Goal: Task Accomplishment & Management: Manage account settings

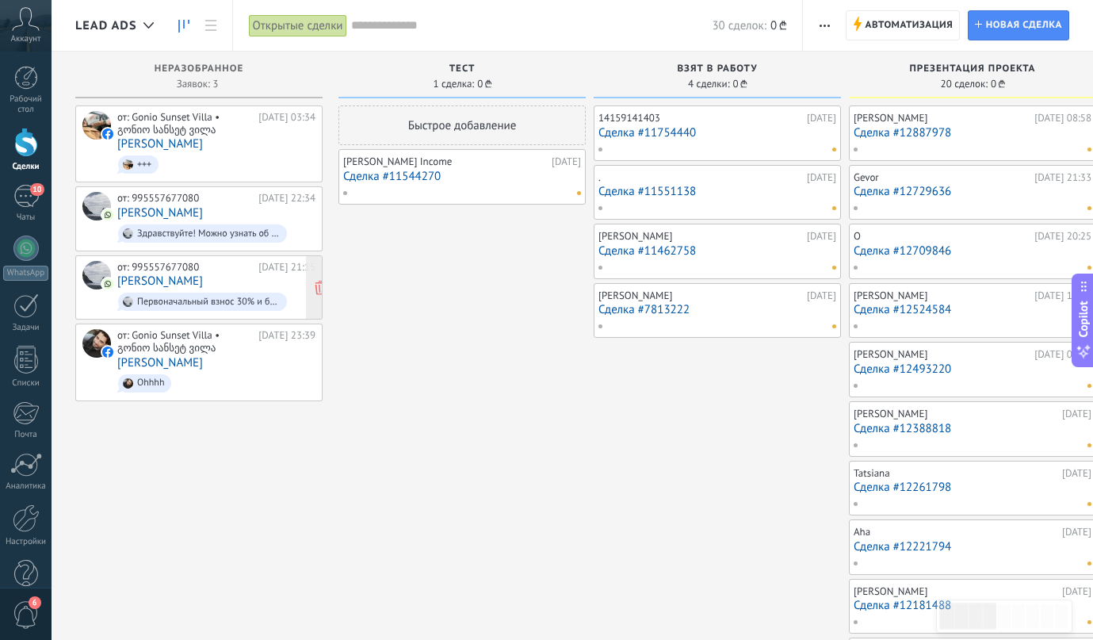
click at [220, 284] on div "от: 995557677080 Вчера 21:15 Инга Первоначальный взнос 30% и безпроцентная расс…" at bounding box center [216, 288] width 198 height 54
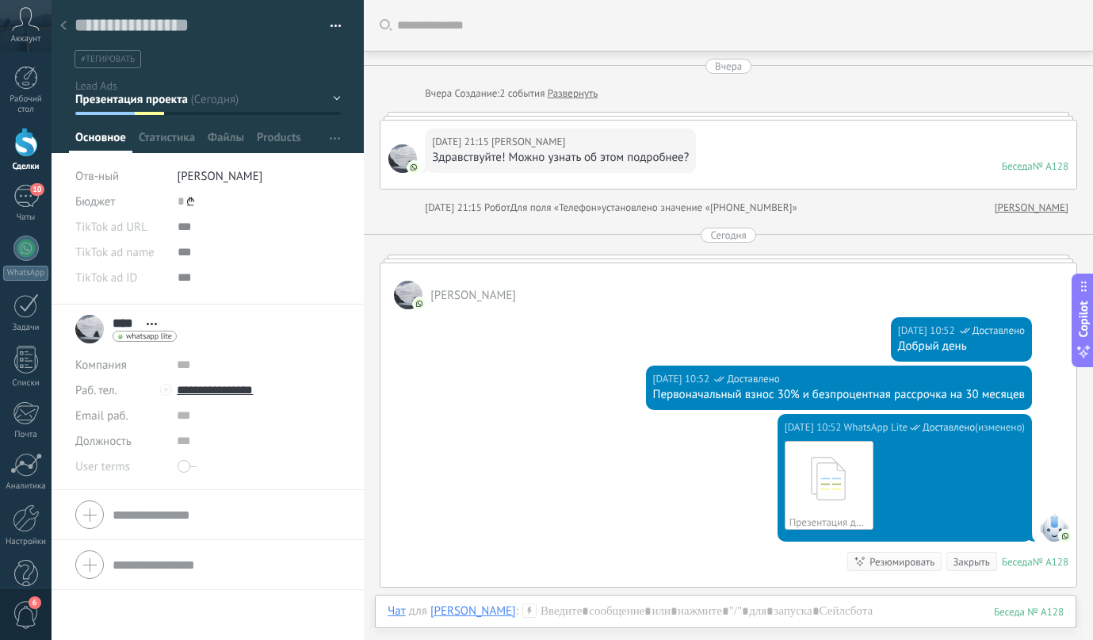
click at [70, 27] on div at bounding box center [63, 26] width 22 height 31
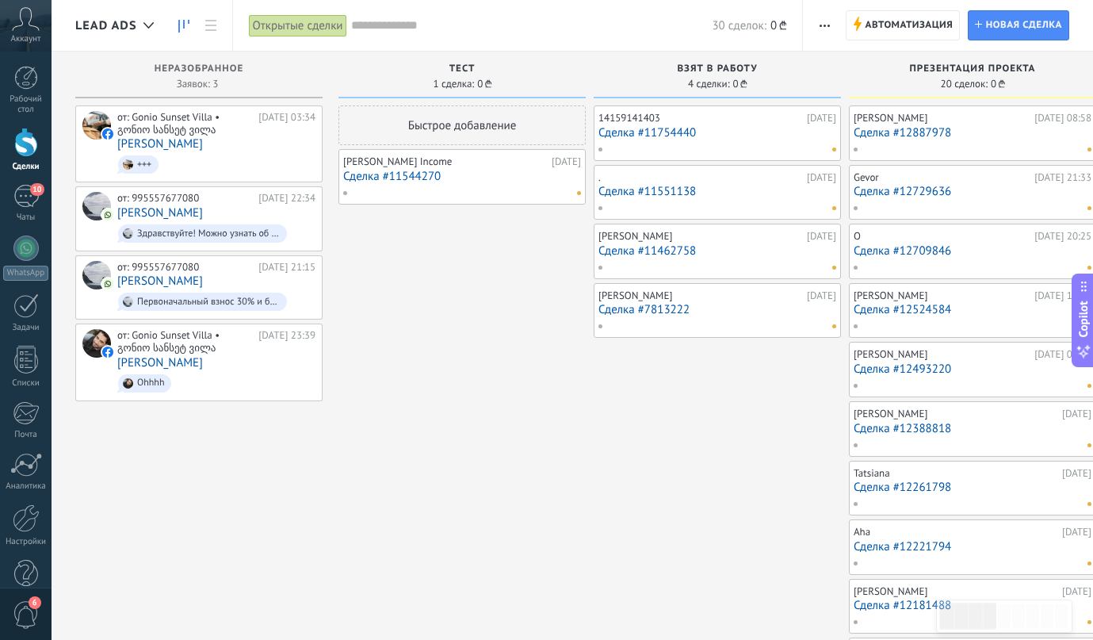
click at [411, 174] on link "Сделка #11544270" at bounding box center [462, 176] width 238 height 13
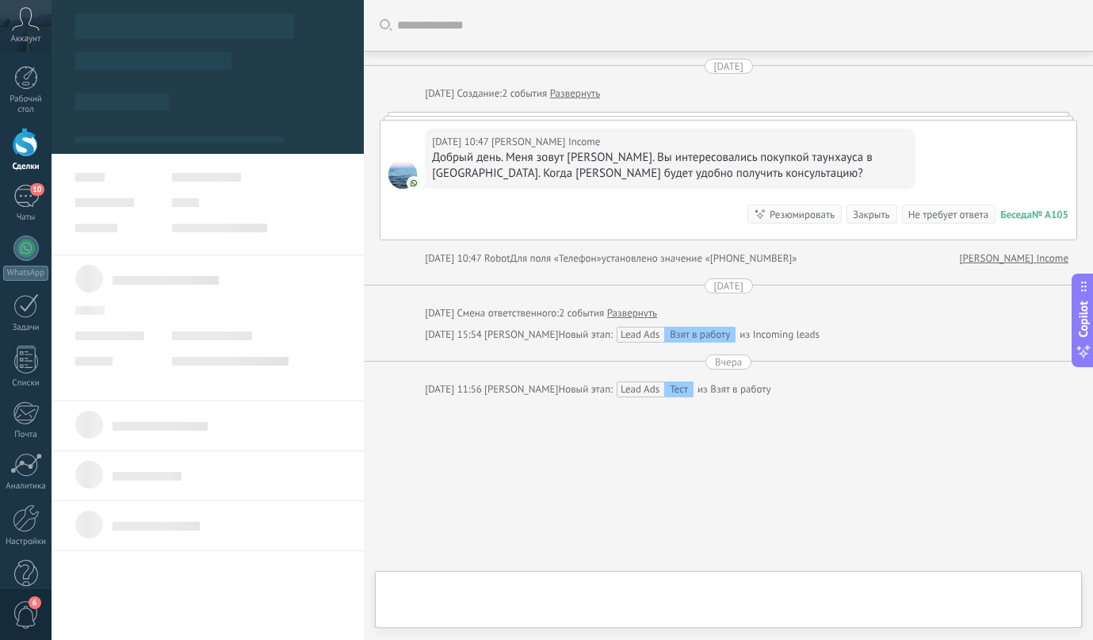
scroll to position [33, 0]
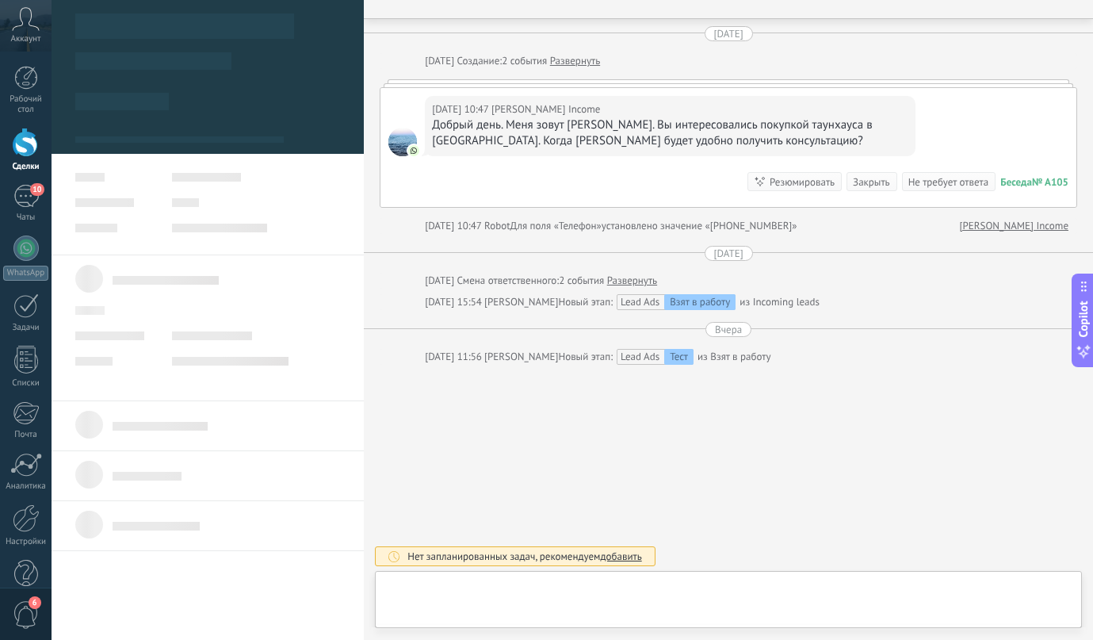
type textarea "**********"
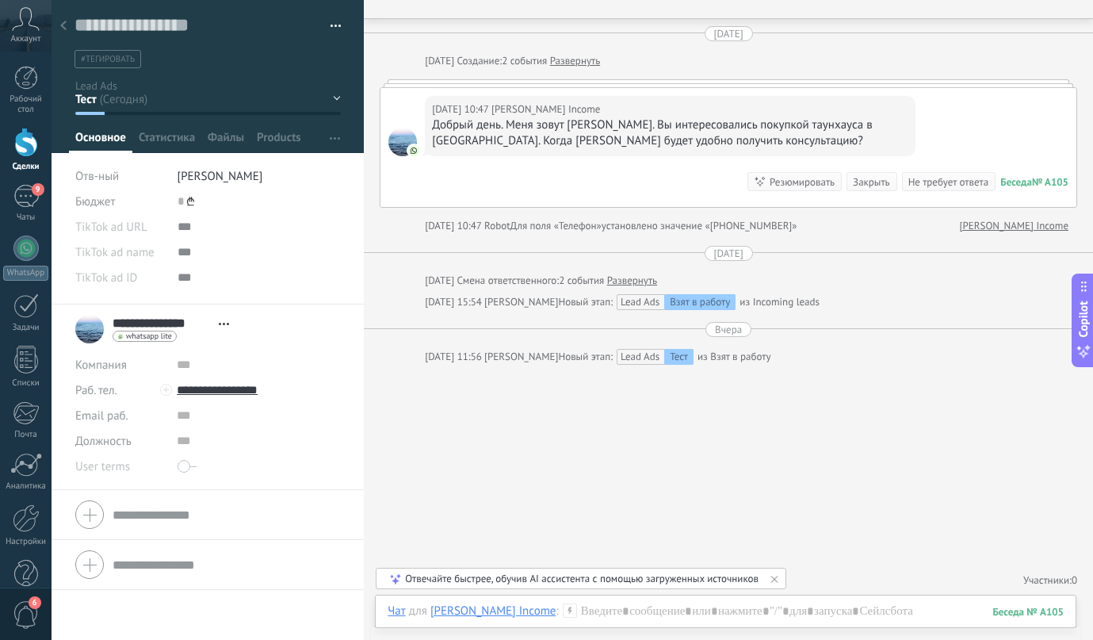
scroll to position [0, 0]
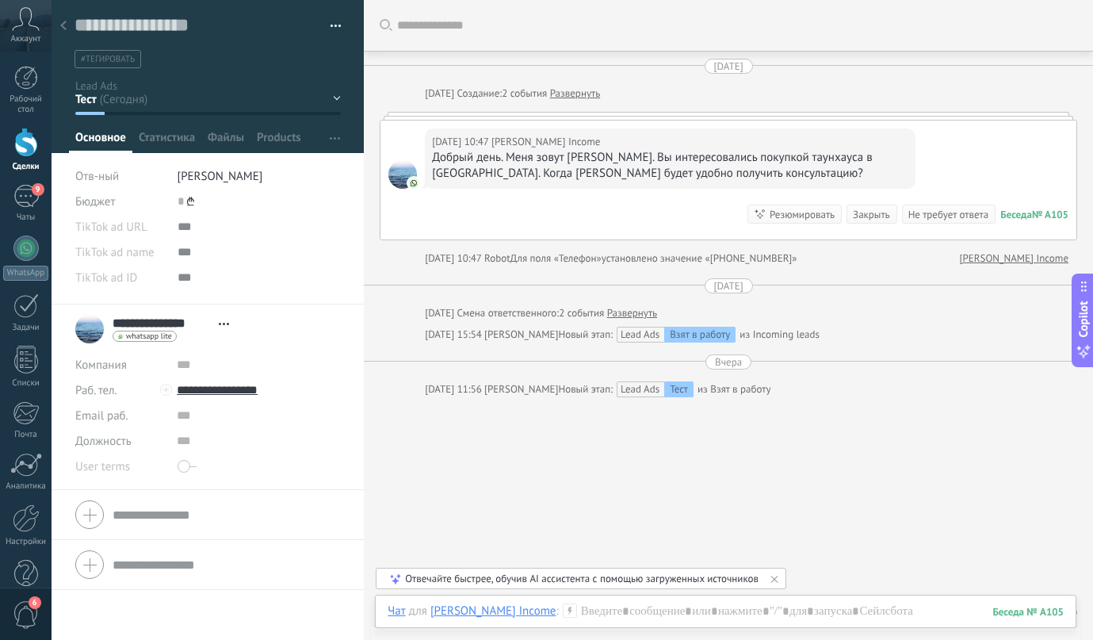
click at [66, 24] on icon at bounding box center [63, 26] width 6 height 10
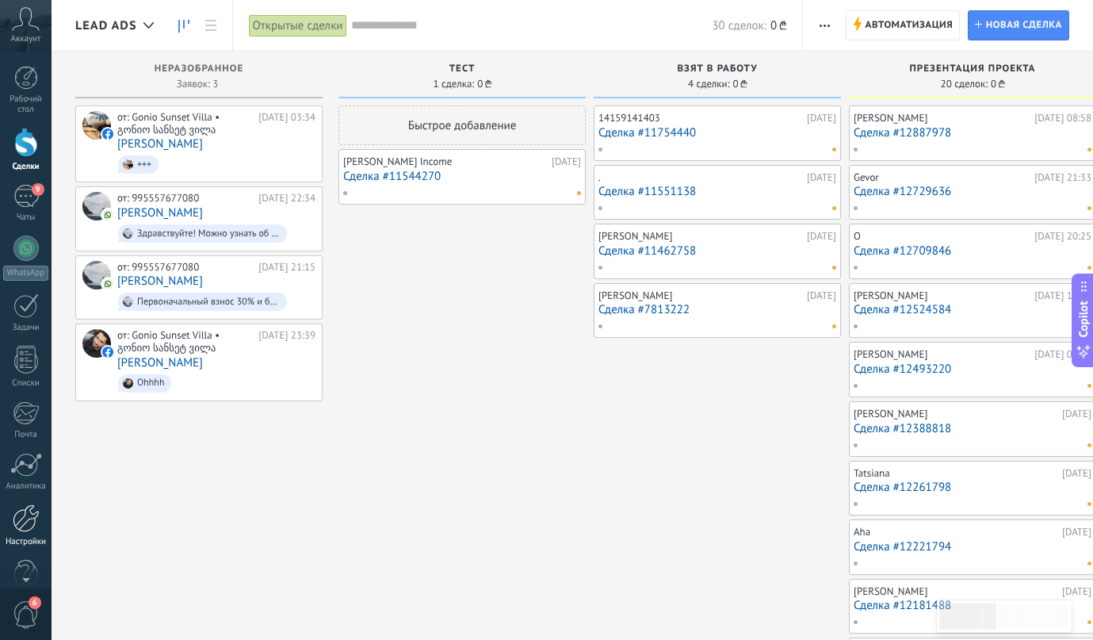
scroll to position [30, 0]
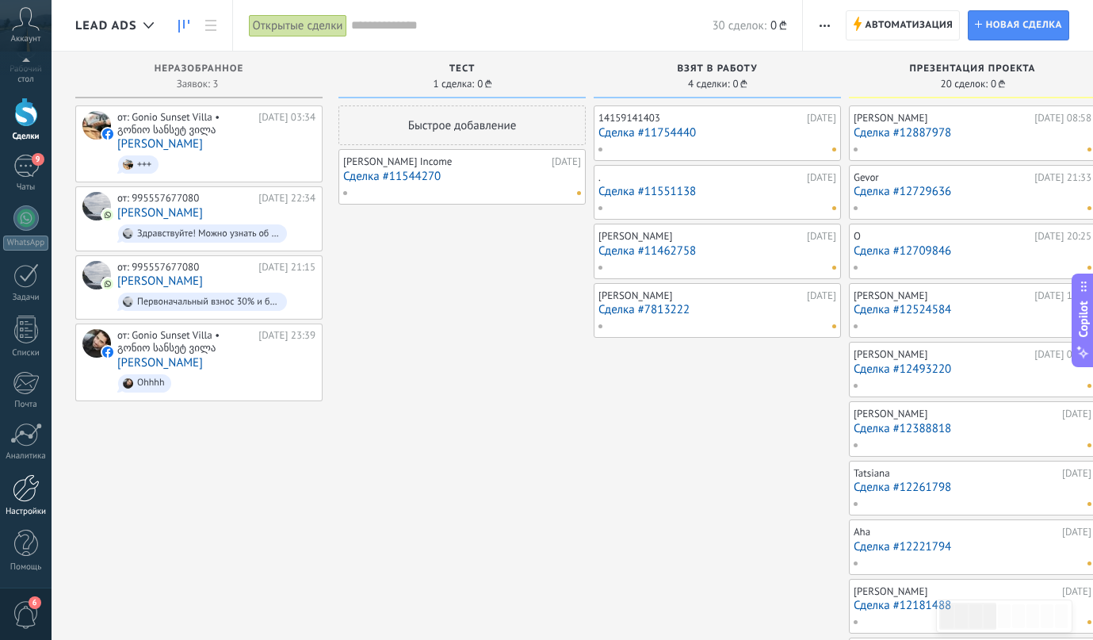
click at [40, 492] on link "Настройки" at bounding box center [26, 495] width 52 height 43
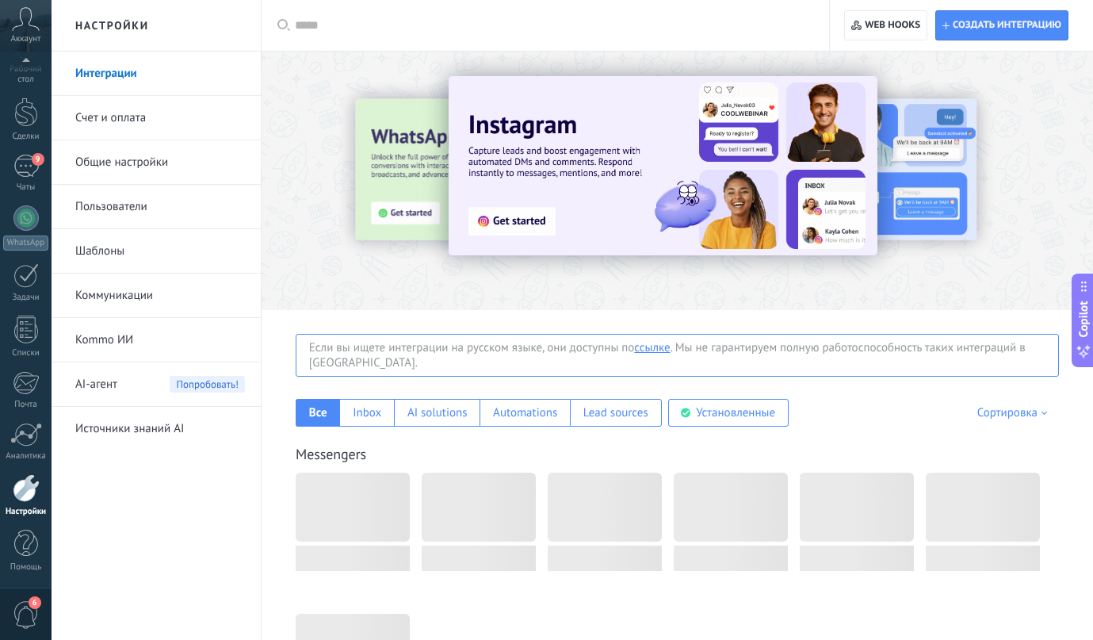
click at [88, 384] on span "AI-агент" at bounding box center [96, 384] width 42 height 44
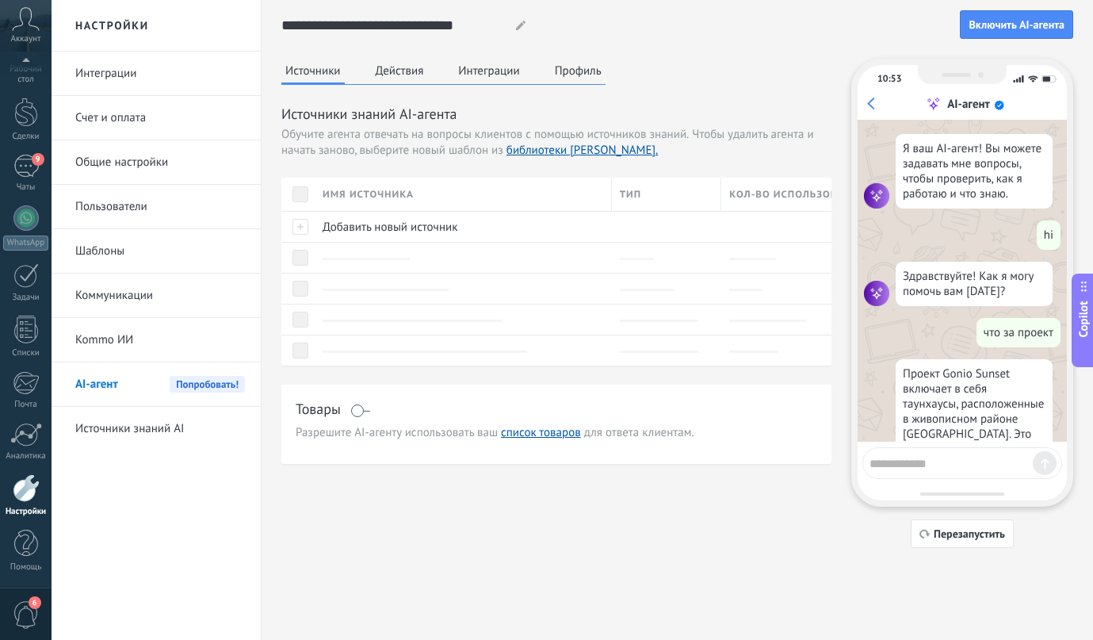
click at [117, 115] on link "Счет и оплата" at bounding box center [160, 118] width 170 height 44
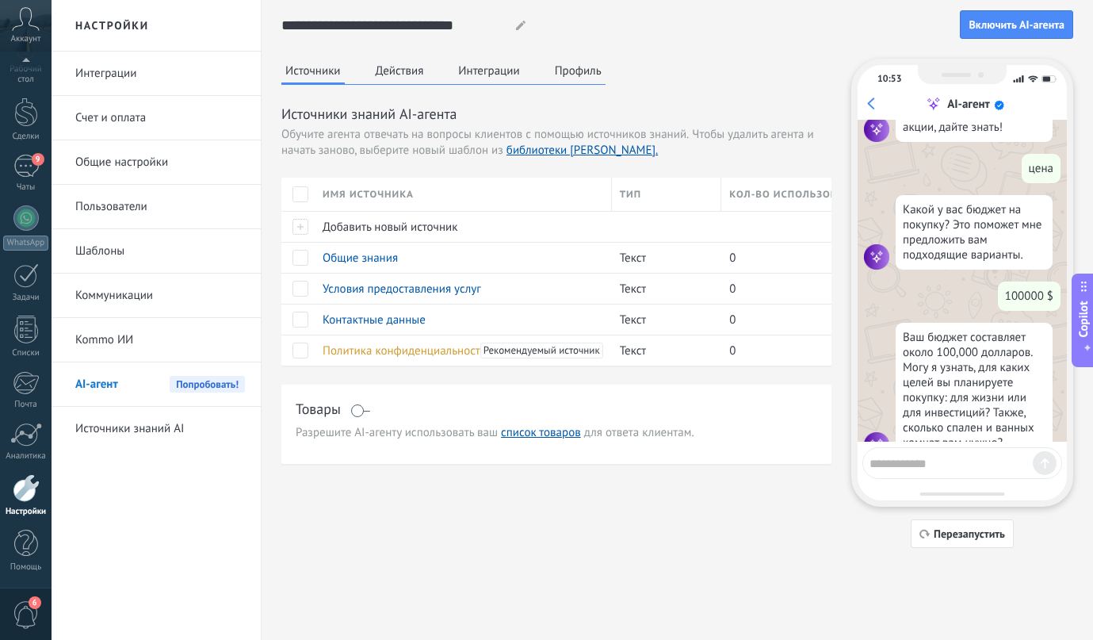
scroll to position [472, 0]
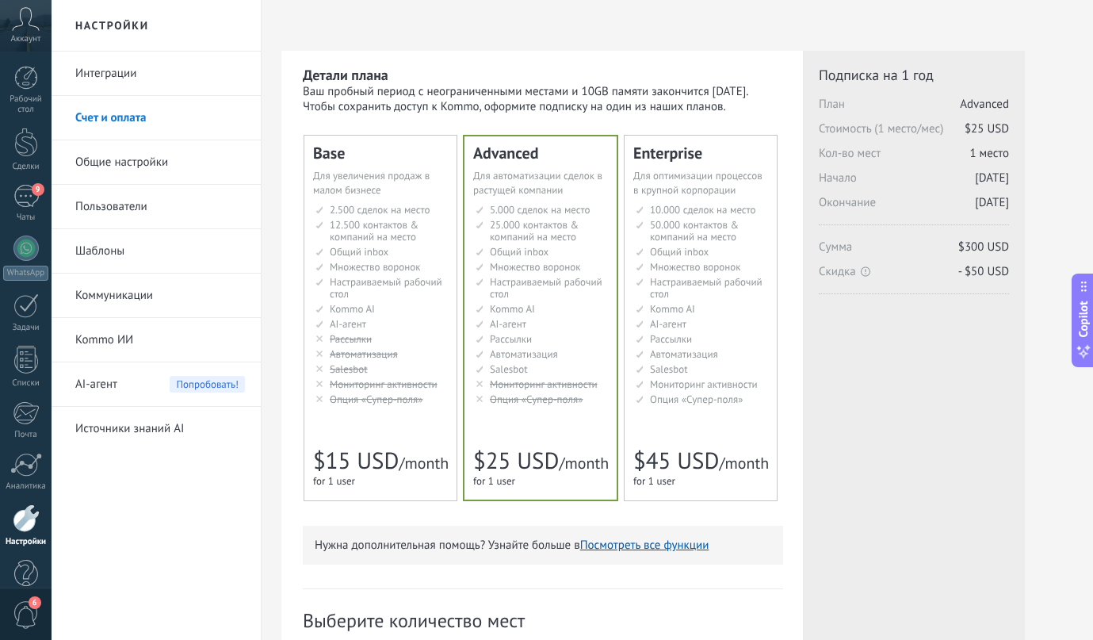
click at [351, 348] on span "Автоматизация" at bounding box center [364, 353] width 68 height 13
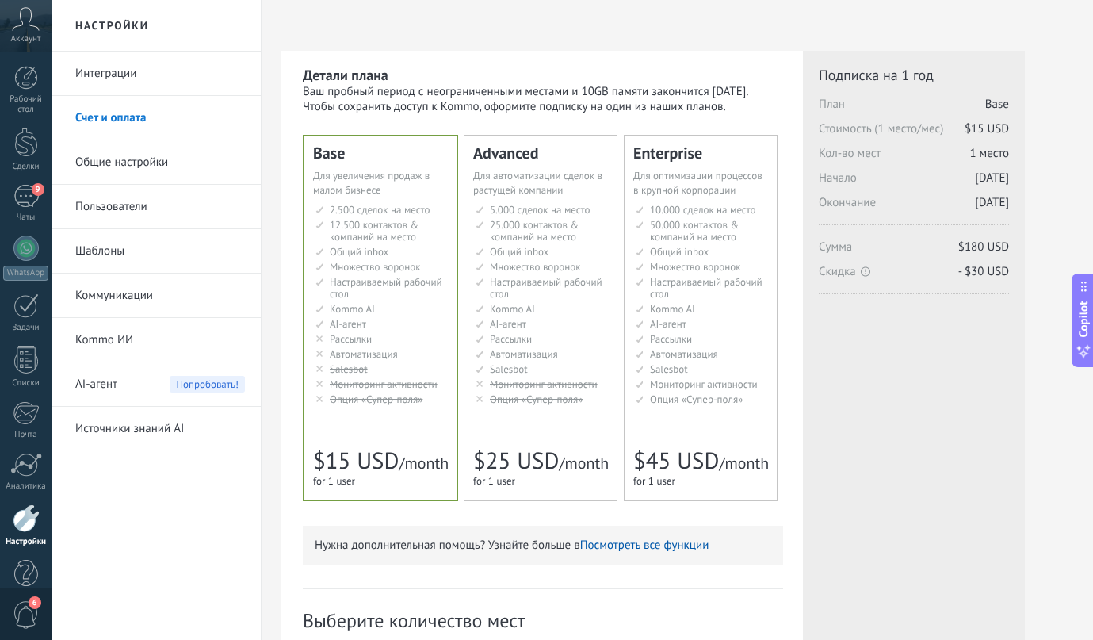
scroll to position [377, 0]
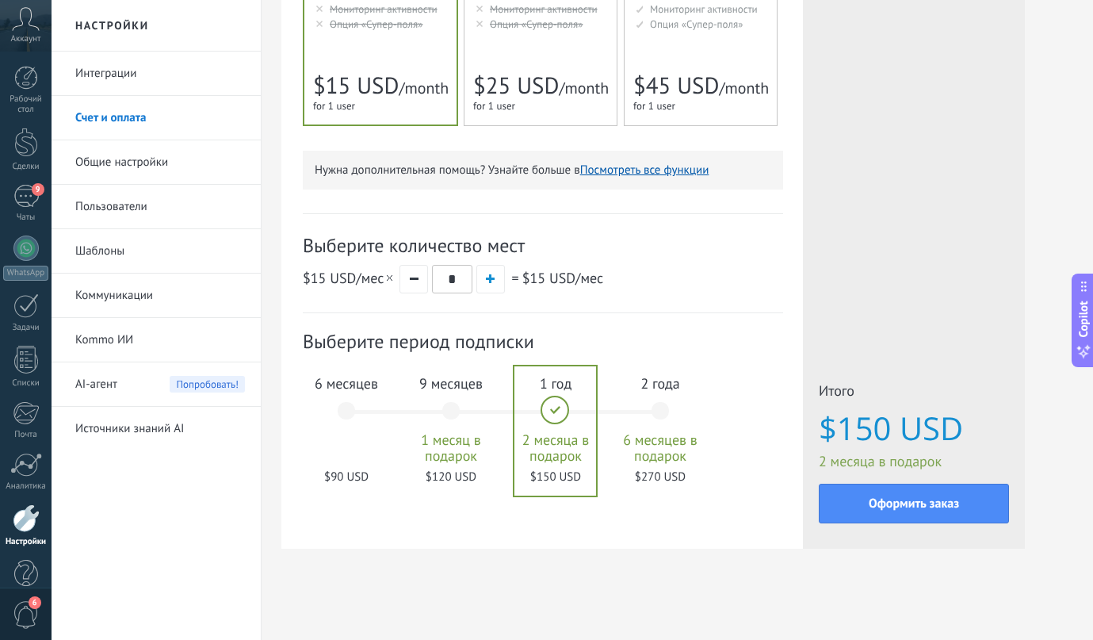
click at [356, 397] on div "6 месяцев $90 USD" at bounding box center [347, 418] width 86 height 112
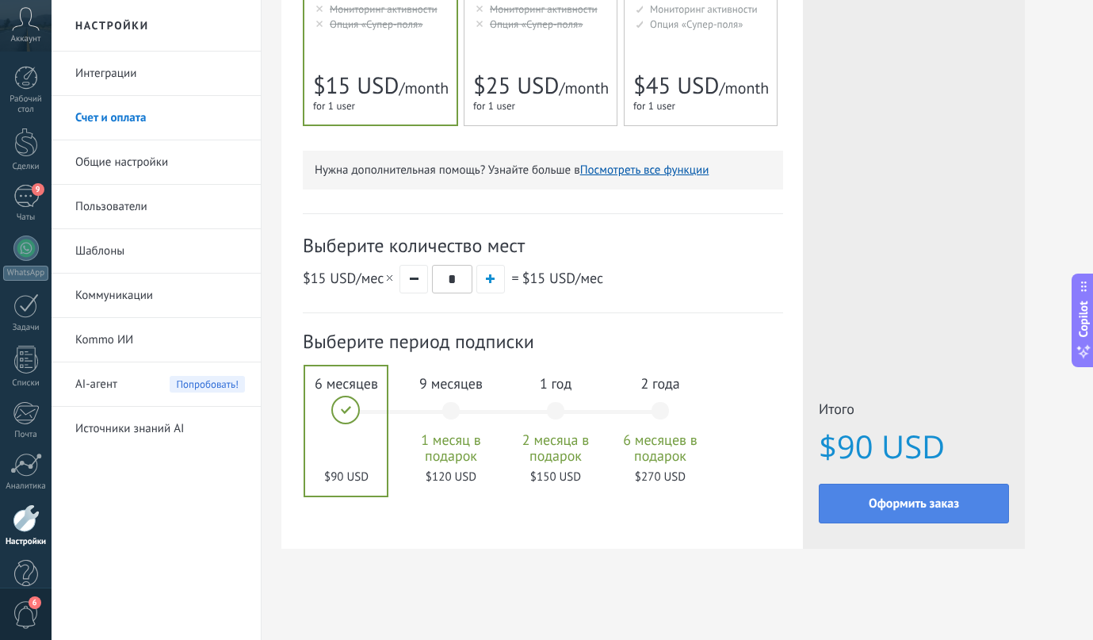
click at [850, 508] on button "Оформить заказ" at bounding box center [914, 504] width 190 height 40
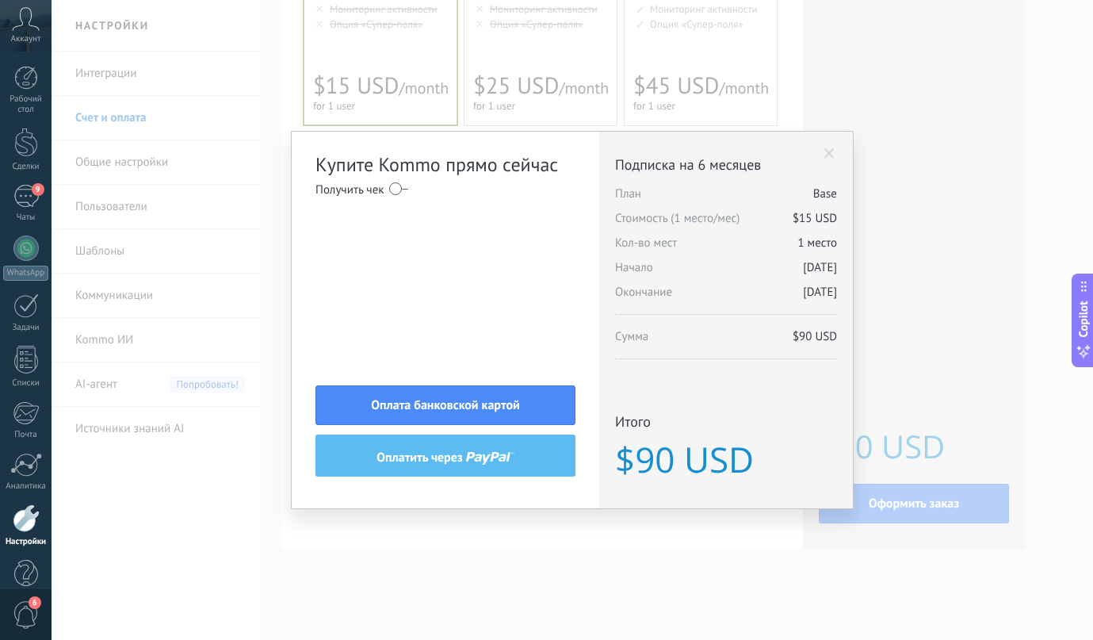
click at [403, 187] on label at bounding box center [398, 188] width 19 height 25
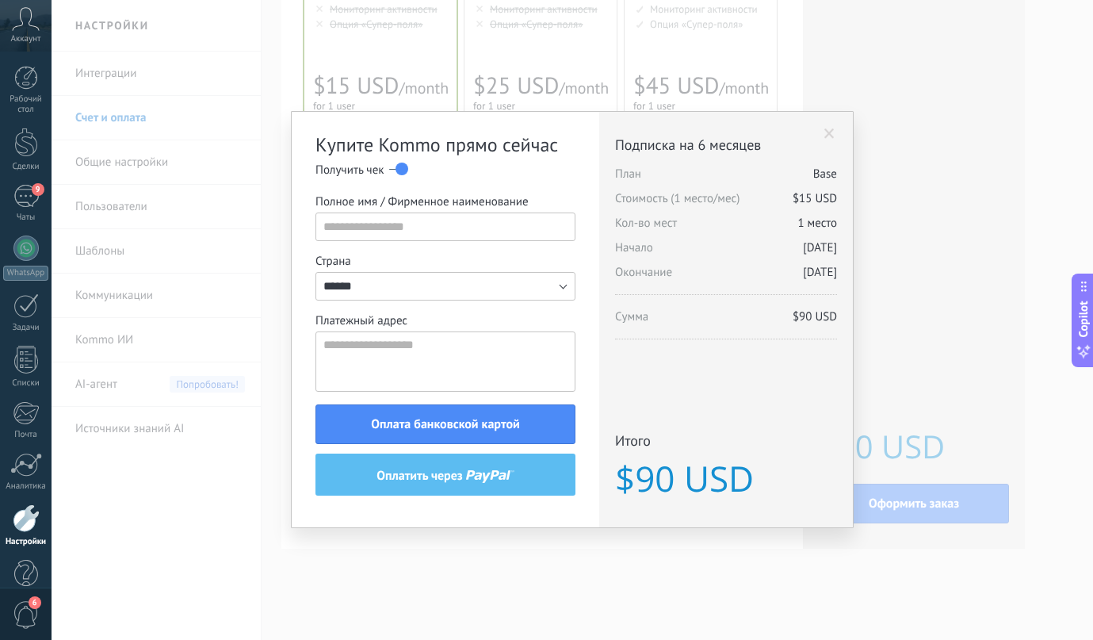
click at [403, 166] on label at bounding box center [398, 168] width 19 height 25
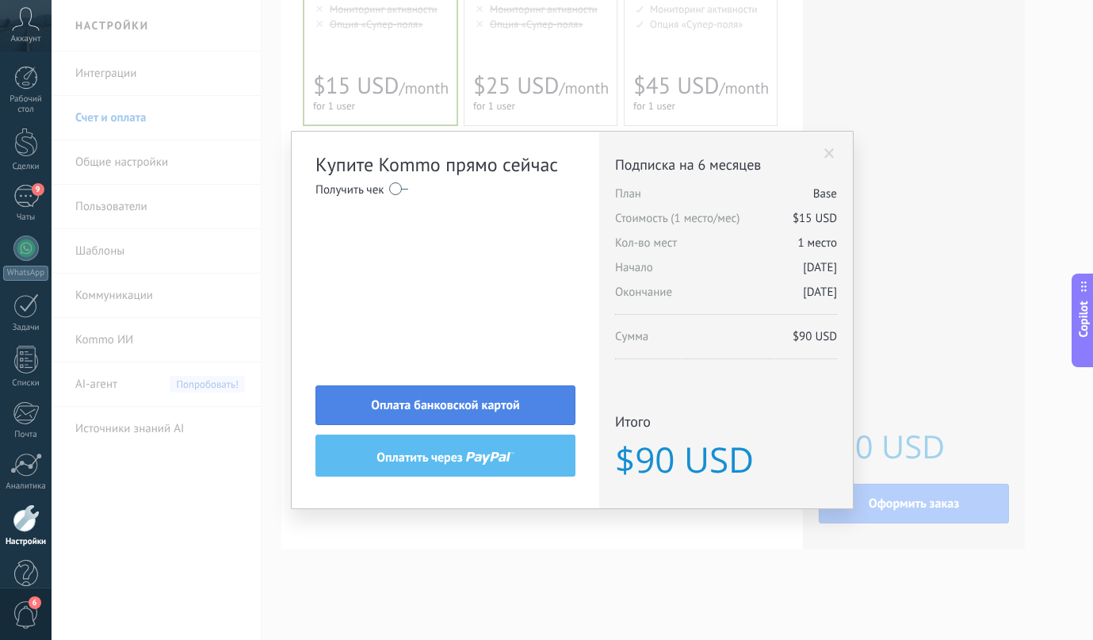
click at [484, 409] on span "Оплата банковской картой" at bounding box center [445, 405] width 149 height 11
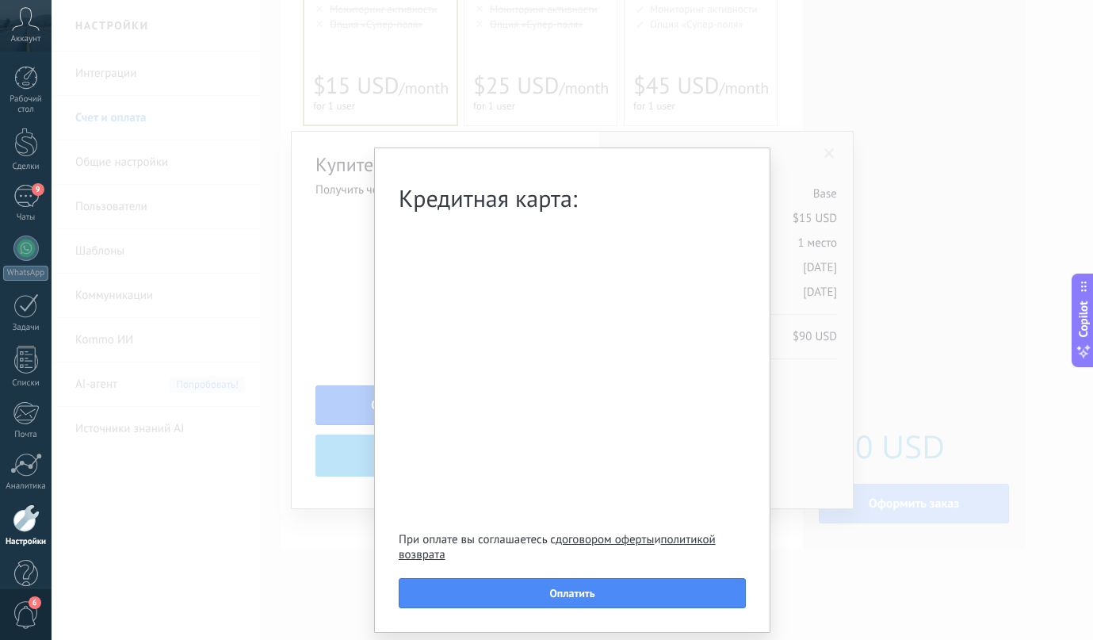
click at [822, 205] on div "Кредитная карта: При оплате вы соглашаетесь с договором оферты и политикой возв…" at bounding box center [573, 320] width 1042 height 640
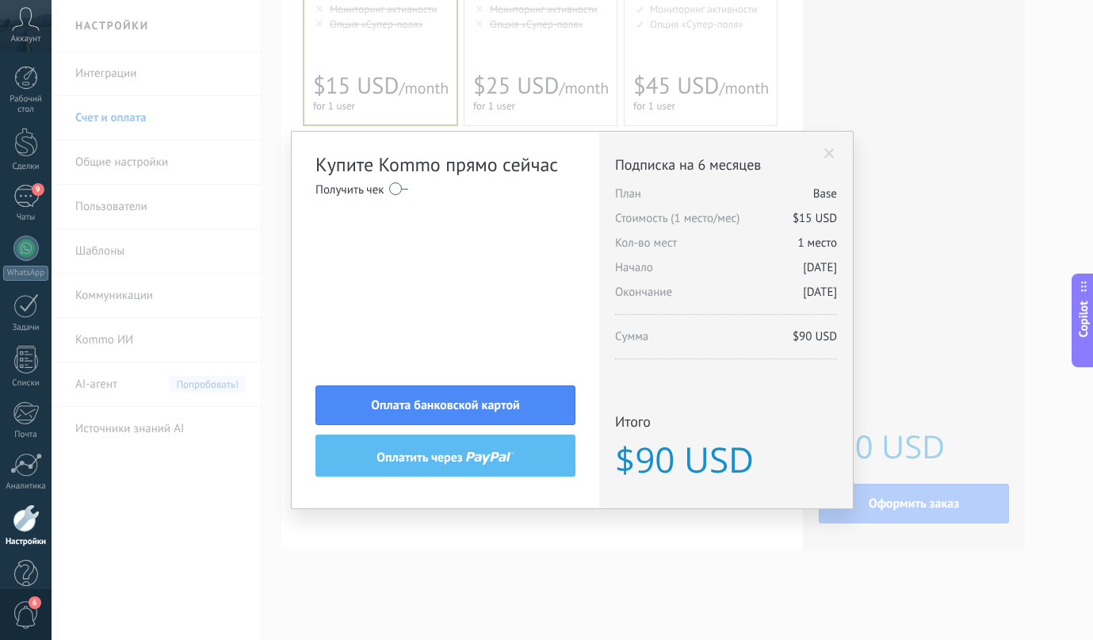
click at [825, 157] on span at bounding box center [829, 153] width 10 height 11
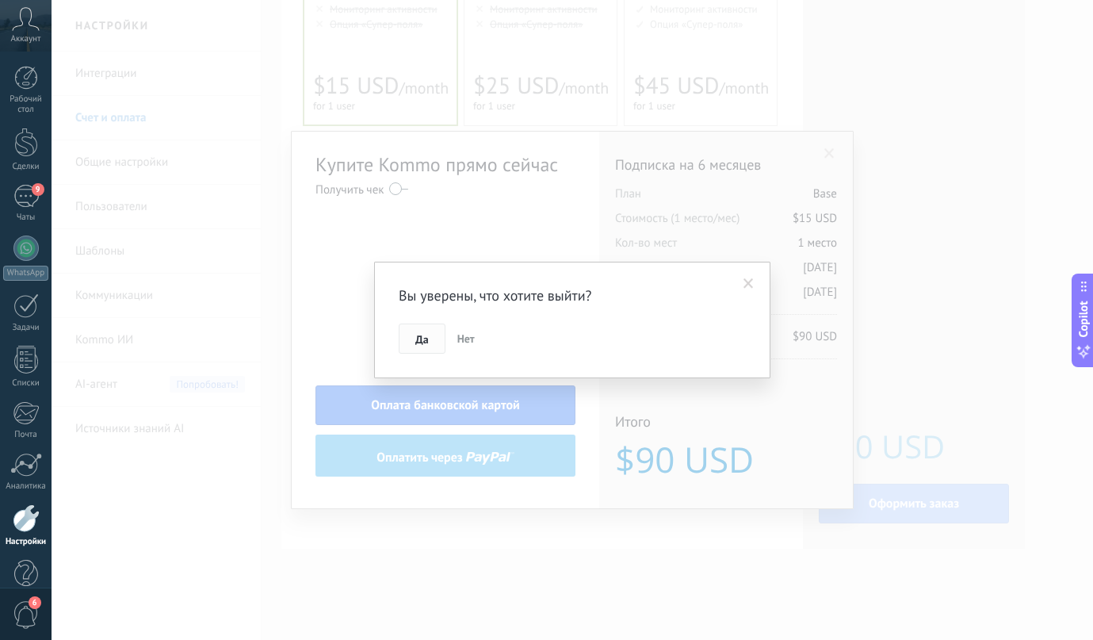
click at [416, 342] on span "Да" at bounding box center [421, 339] width 13 height 11
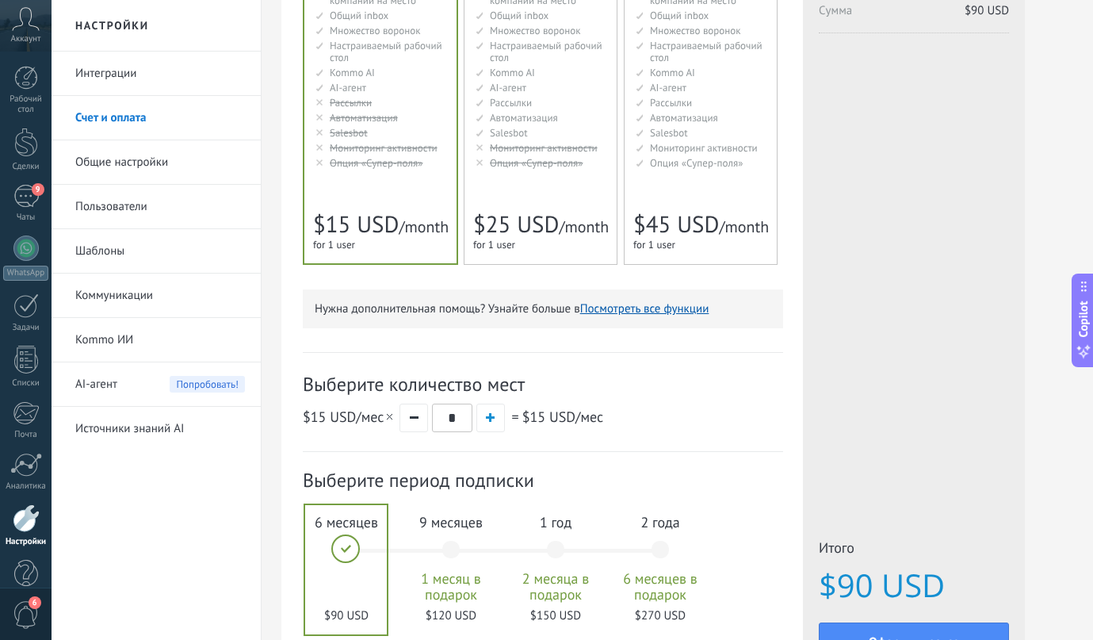
scroll to position [0, 0]
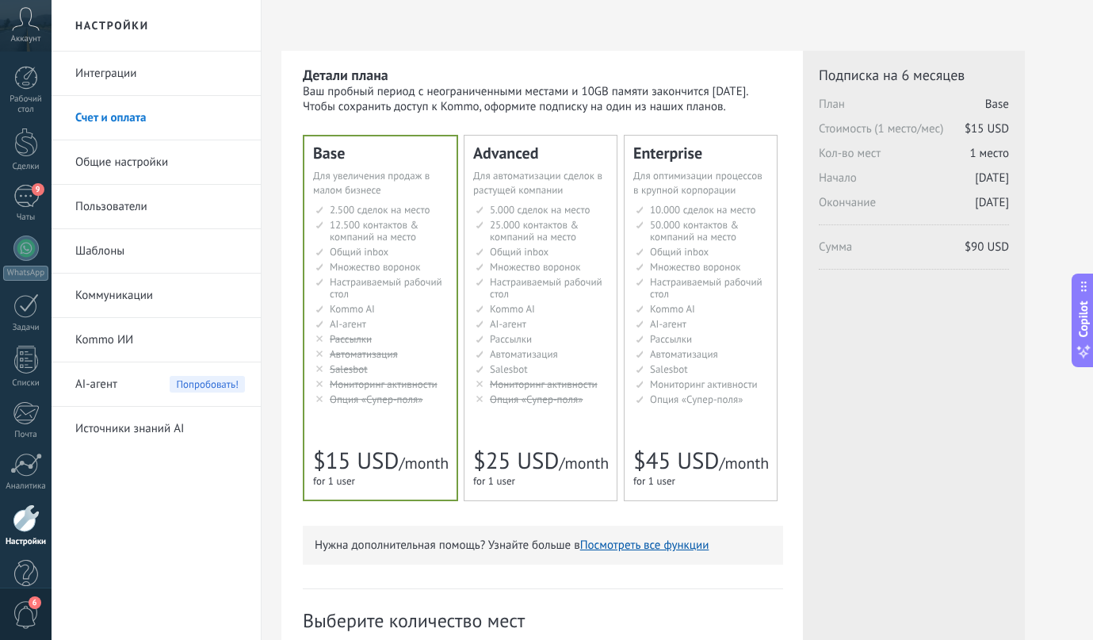
click at [131, 377] on div "AI-агент Попробовать!" at bounding box center [160, 384] width 170 height 44
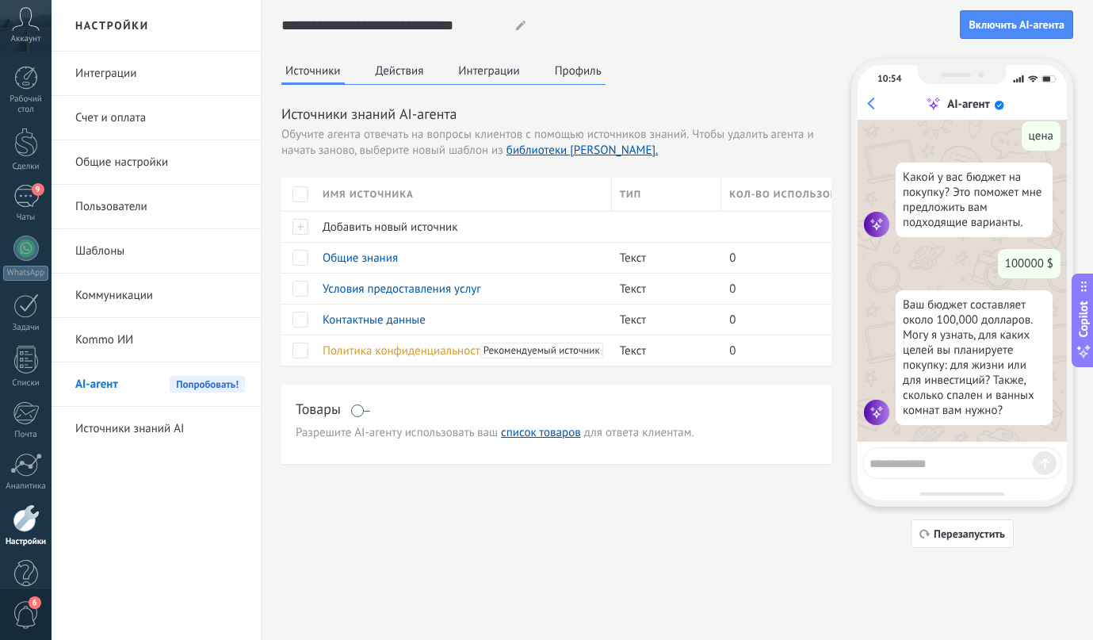
scroll to position [492, 0]
click at [963, 474] on div at bounding box center [963, 463] width 200 height 32
click at [964, 469] on textarea at bounding box center [951, 461] width 163 height 20
type textarea "*"
type textarea "*********"
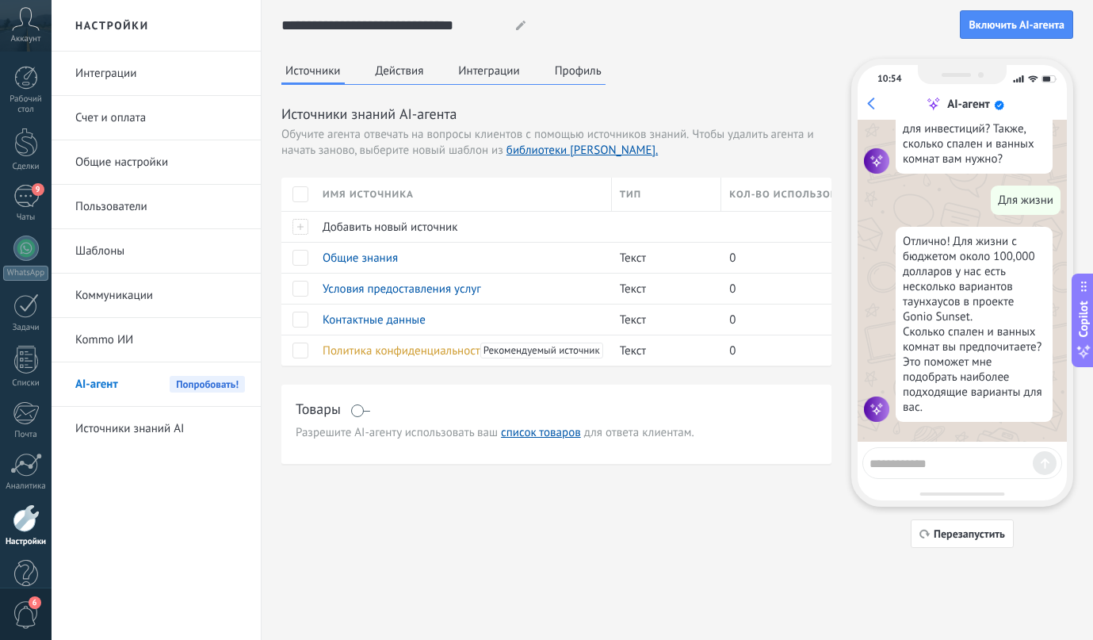
scroll to position [746, 0]
click at [964, 468] on textarea at bounding box center [951, 461] width 163 height 20
click at [394, 73] on button "Действия" at bounding box center [400, 71] width 56 height 24
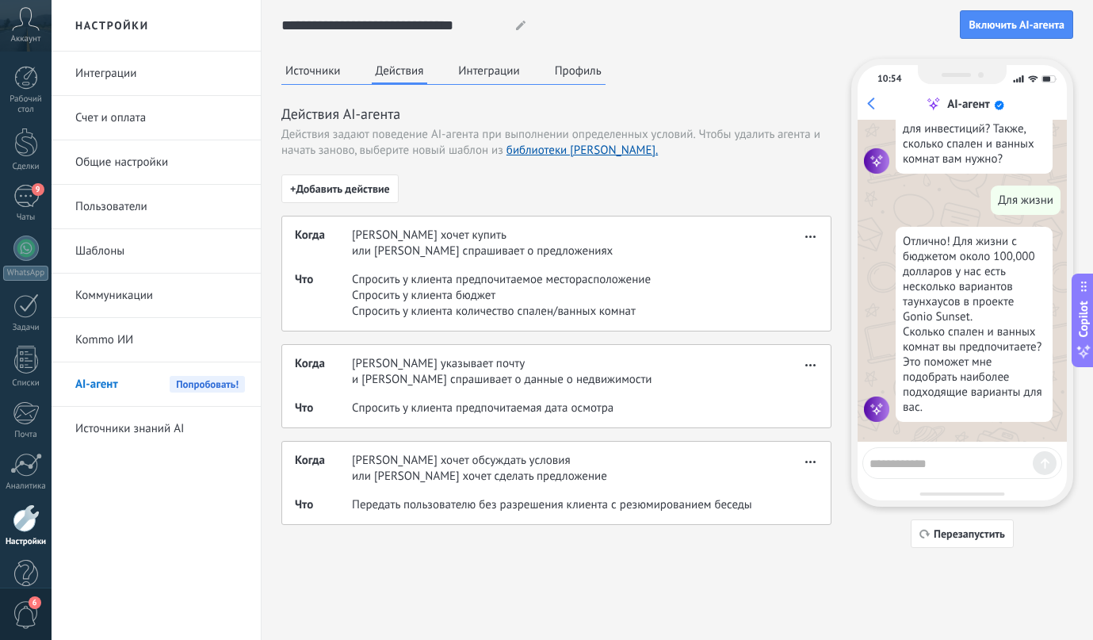
click at [466, 66] on button "Интеграции" at bounding box center [488, 71] width 69 height 24
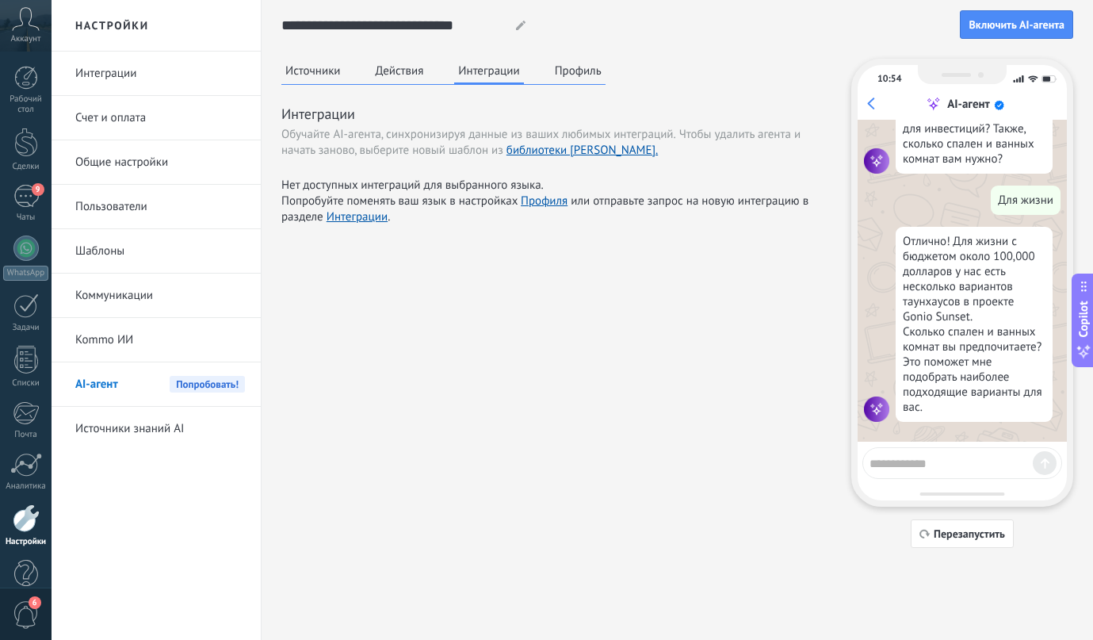
click at [555, 68] on button "Профиль" at bounding box center [578, 71] width 55 height 24
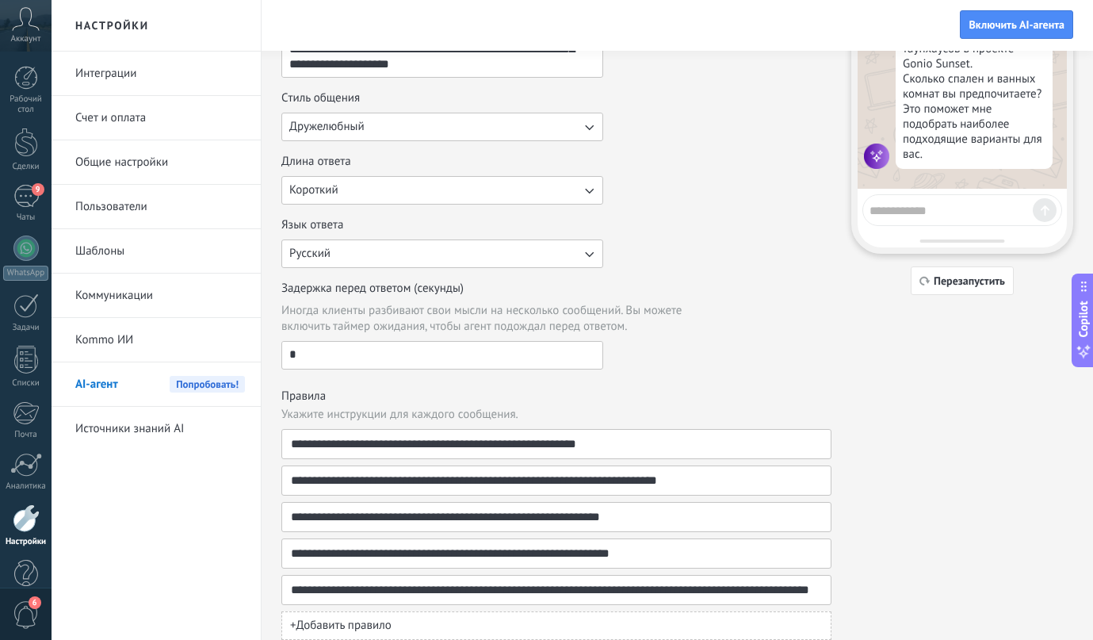
scroll to position [304, 0]
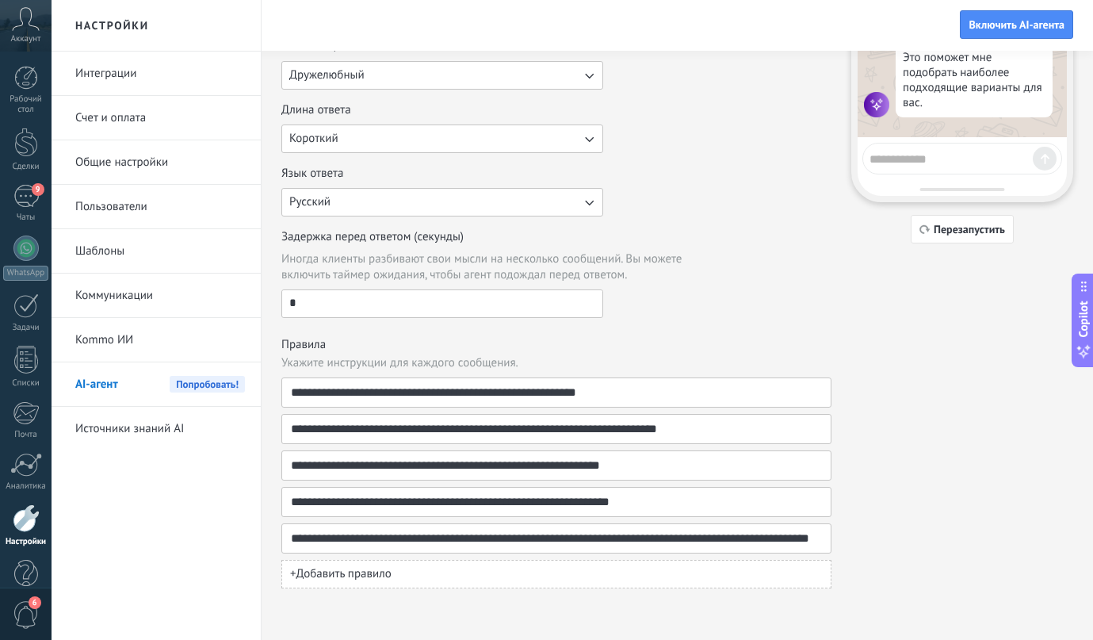
click at [429, 573] on button "+ Добавить правило" at bounding box center [556, 574] width 550 height 29
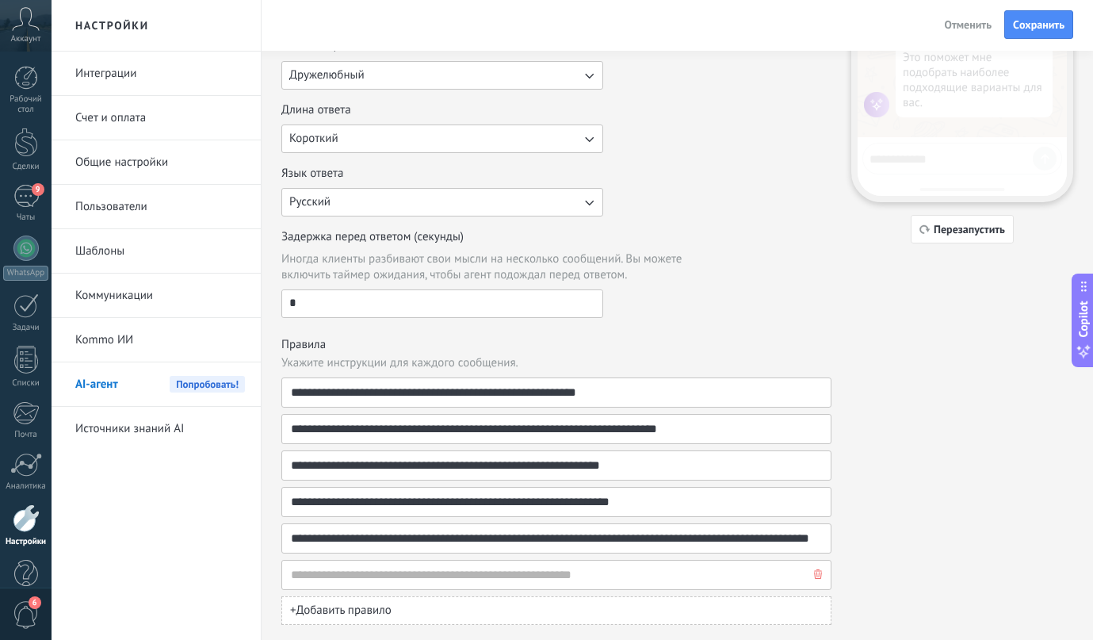
click at [821, 576] on icon "button" at bounding box center [818, 574] width 8 height 10
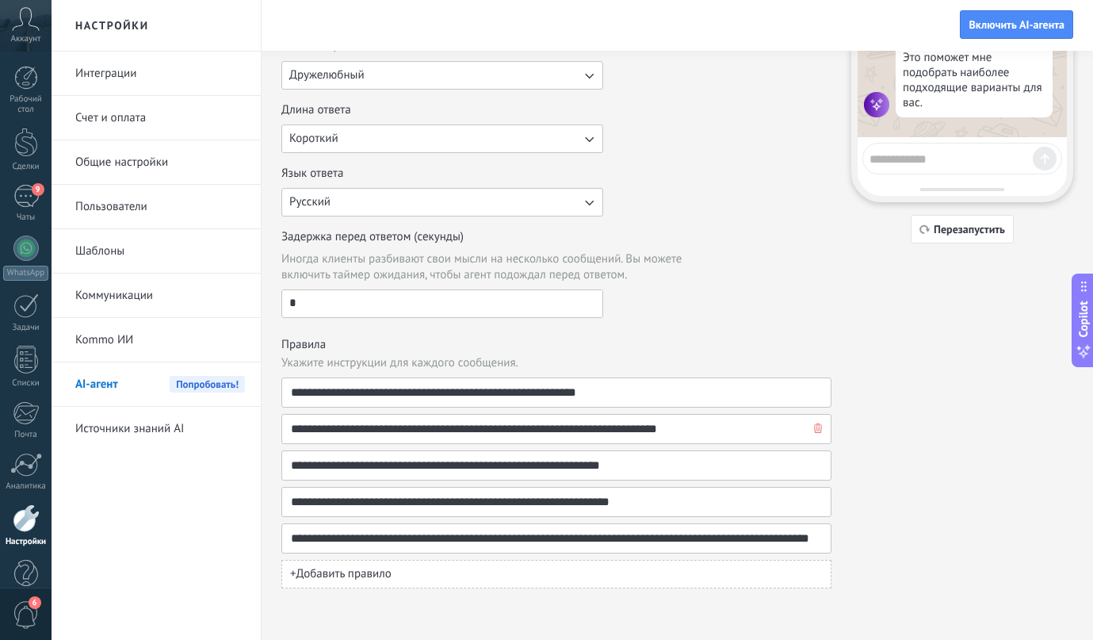
scroll to position [0, 0]
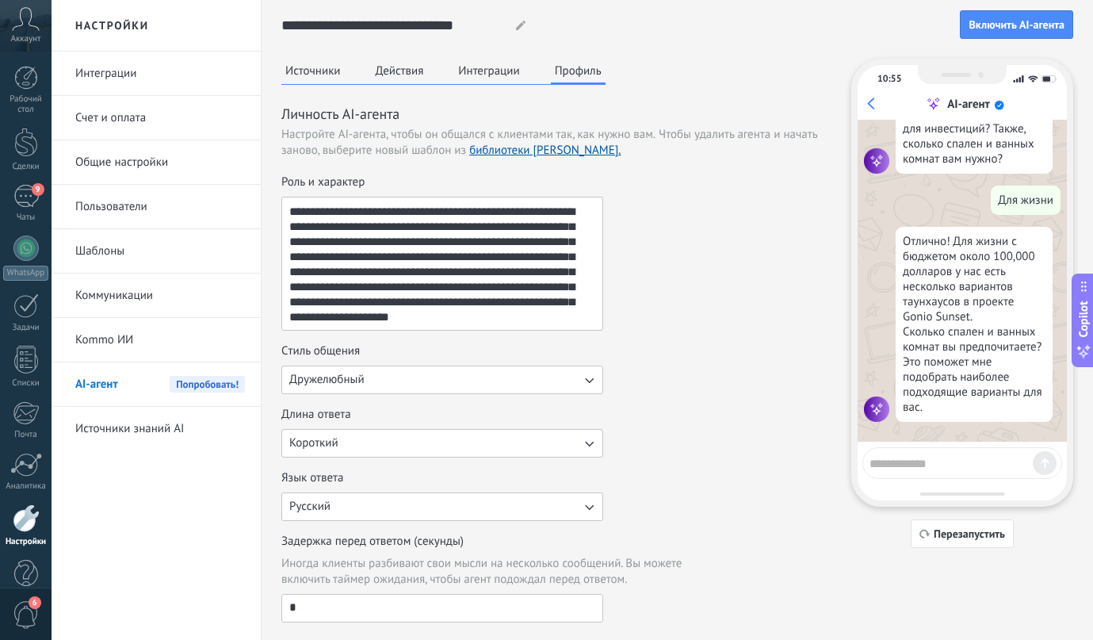
click at [491, 71] on button "Интеграции" at bounding box center [488, 71] width 69 height 24
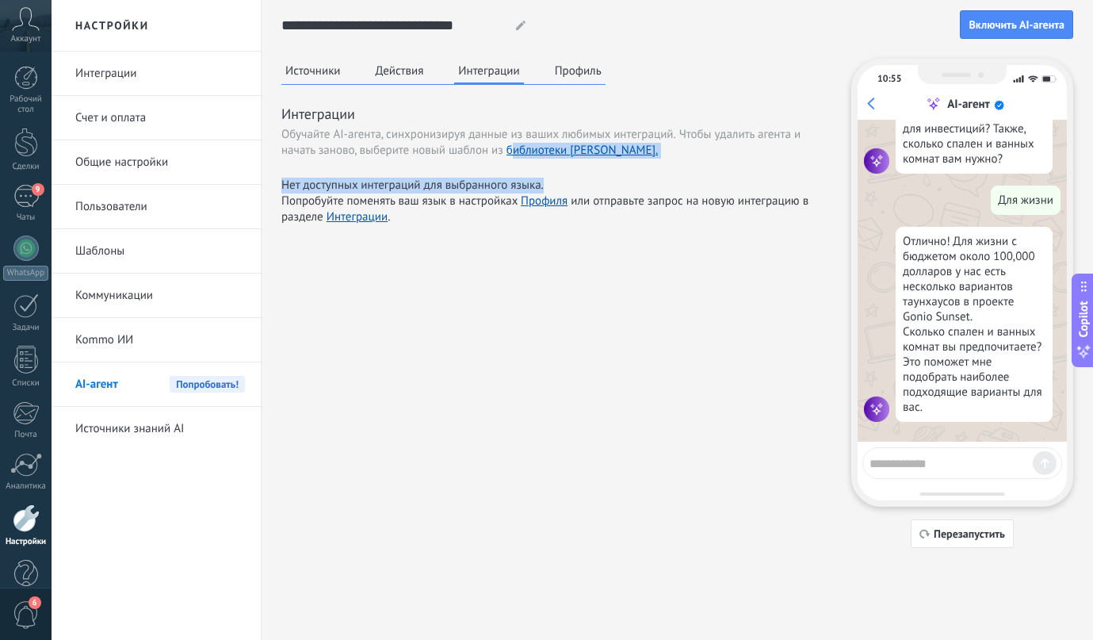
drag, startPoint x: 511, startPoint y: 151, endPoint x: 488, endPoint y: 193, distance: 47.9
click at [488, 193] on div "Интеграции Обучайте AI-агента, синхронизируя данные из ваших любимых интеграций…" at bounding box center [556, 164] width 550 height 121
click at [488, 193] on span "Попробуйте поменять ваш язык в настройках Профиля или отправьте запрос на новую…" at bounding box center [556, 209] width 550 height 32
click at [375, 218] on link "Интеграции" at bounding box center [357, 216] width 61 height 15
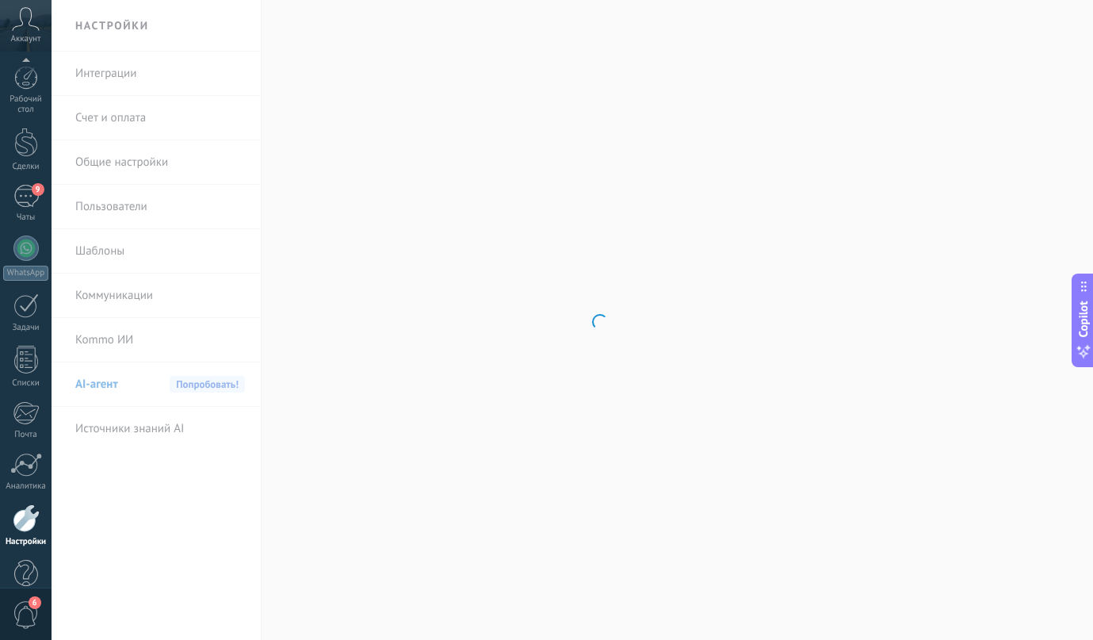
scroll to position [30, 0]
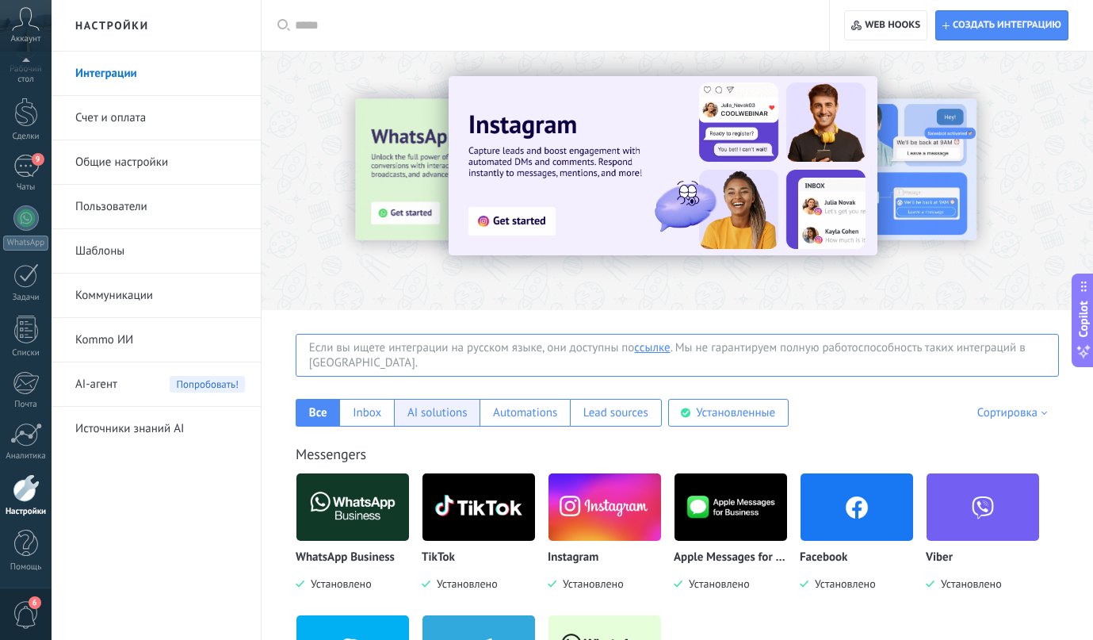
click at [453, 423] on div "AI solutions" at bounding box center [437, 413] width 86 height 28
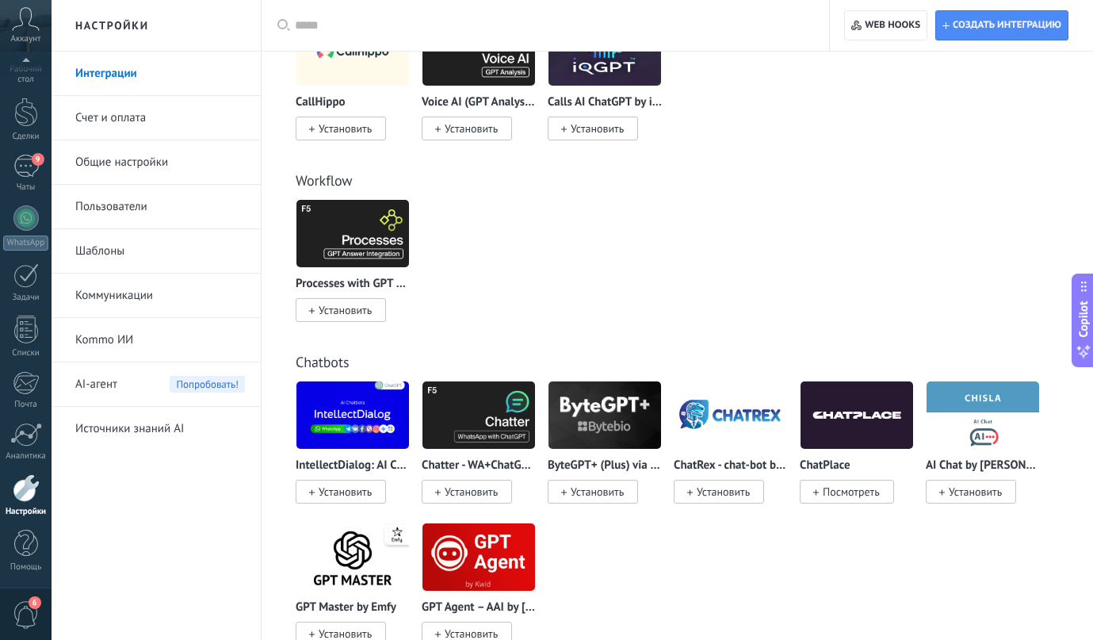
scroll to position [686, 0]
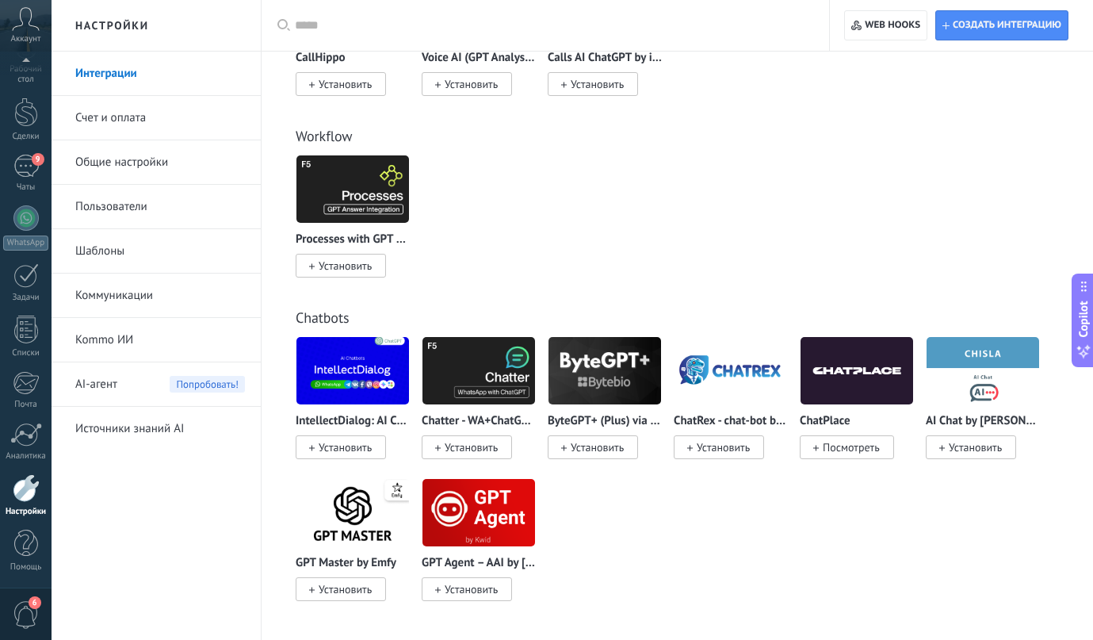
click at [348, 517] on img at bounding box center [352, 512] width 113 height 77
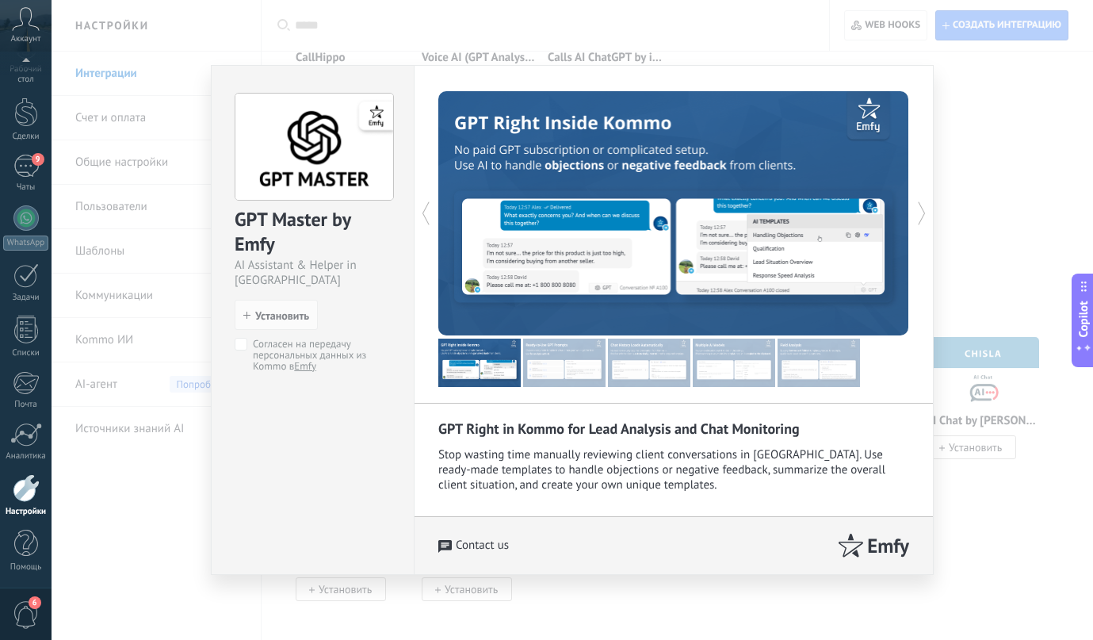
click at [569, 376] on img at bounding box center [564, 363] width 82 height 48
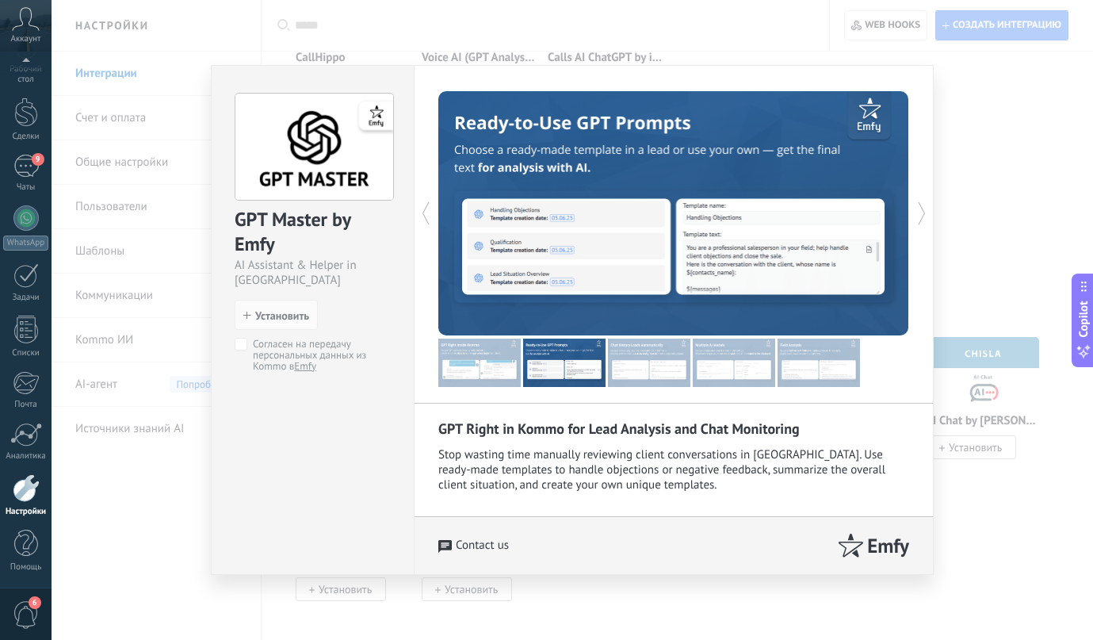
click at [641, 355] on img at bounding box center [649, 363] width 82 height 48
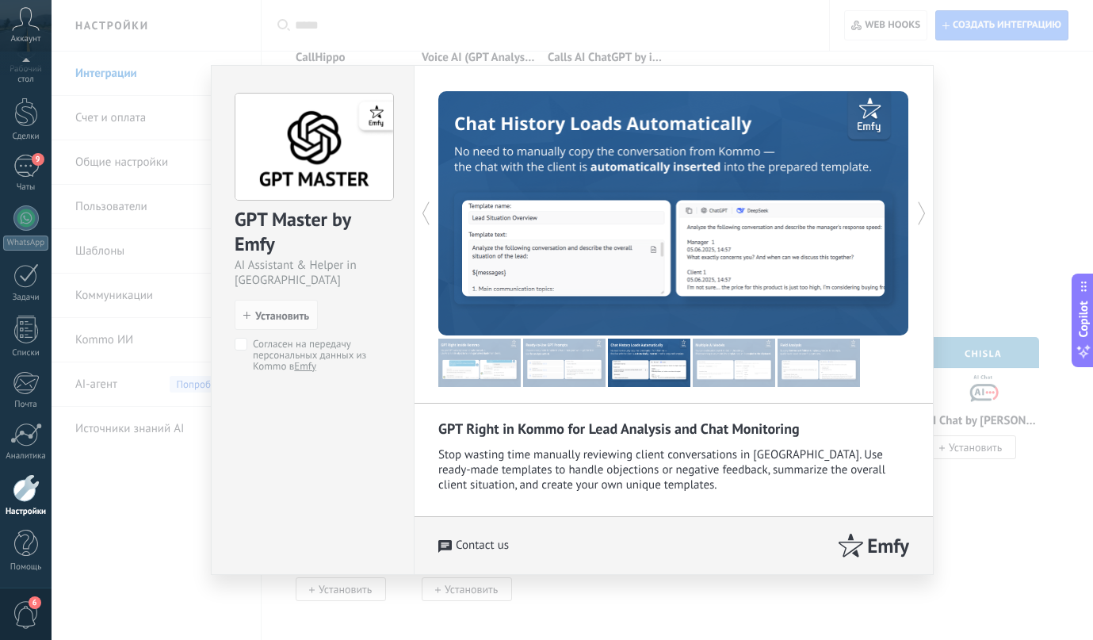
click at [707, 355] on img at bounding box center [734, 363] width 82 height 48
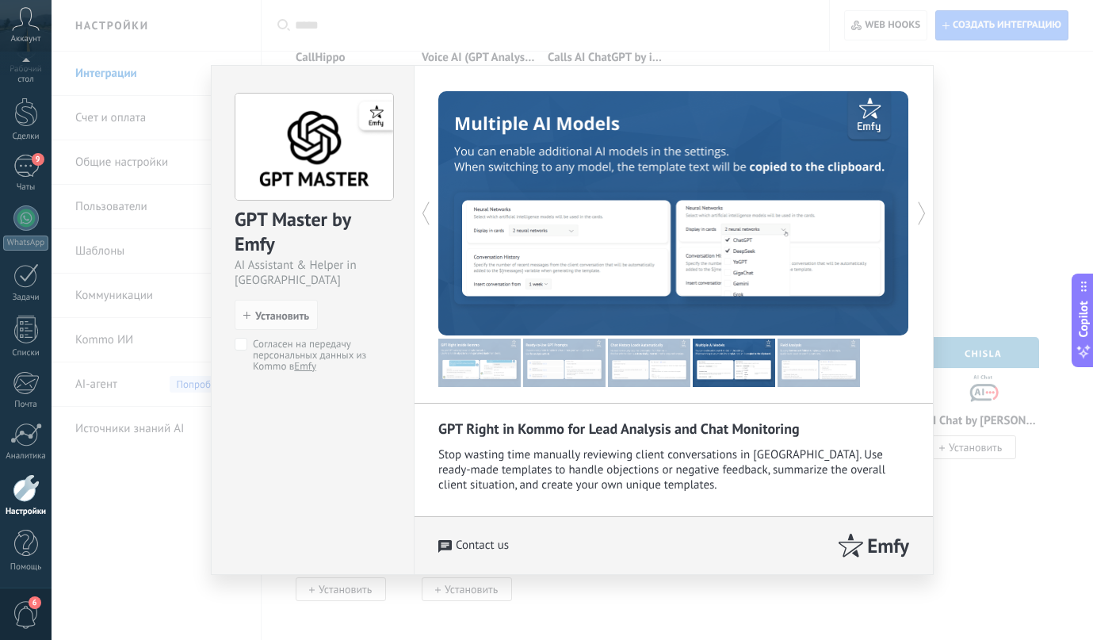
click at [802, 358] on img at bounding box center [819, 363] width 82 height 48
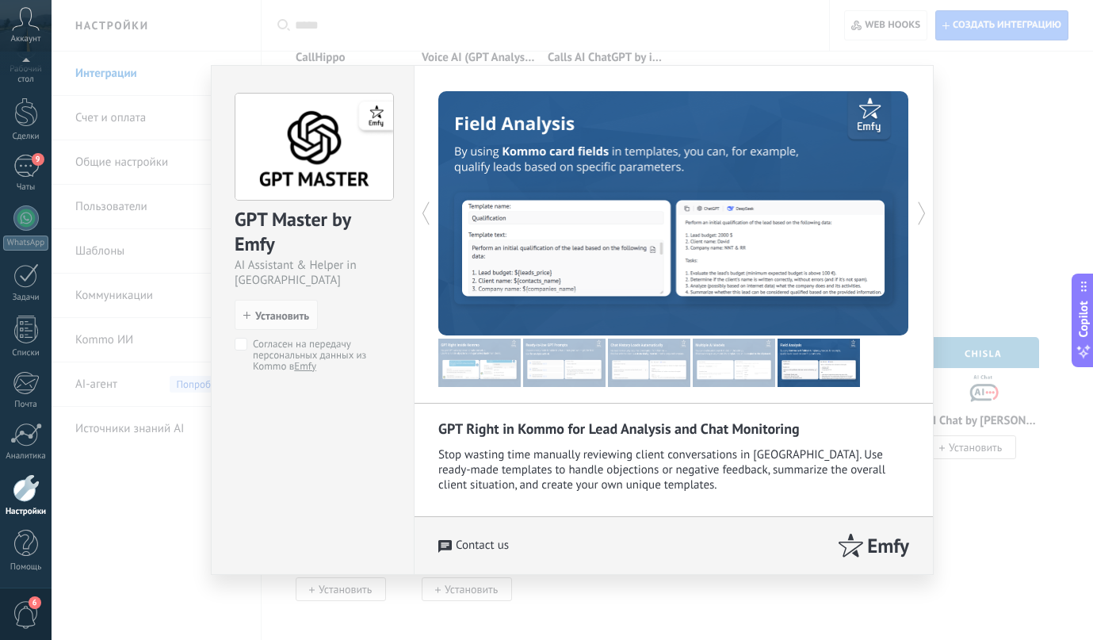
click at [467, 361] on img at bounding box center [479, 363] width 82 height 48
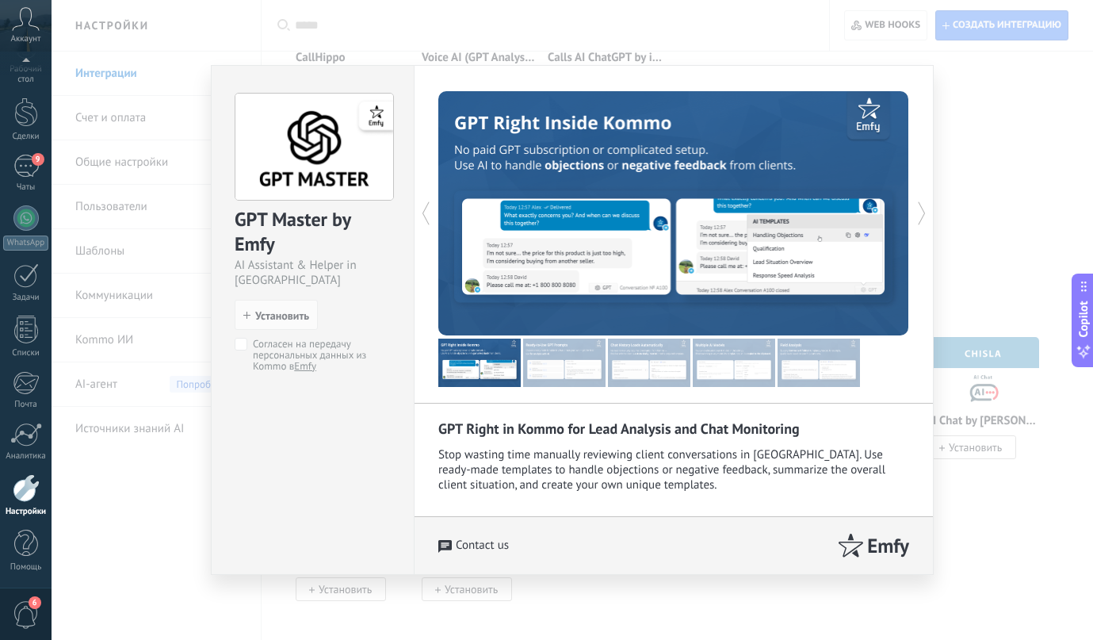
click at [962, 126] on div "GPT Master by Emfy AI Assistant & Helper in Kommo install Установить Согласен н…" at bounding box center [573, 320] width 1042 height 640
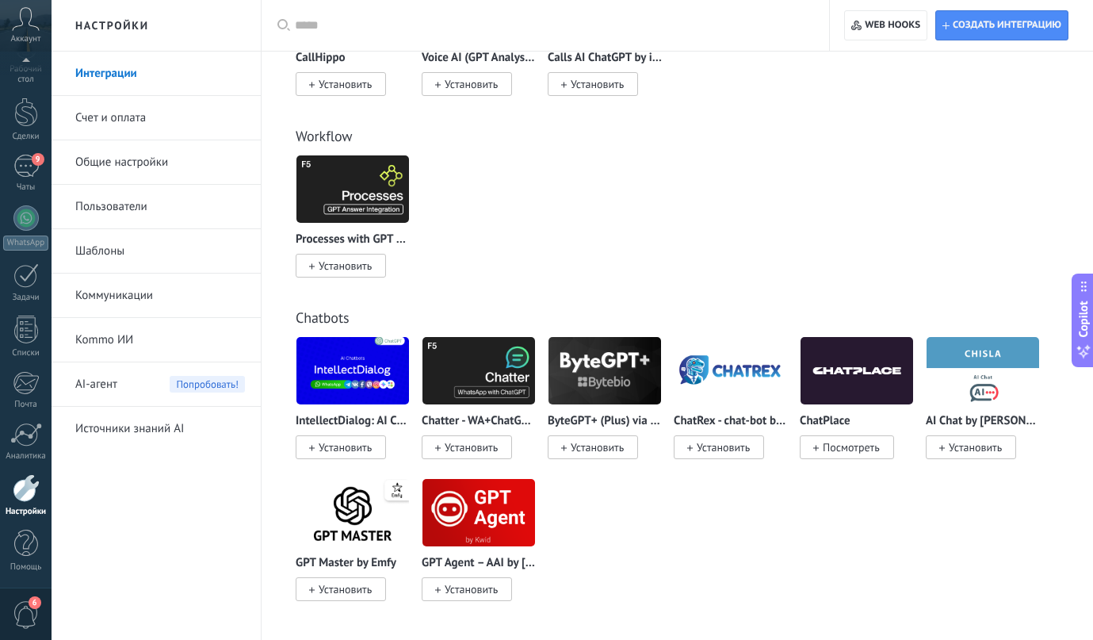
click at [371, 503] on img at bounding box center [352, 512] width 113 height 77
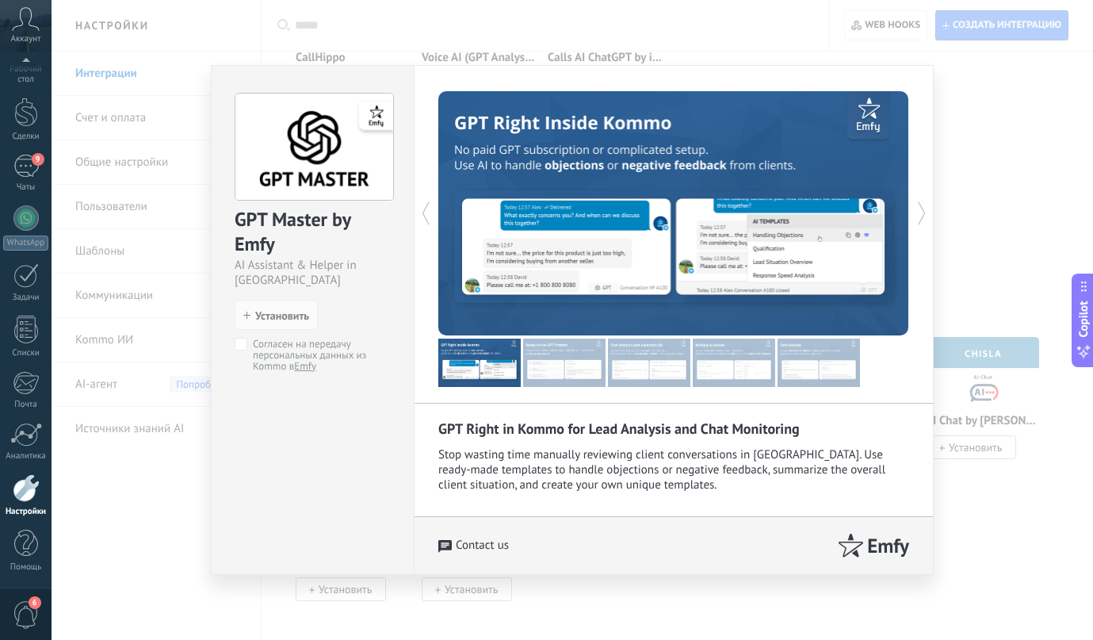
click at [343, 534] on div "GPT Master by Emfy AI Assistant & Helper in Kommo install Установить Согласен н…" at bounding box center [312, 320] width 203 height 510
click at [1016, 484] on div "GPT Master by Emfy AI Assistant & Helper in Kommo install Установить Согласен н…" at bounding box center [573, 320] width 1042 height 640
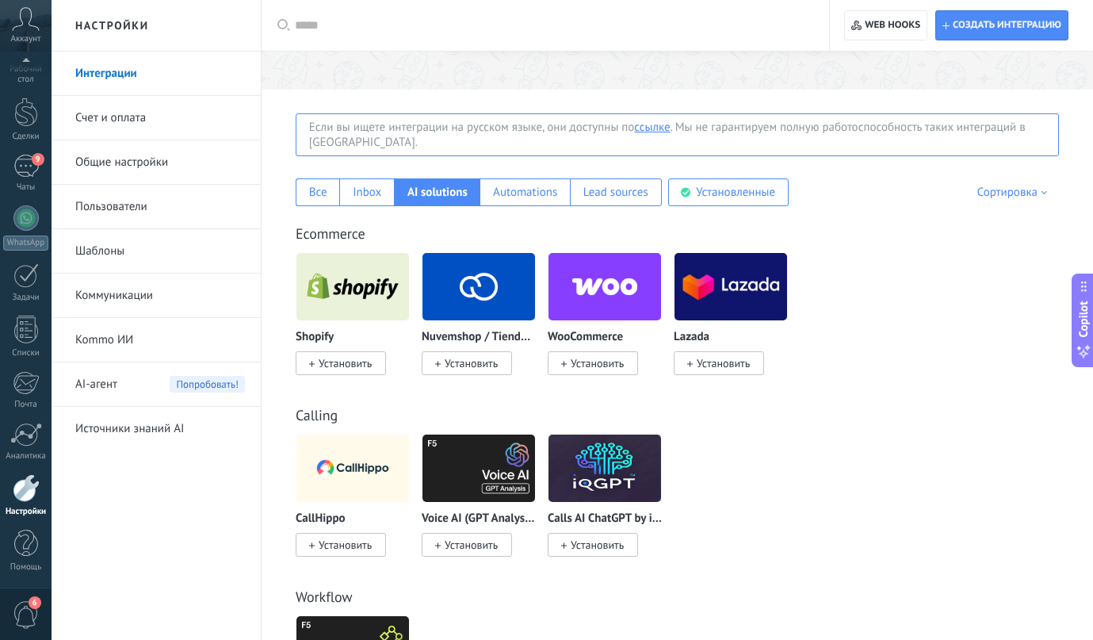
scroll to position [227, 0]
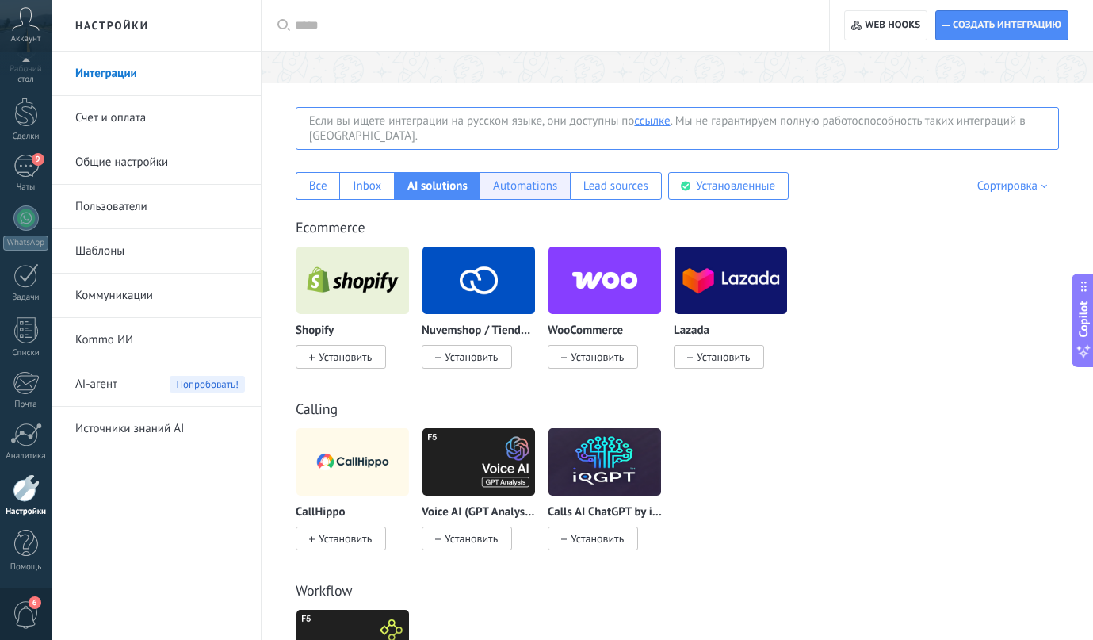
click at [496, 186] on div "Automations" at bounding box center [525, 185] width 64 height 15
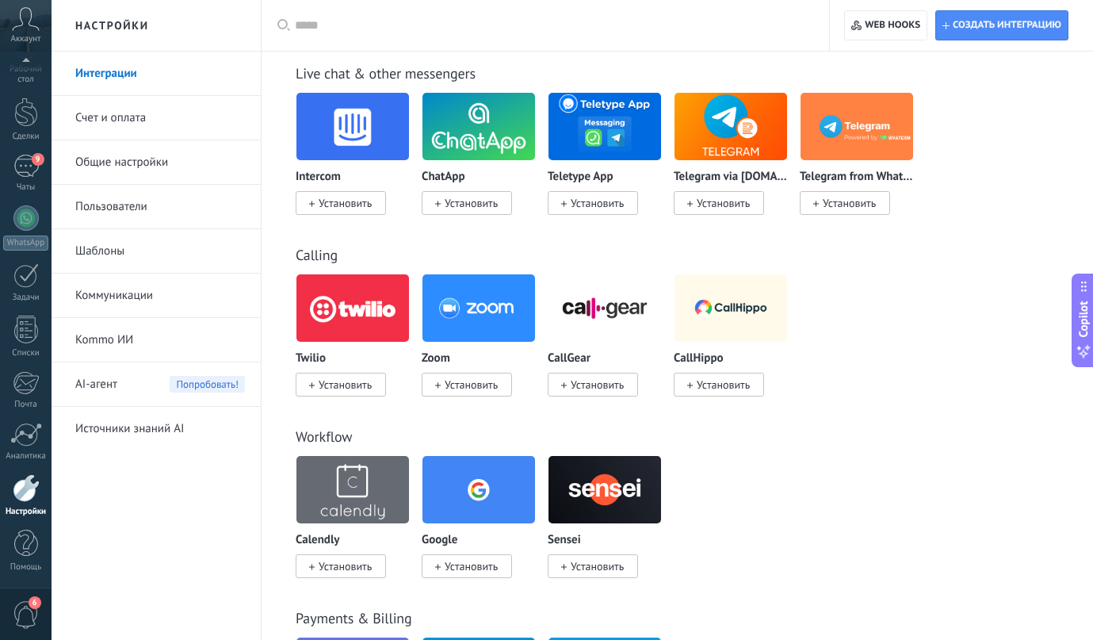
scroll to position [1029, 0]
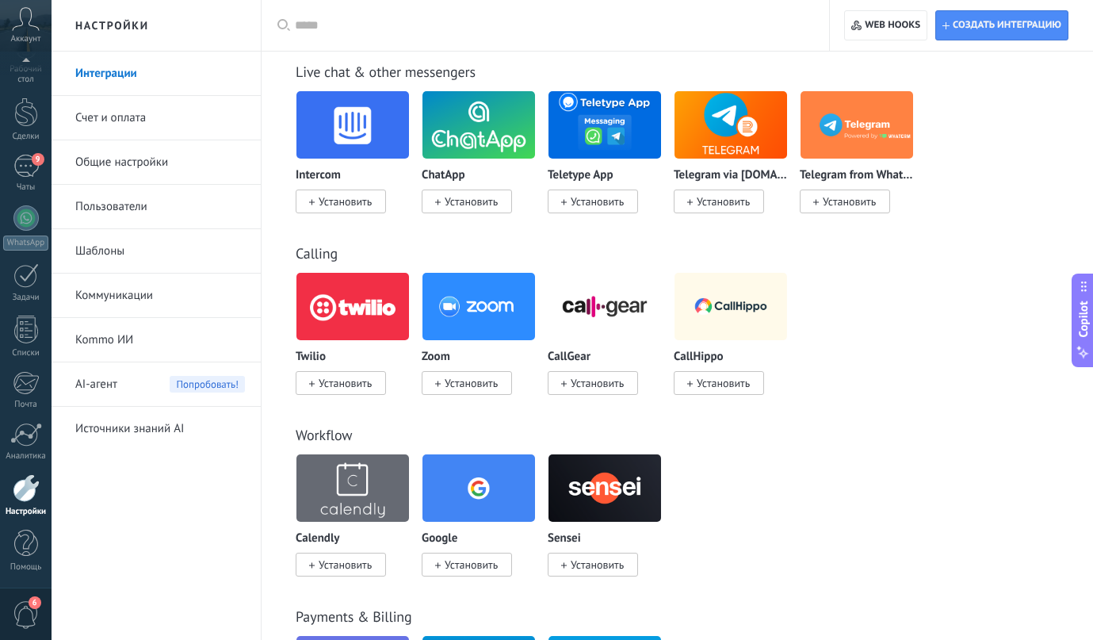
click at [461, 325] on img at bounding box center [479, 306] width 113 height 77
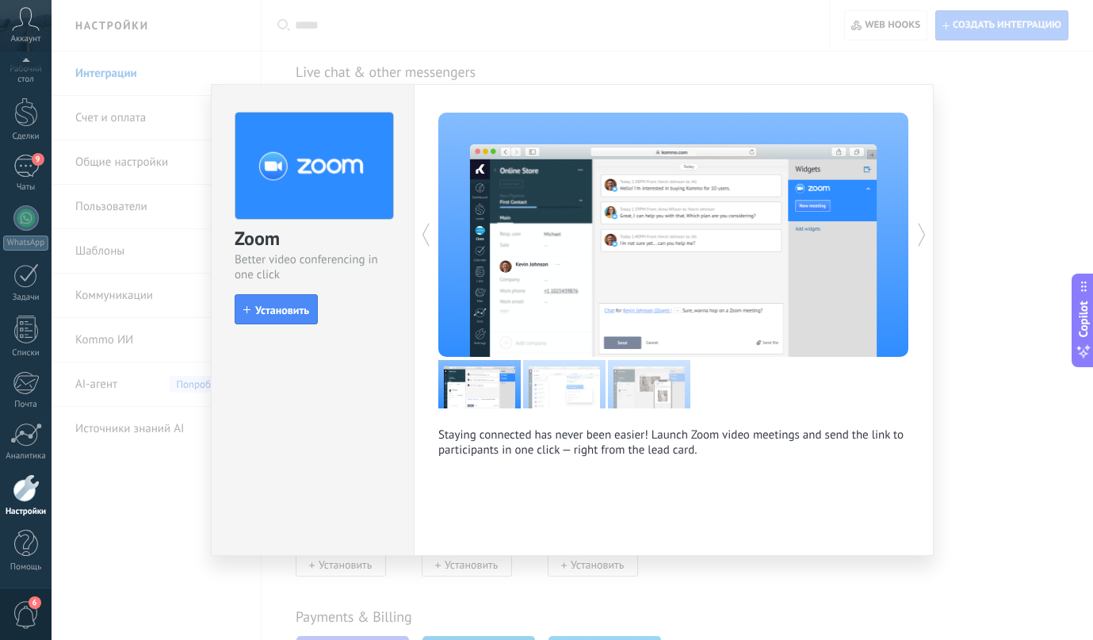
click at [1010, 474] on div "Zoom Better video conferencing in one click install Установить Staying connecte…" at bounding box center [573, 320] width 1042 height 640
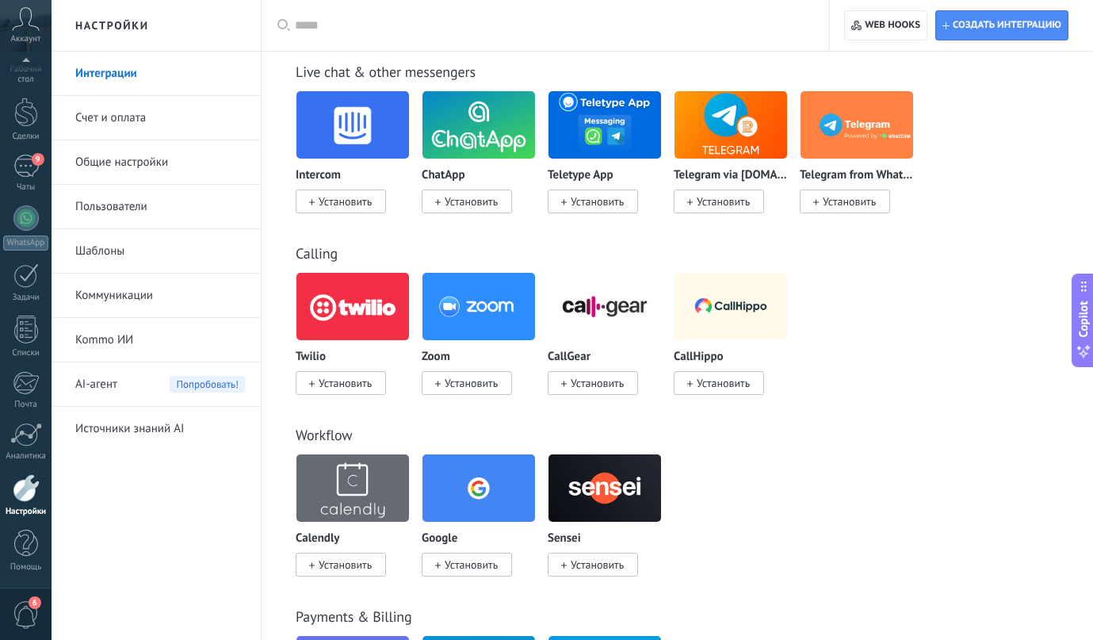
click at [369, 323] on img at bounding box center [352, 306] width 113 height 77
click at [370, 274] on div "Calling Twilio Установить Zoom Установить CallGear Установить CallHippo Установ…" at bounding box center [677, 303] width 800 height 182
click at [368, 307] on img at bounding box center [352, 306] width 113 height 77
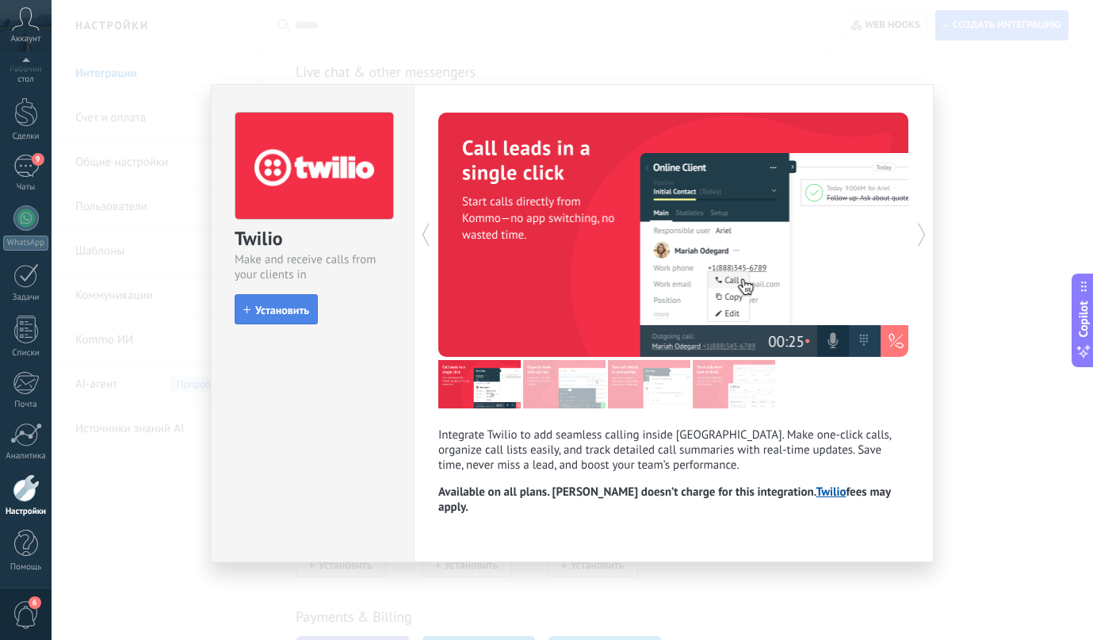
click at [301, 308] on span "Установить" at bounding box center [282, 309] width 54 height 11
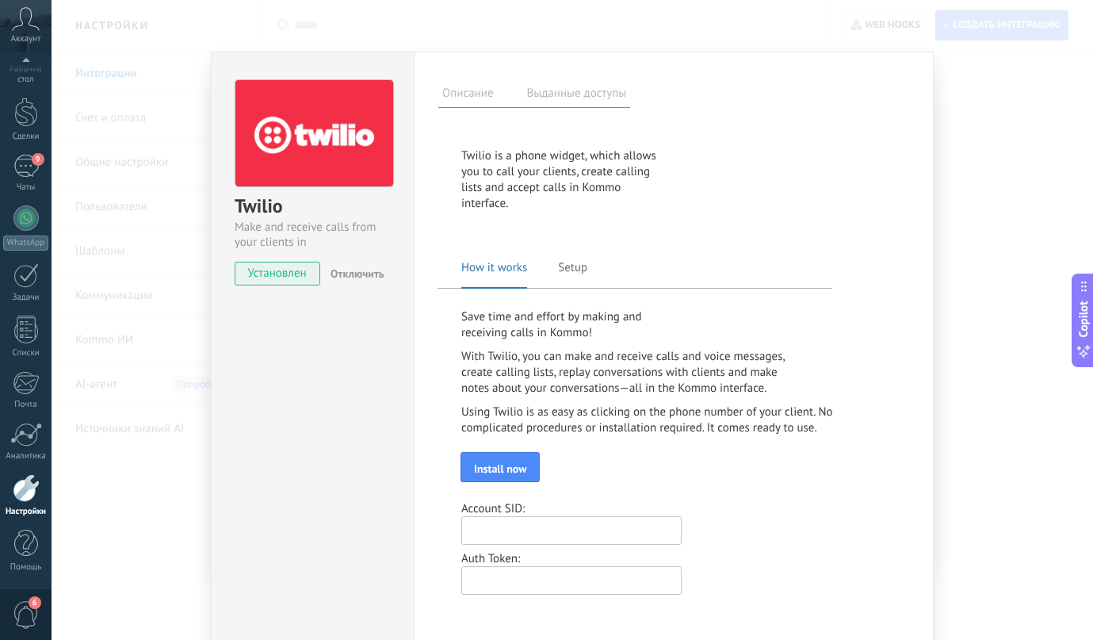
click at [562, 265] on span "Setup" at bounding box center [572, 273] width 29 height 27
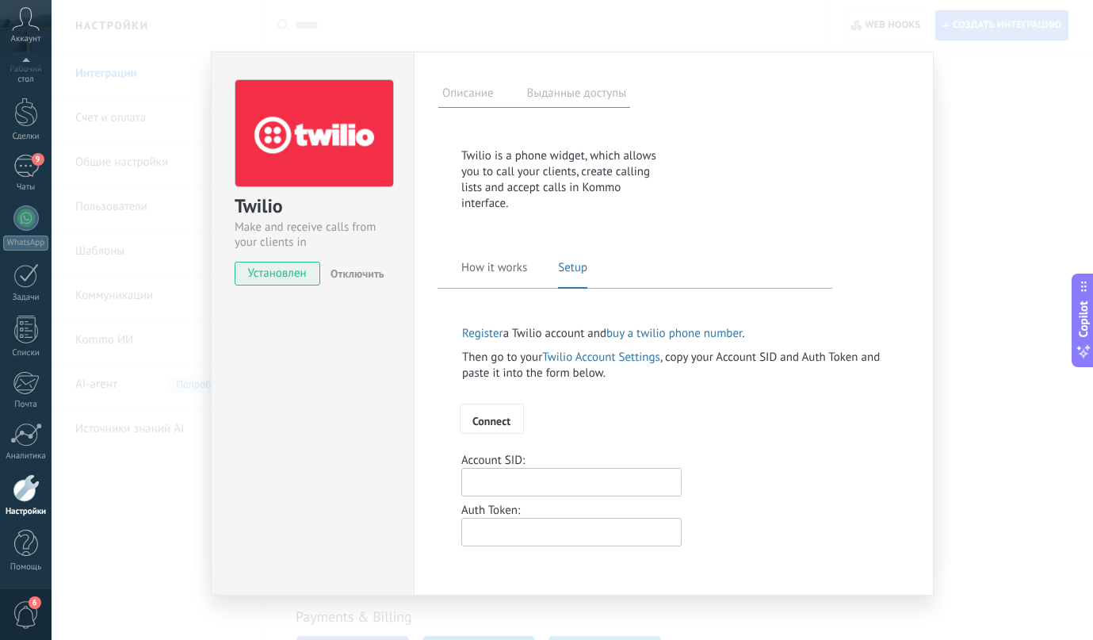
click at [514, 269] on span "How it works" at bounding box center [494, 273] width 66 height 27
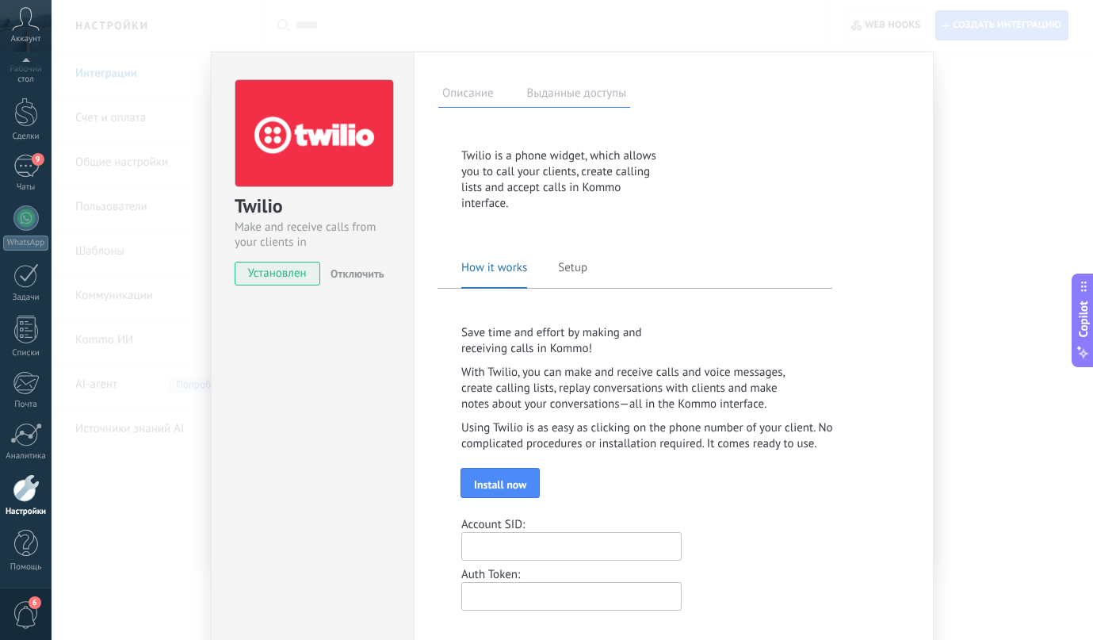
click at [924, 411] on div "Описание Выданные доступы На этой вкладке отображается кто и когда выдал доступ…" at bounding box center [674, 356] width 520 height 608
click at [951, 108] on div "Twilio Make and receive calls from your clients in [GEOGRAPHIC_DATA] Установлен…" at bounding box center [573, 320] width 1042 height 640
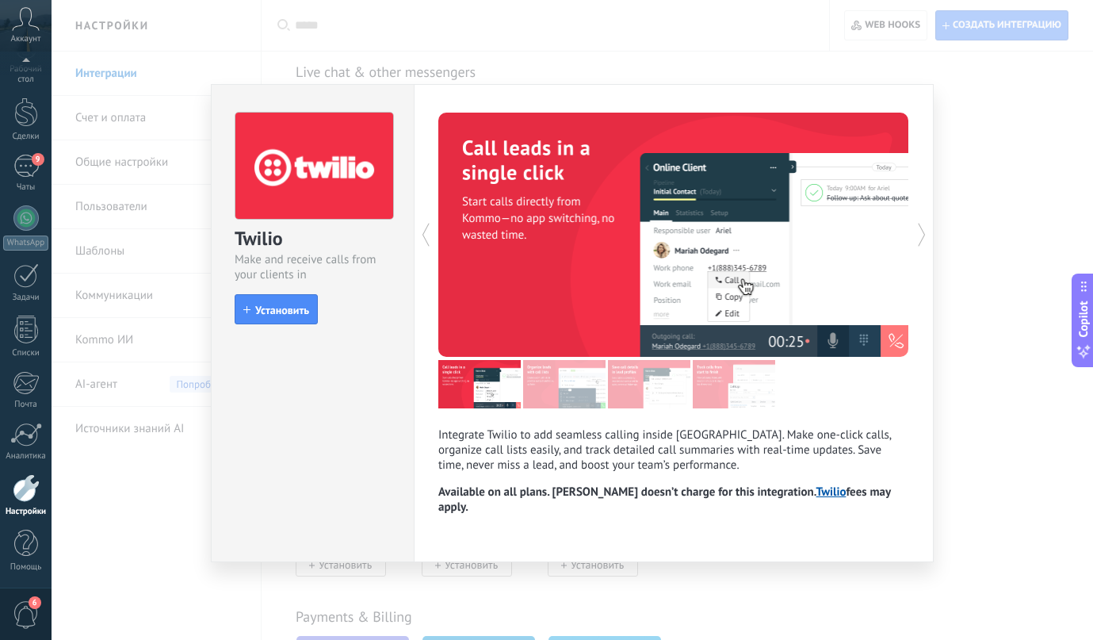
click at [1054, 219] on div "Twilio Make and receive calls from your clients in Kommo install Установить Int…" at bounding box center [573, 320] width 1042 height 640
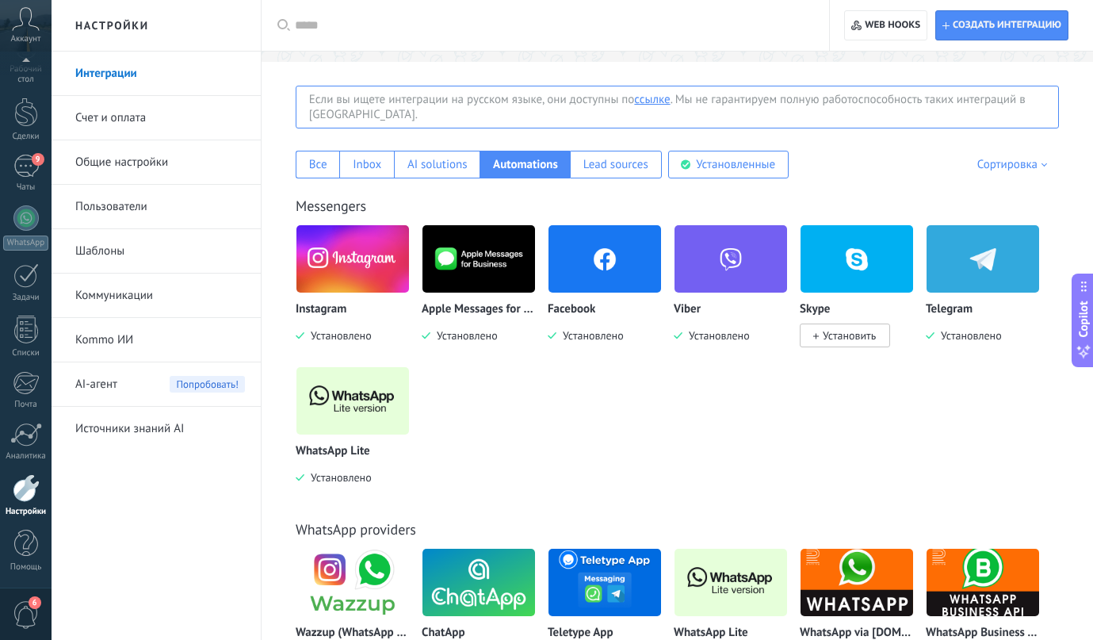
scroll to position [239, 0]
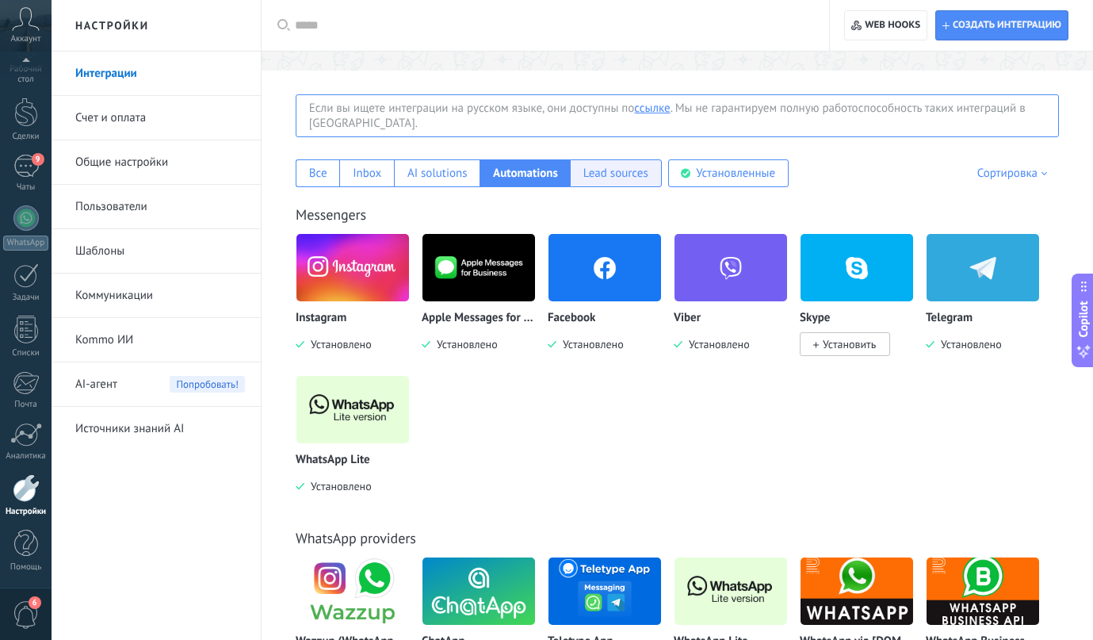
click at [595, 182] on div "Lead sources" at bounding box center [616, 173] width 92 height 28
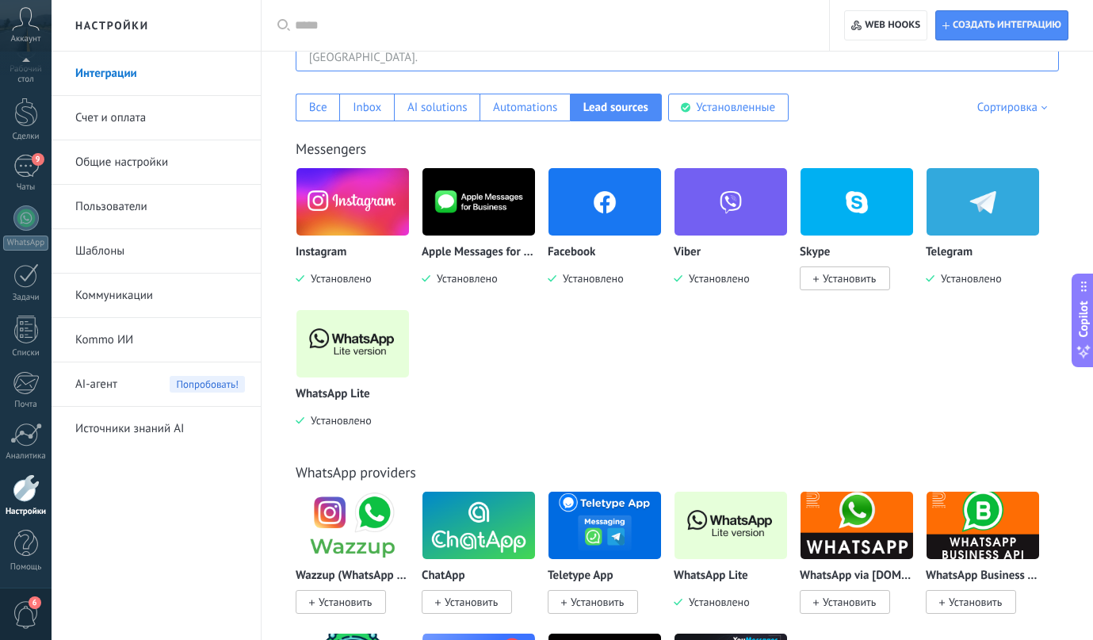
scroll to position [266, 0]
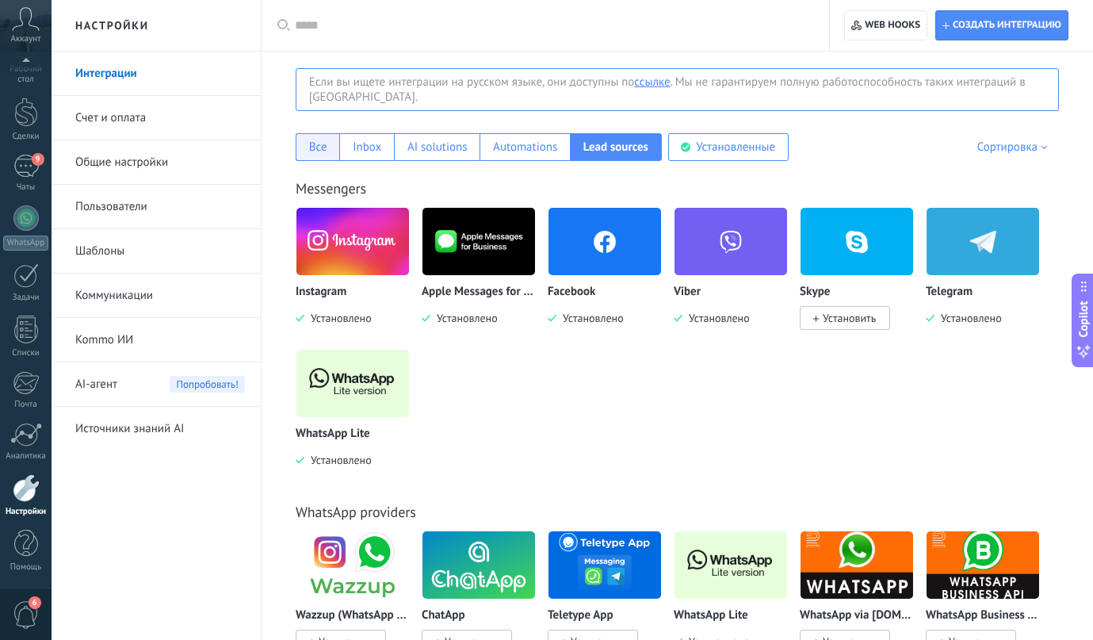
click at [330, 152] on div "Все" at bounding box center [318, 147] width 44 height 28
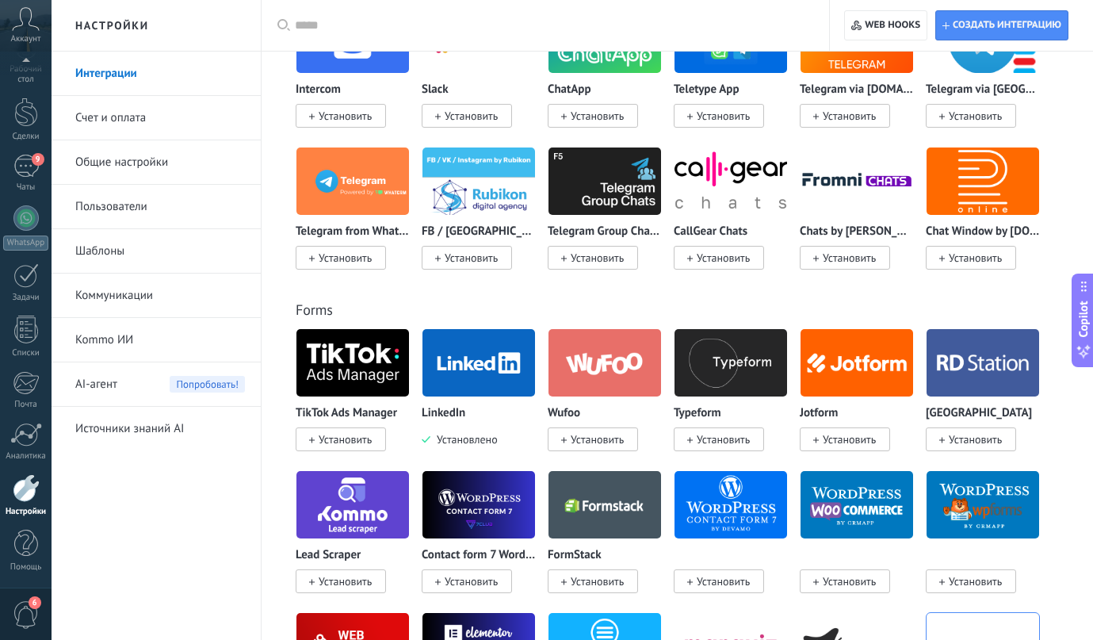
scroll to position [1589, 0]
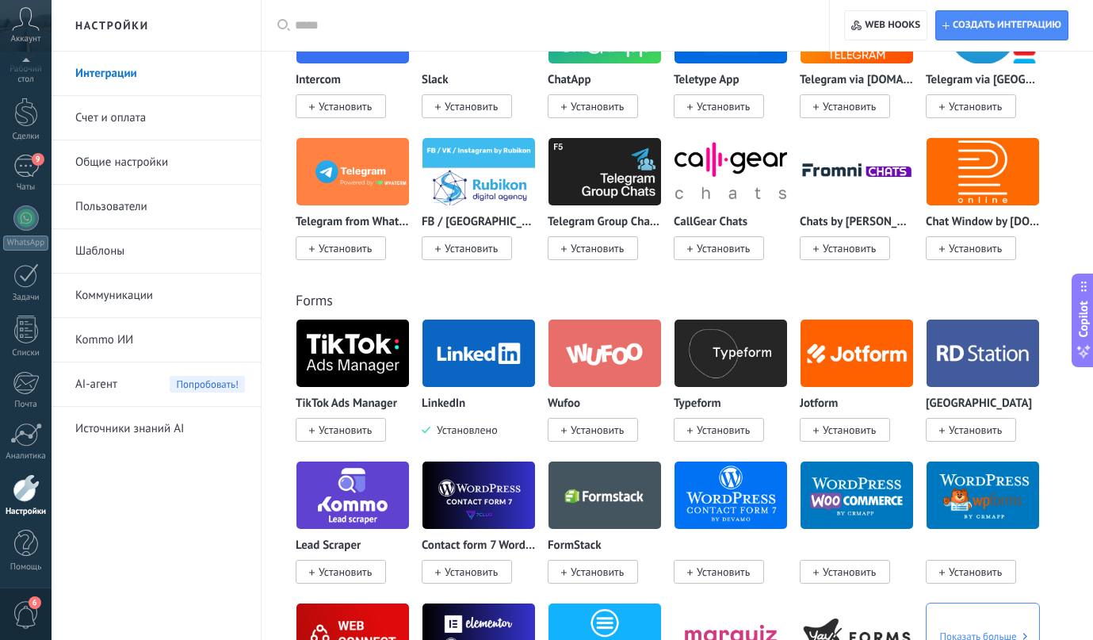
click at [364, 434] on span "Установить" at bounding box center [345, 430] width 53 height 14
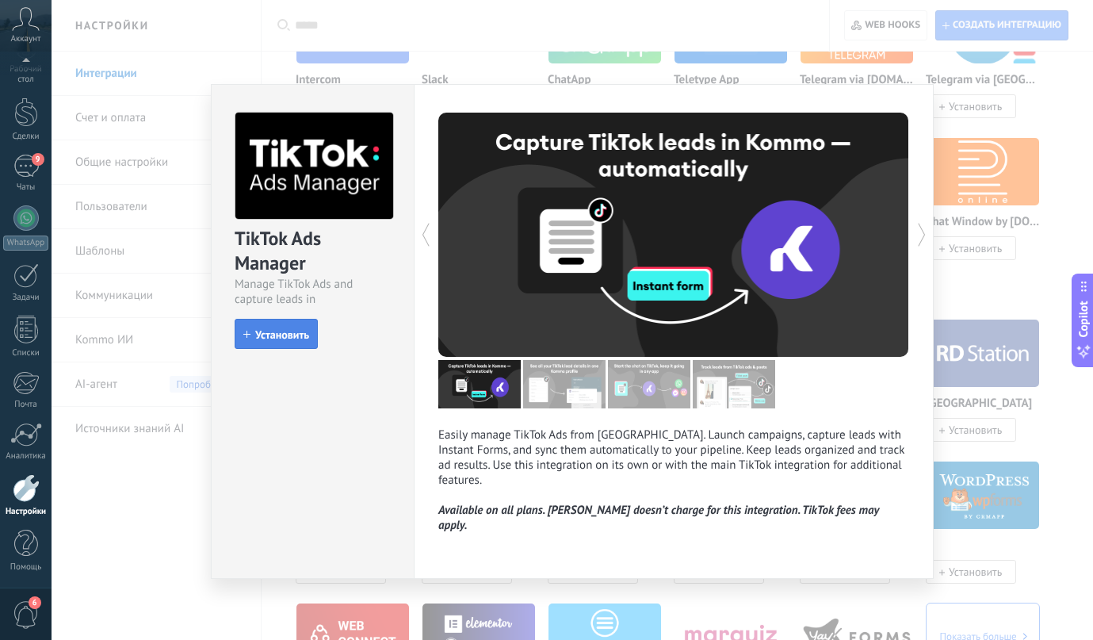
click at [312, 331] on button "Установить" at bounding box center [276, 334] width 83 height 30
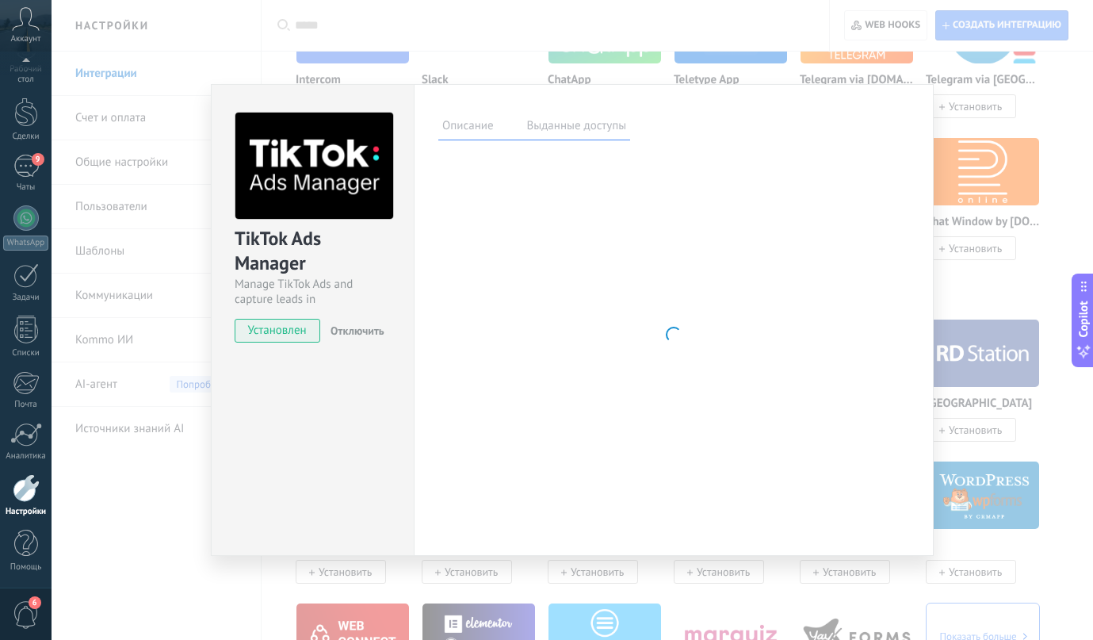
click at [589, 129] on label "Выданные доступы" at bounding box center [577, 128] width 108 height 23
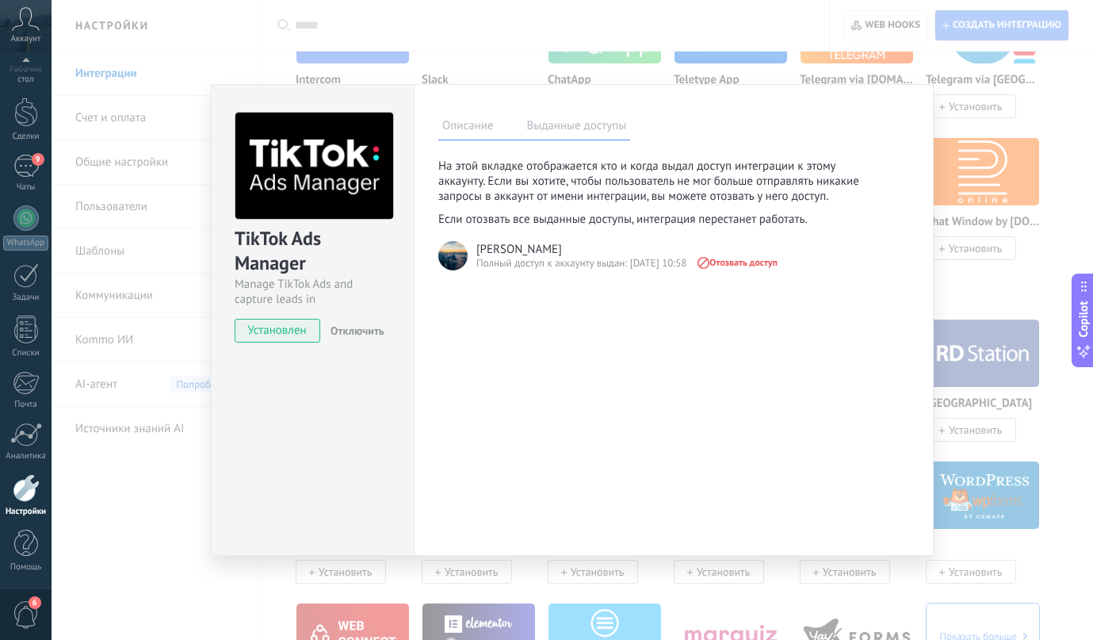
click at [469, 124] on label "Описание" at bounding box center [467, 128] width 59 height 23
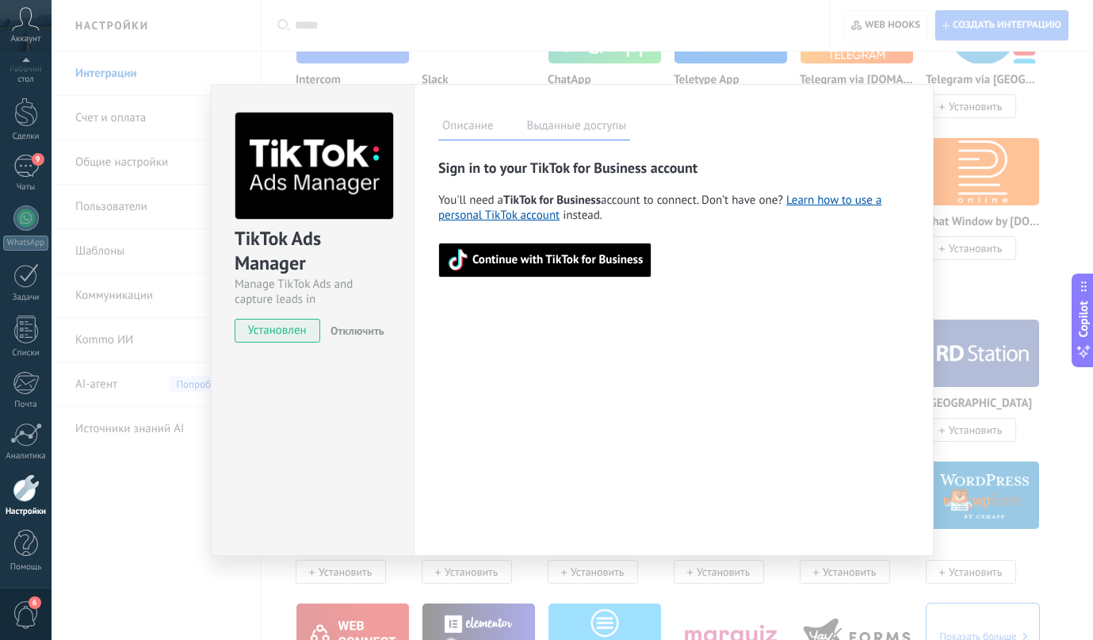
click at [945, 305] on div "TikTok Ads Manager Manage TikTok Ads and capture leads in Kommo Установлен Откл…" at bounding box center [573, 320] width 1042 height 640
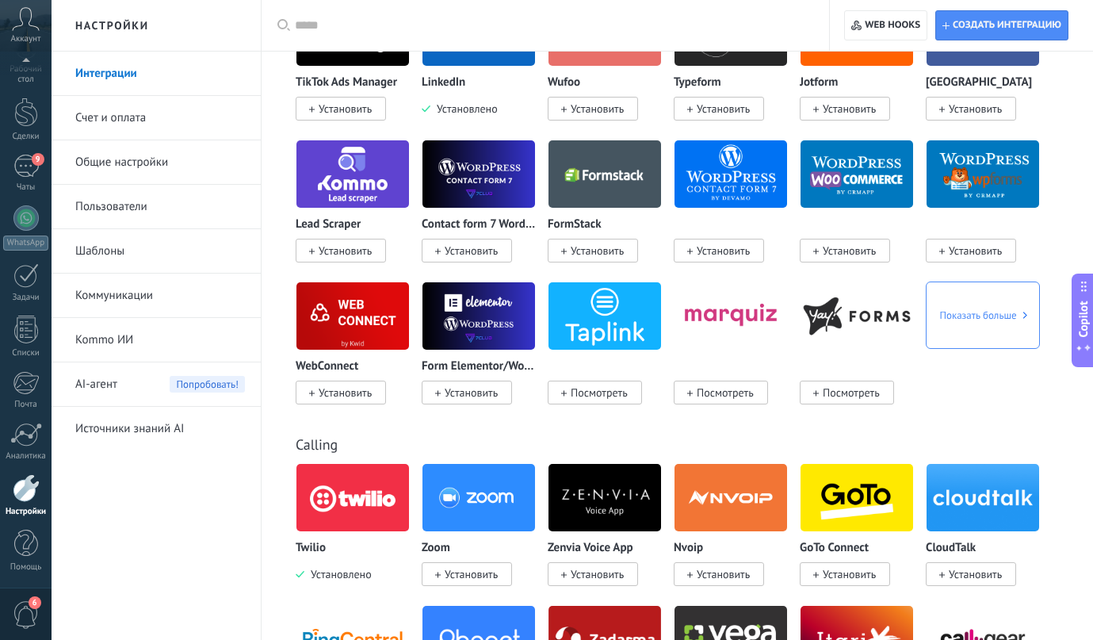
scroll to position [1918, 0]
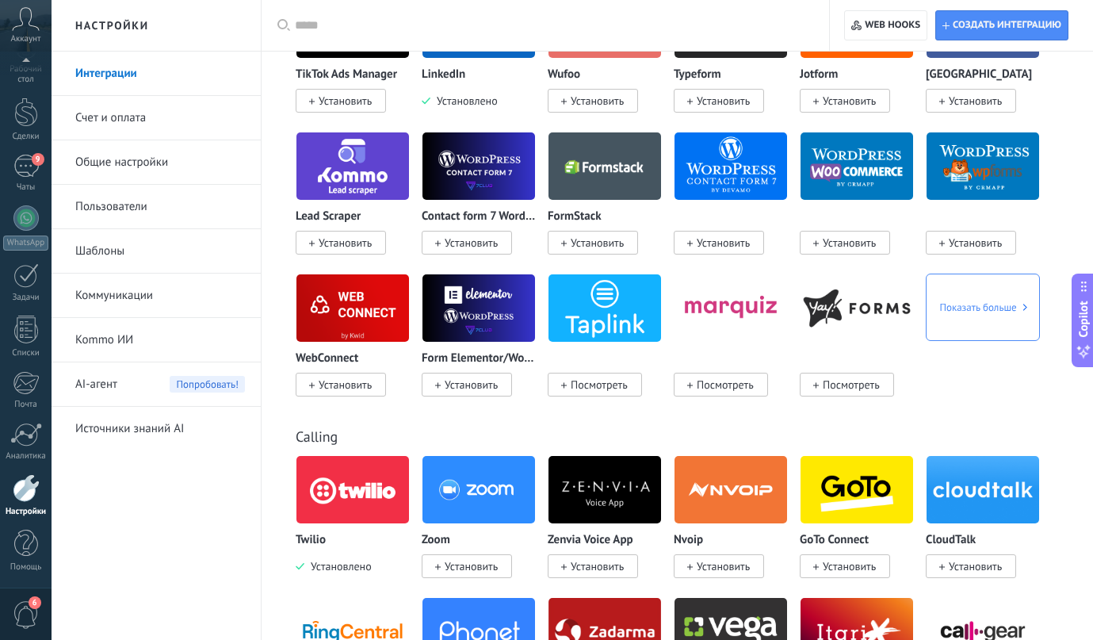
click at [734, 313] on img at bounding box center [731, 308] width 113 height 77
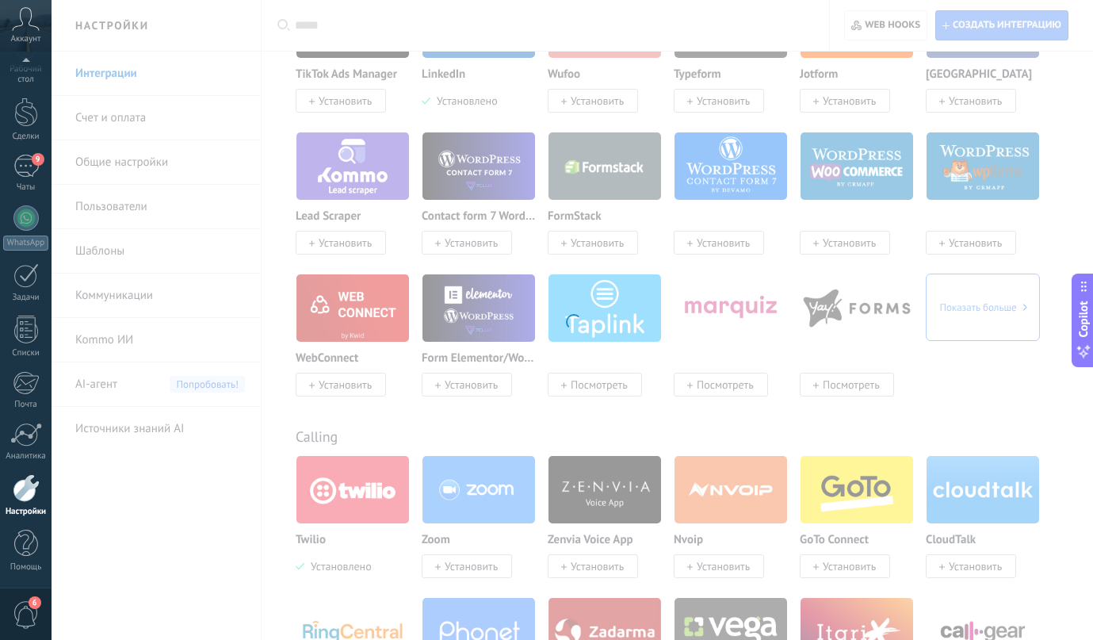
click at [846, 391] on div at bounding box center [573, 320] width 1042 height 640
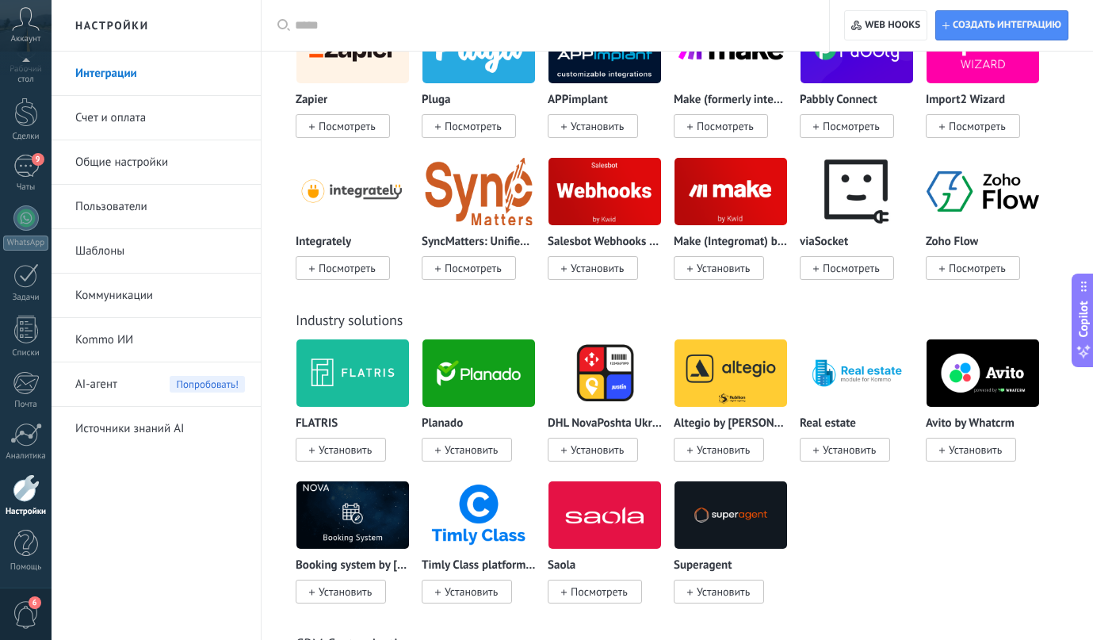
scroll to position [3796, 0]
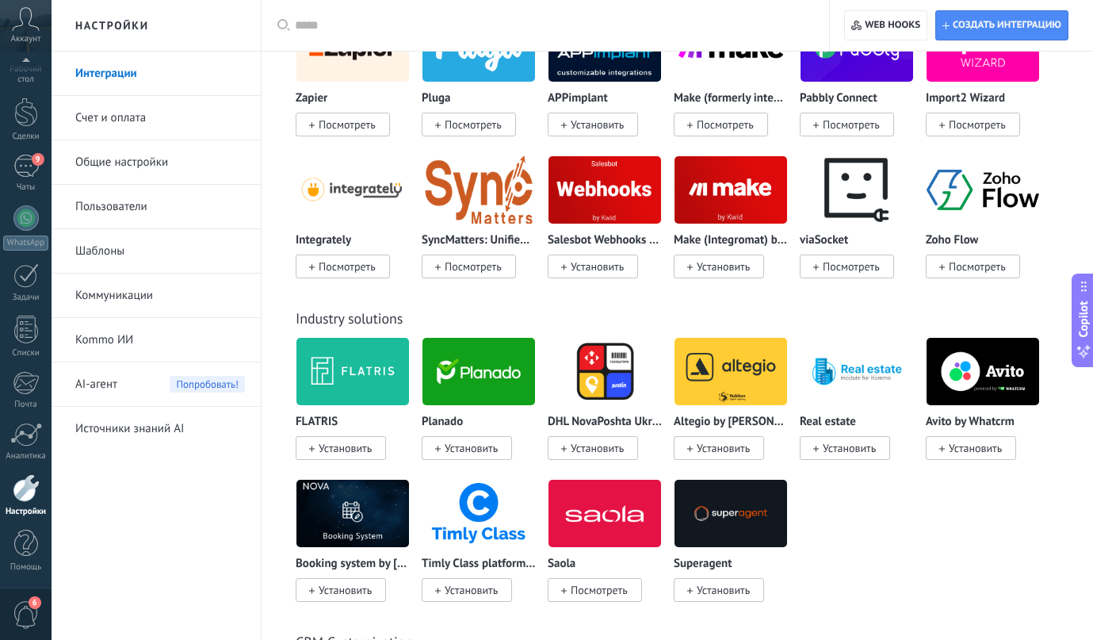
click at [843, 400] on img at bounding box center [857, 371] width 113 height 77
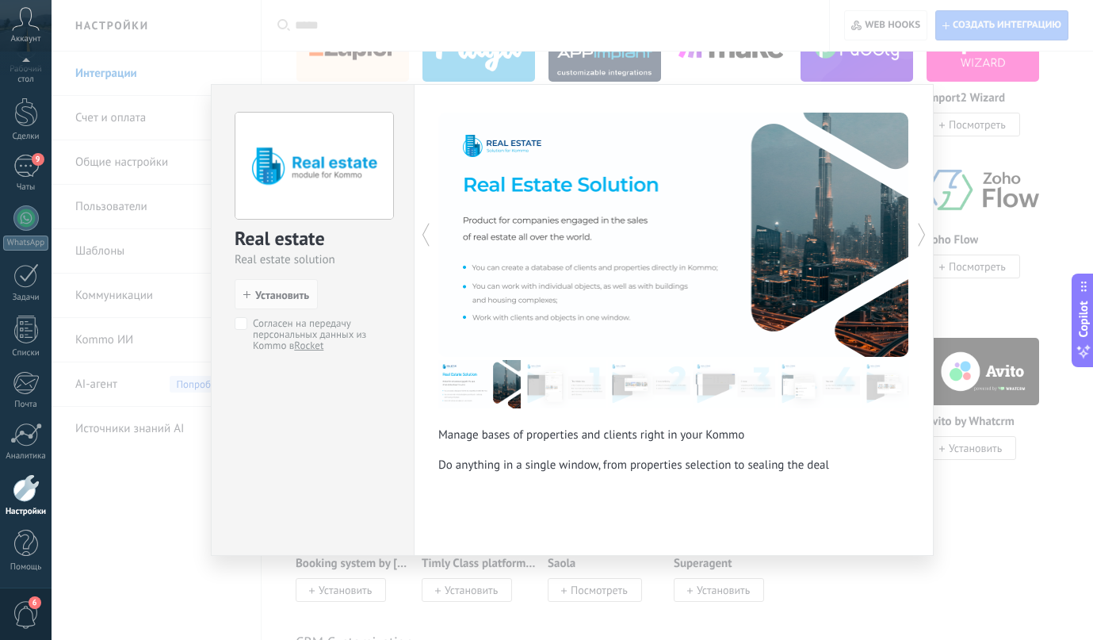
click at [506, 371] on img at bounding box center [479, 384] width 82 height 48
click at [571, 396] on img at bounding box center [564, 384] width 82 height 48
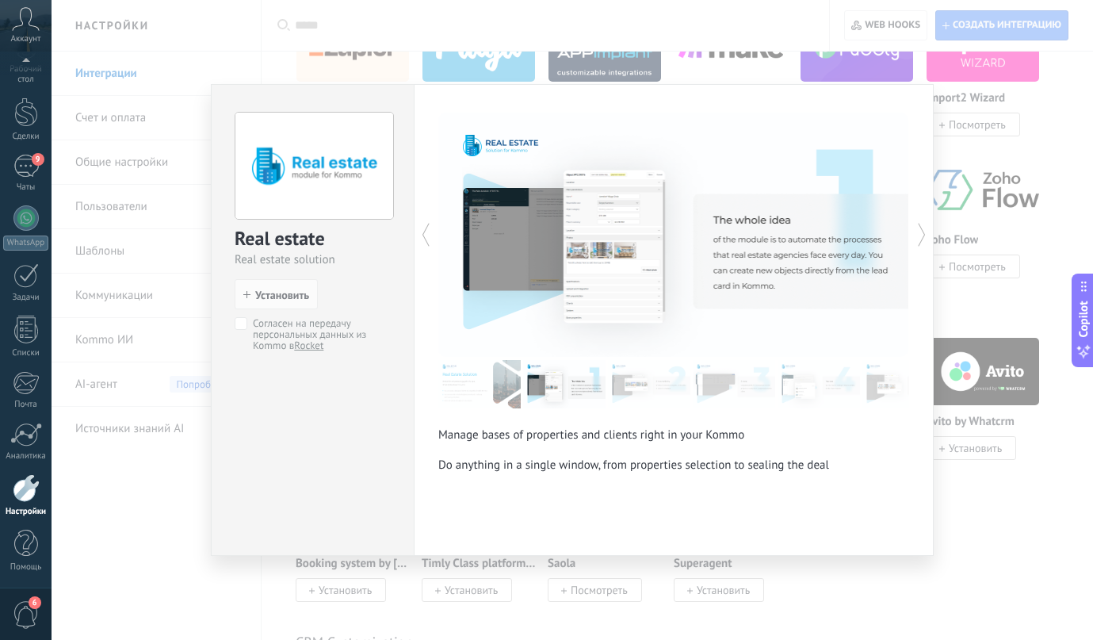
click at [625, 385] on img at bounding box center [649, 384] width 82 height 48
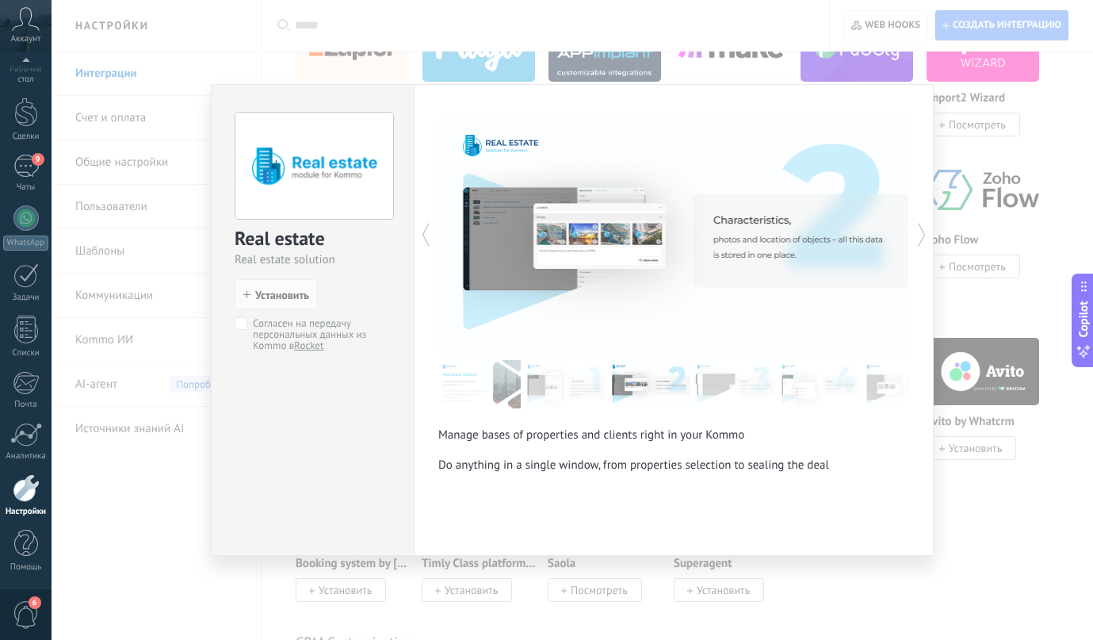
click at [737, 392] on img at bounding box center [734, 384] width 82 height 48
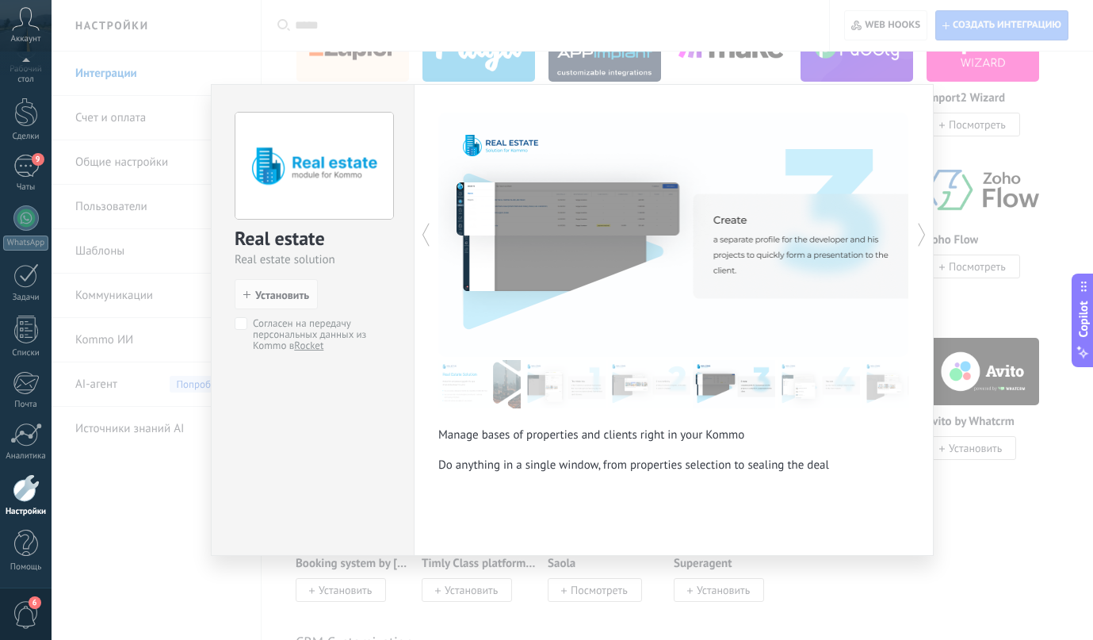
click at [816, 383] on img at bounding box center [819, 384] width 82 height 48
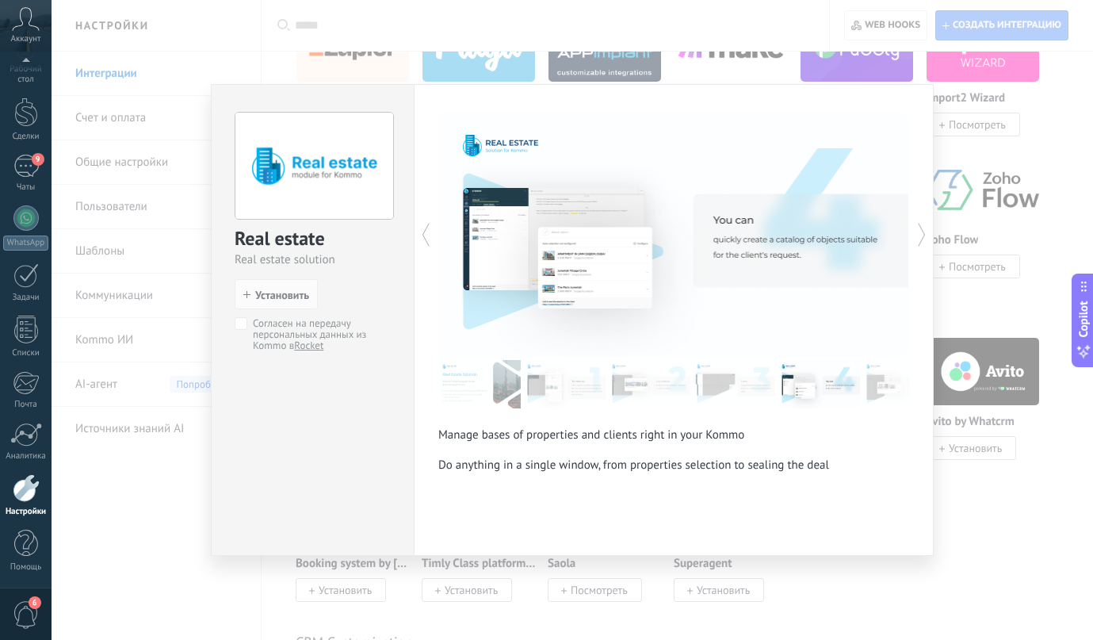
click at [887, 373] on img at bounding box center [904, 384] width 82 height 48
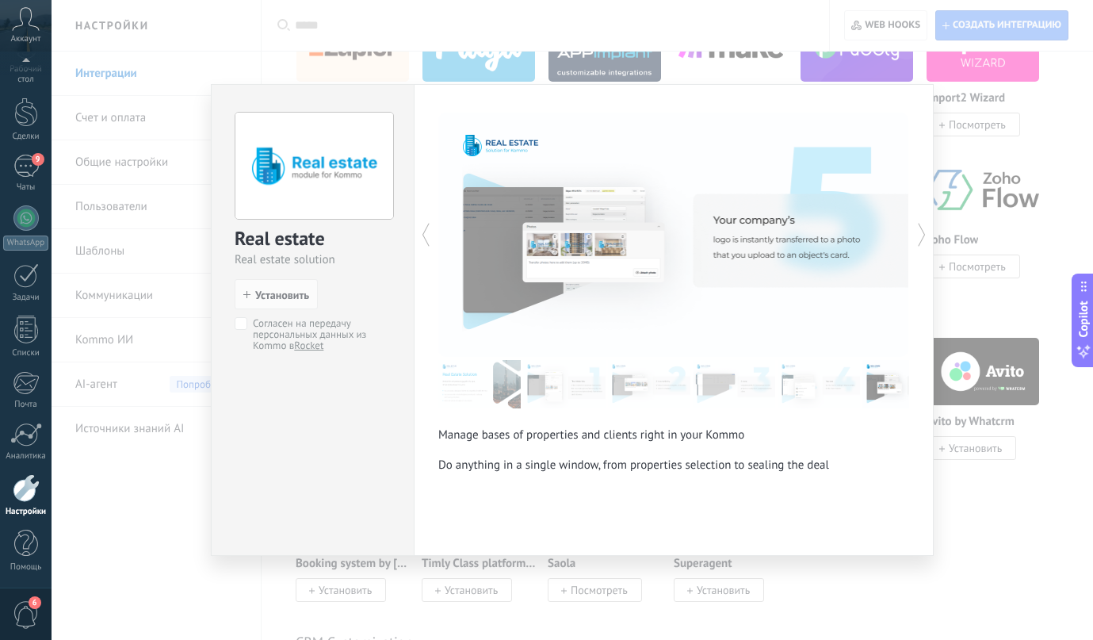
click at [972, 163] on div "Real estate Real estate solution install Установить Согласен на передачу персон…" at bounding box center [573, 320] width 1042 height 640
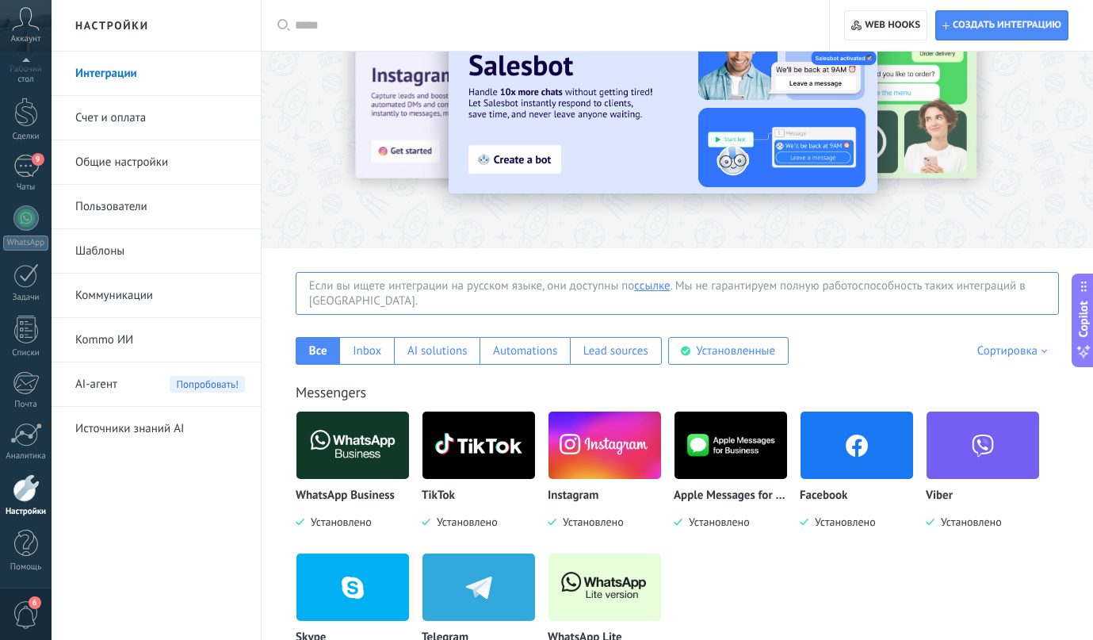
scroll to position [0, 0]
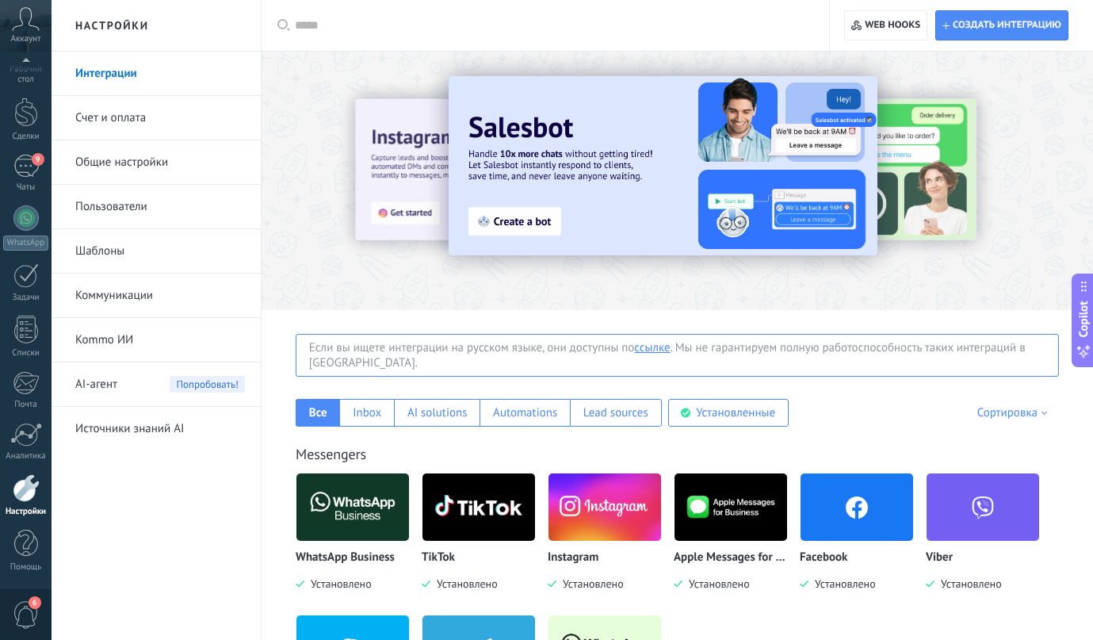
click at [512, 224] on img at bounding box center [663, 165] width 429 height 179
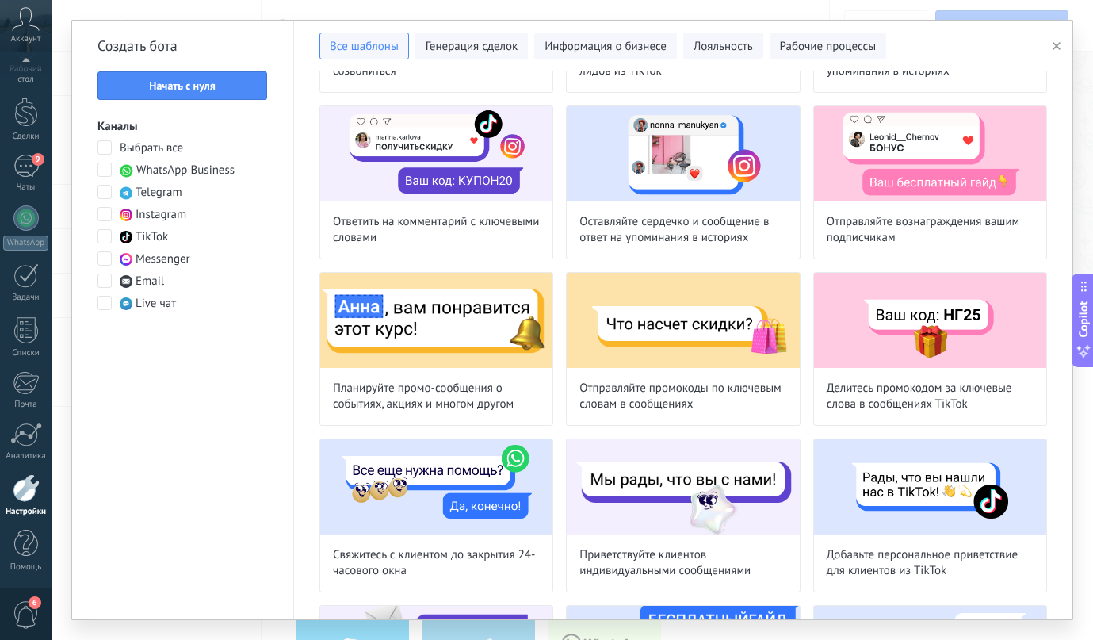
scroll to position [361, 0]
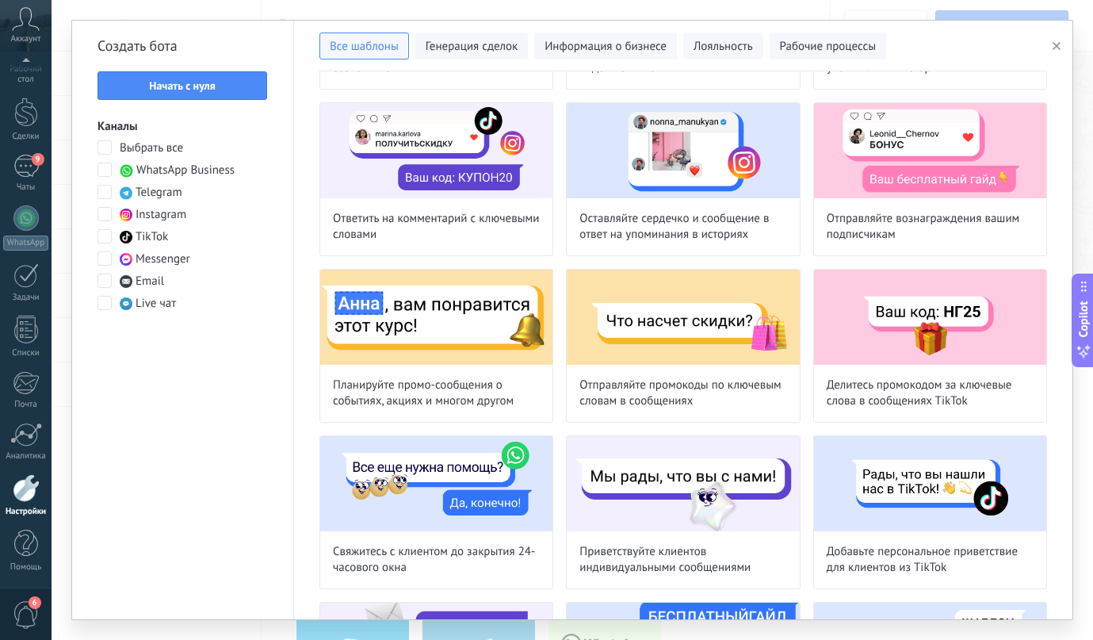
drag, startPoint x: 113, startPoint y: 217, endPoint x: 105, endPoint y: 213, distance: 8.9
click at [105, 213] on label "Instagram" at bounding box center [142, 215] width 89 height 16
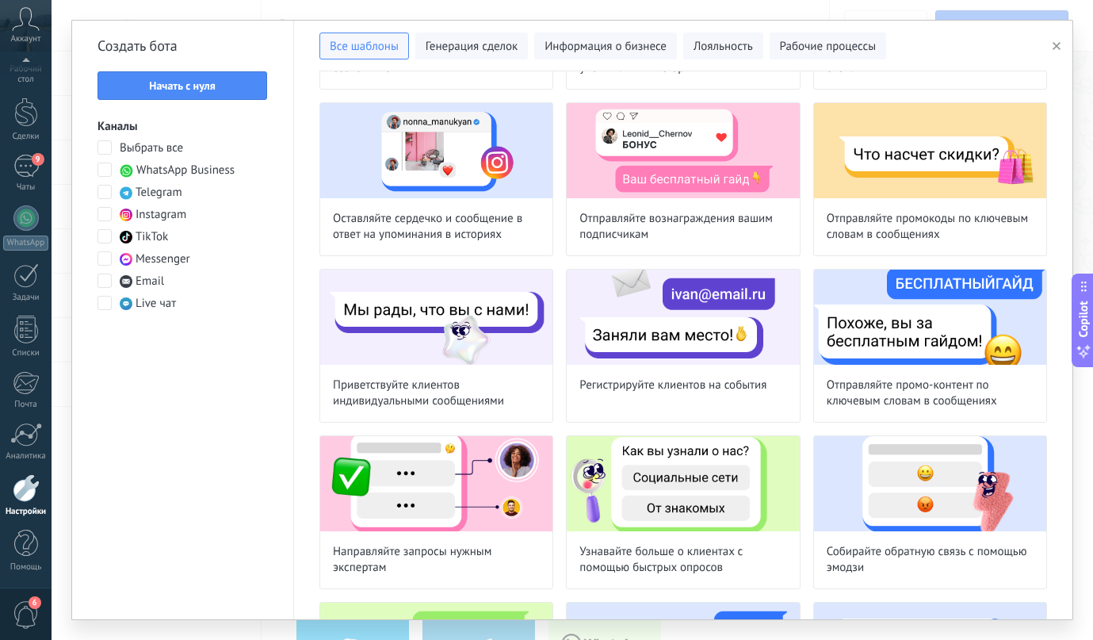
click at [105, 213] on span at bounding box center [105, 214] width 14 height 14
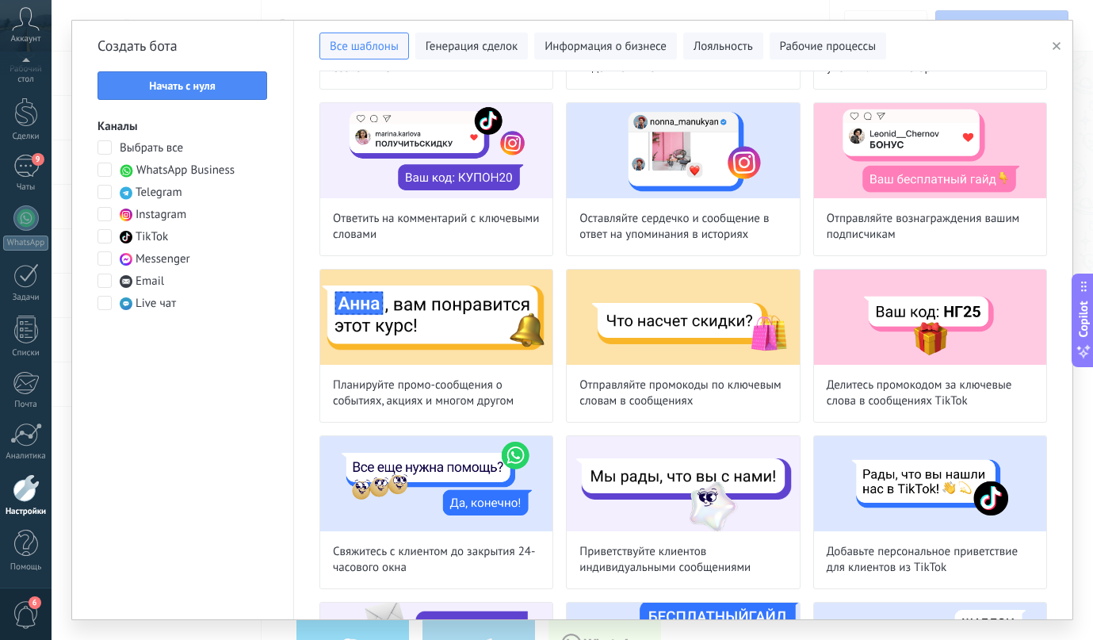
click at [105, 213] on span at bounding box center [105, 214] width 14 height 14
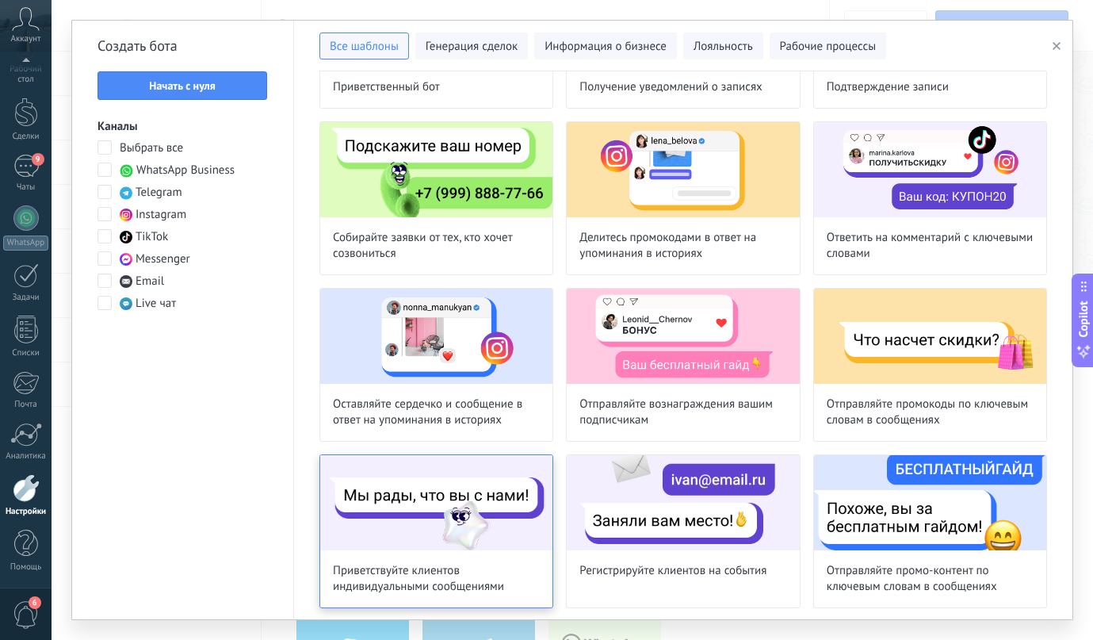
scroll to position [0, 0]
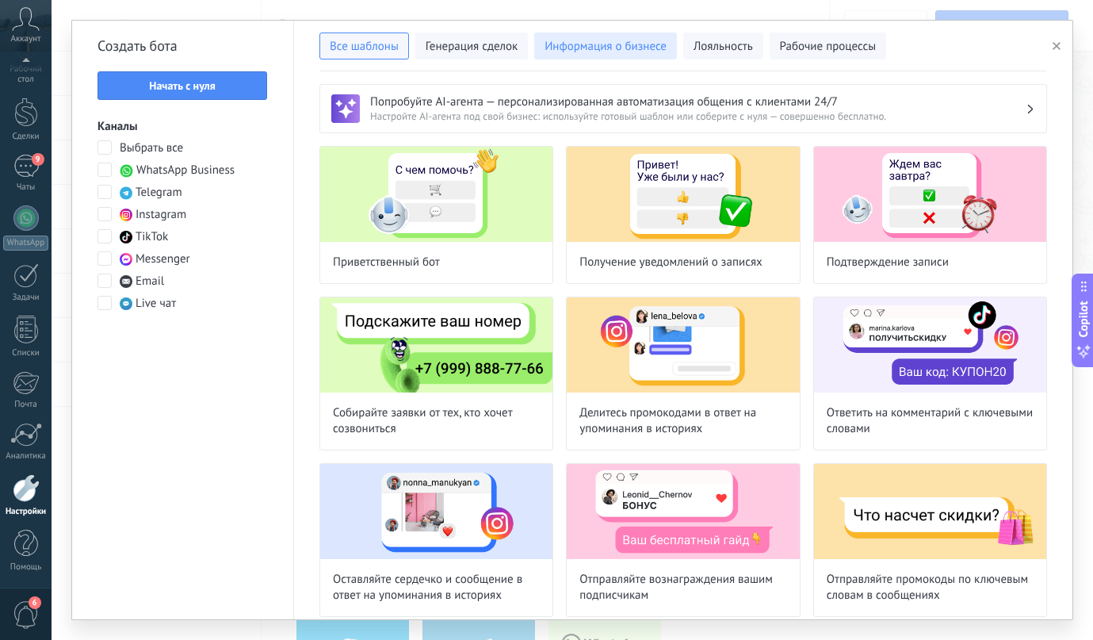
click at [635, 49] on span "Информация о бизнесе" at bounding box center [606, 47] width 122 height 16
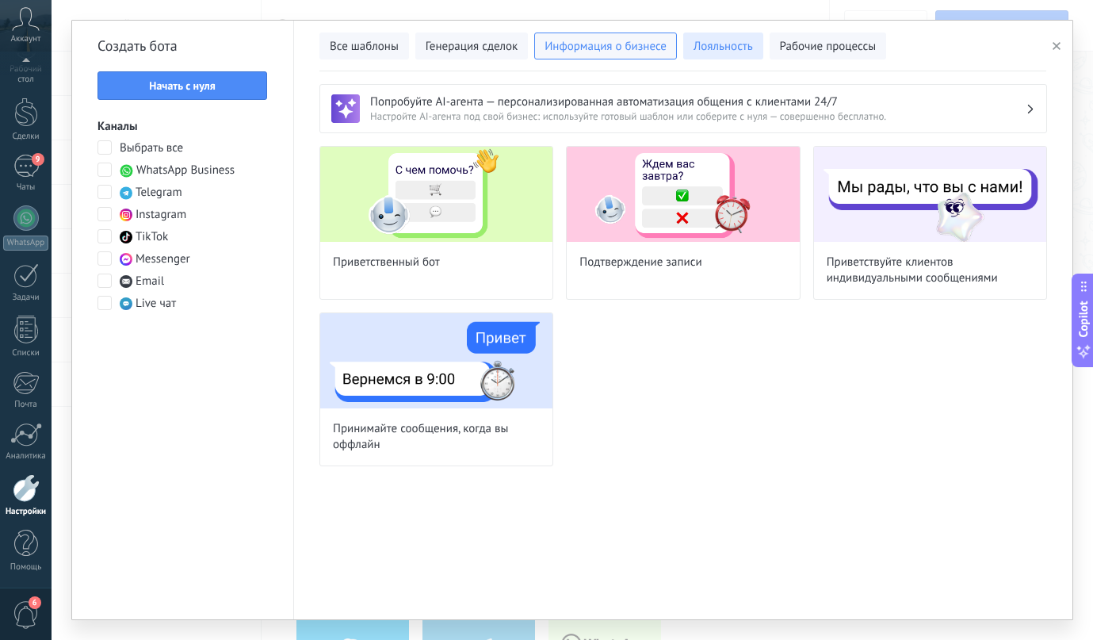
click at [698, 55] on button "Лояльность" at bounding box center [723, 46] width 80 height 27
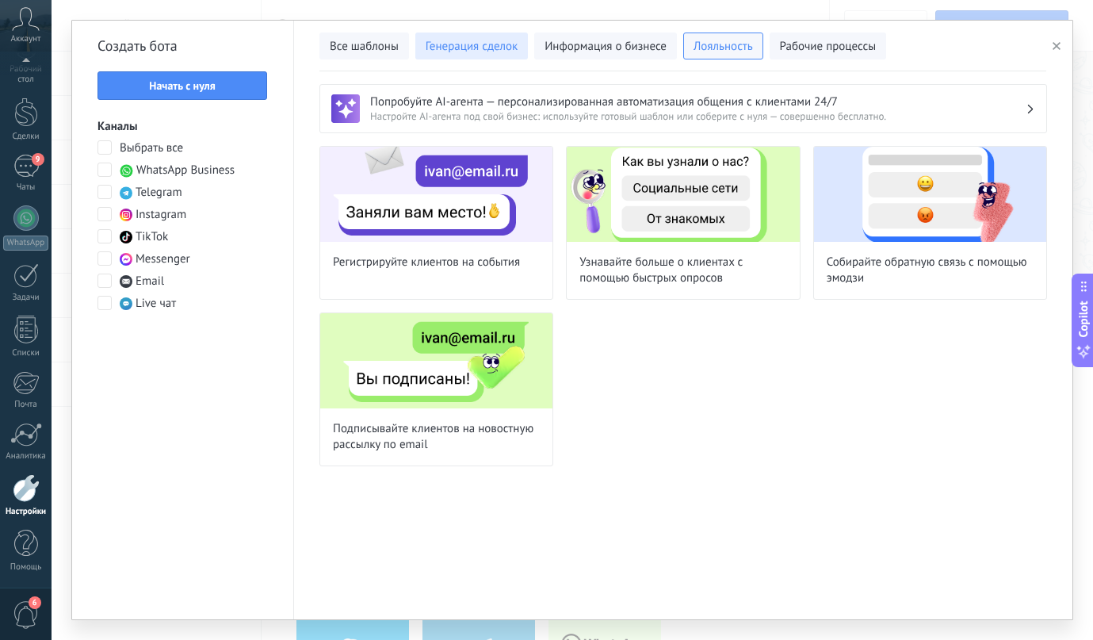
click at [496, 47] on span "Генерация сделок" at bounding box center [472, 47] width 92 height 16
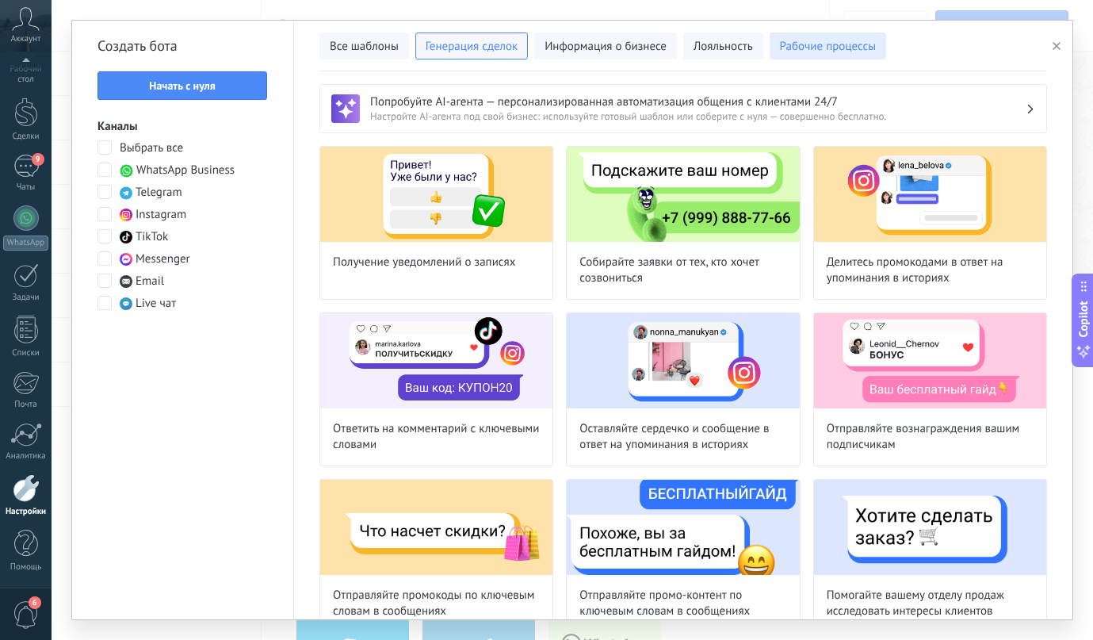
click at [786, 50] on span "Рабочие процессы" at bounding box center [828, 47] width 97 height 16
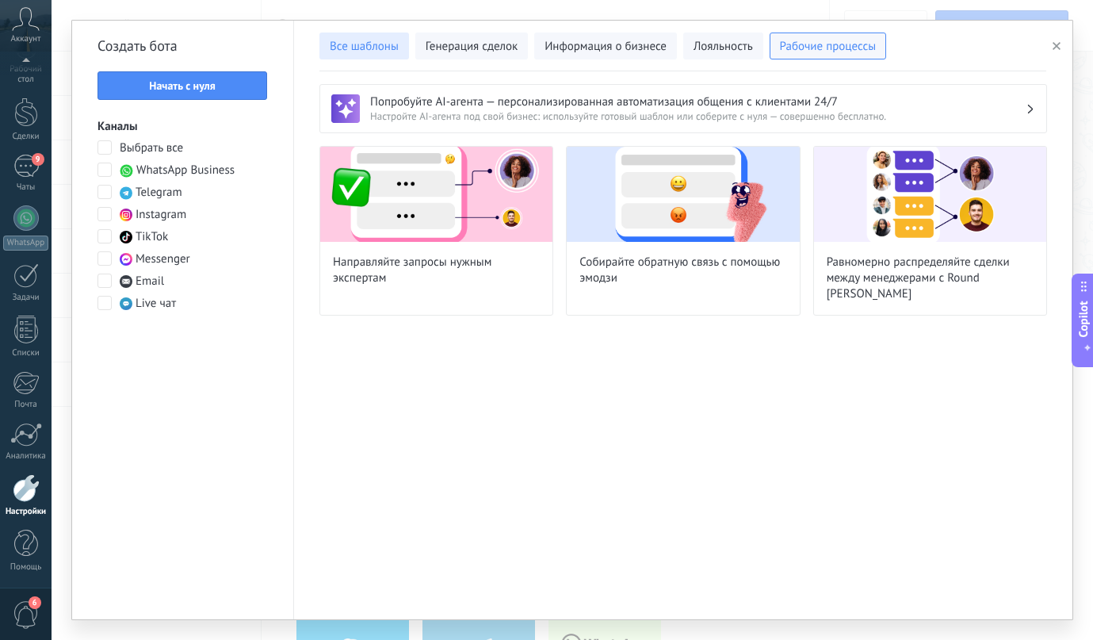
click at [368, 54] on span "Все шаблоны" at bounding box center [364, 47] width 69 height 16
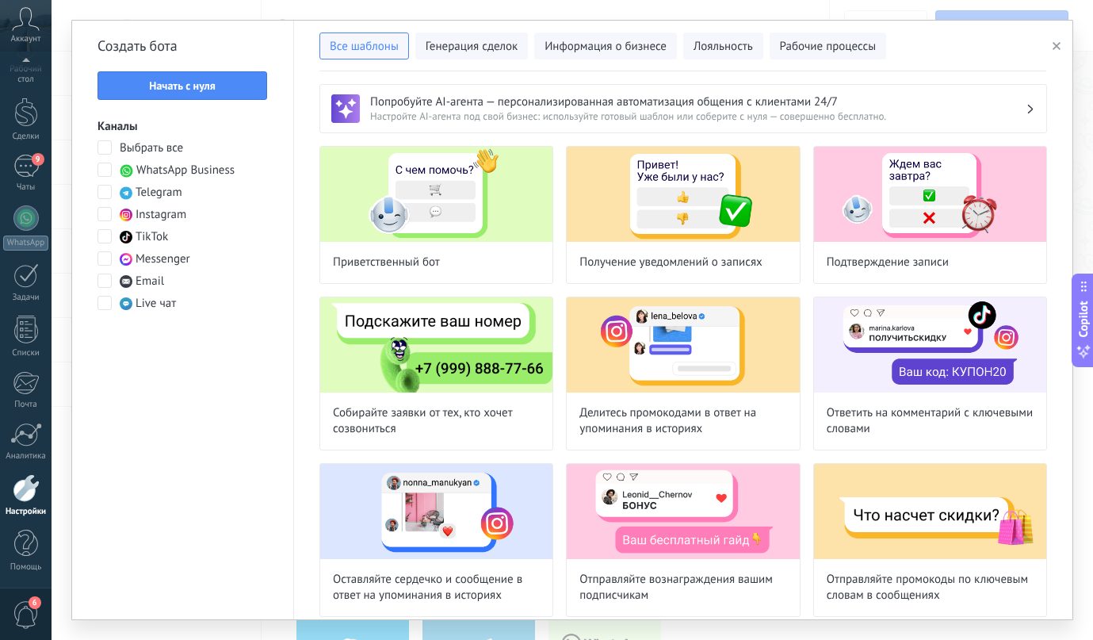
click at [108, 259] on span at bounding box center [105, 258] width 14 height 14
click at [105, 215] on span at bounding box center [105, 214] width 14 height 14
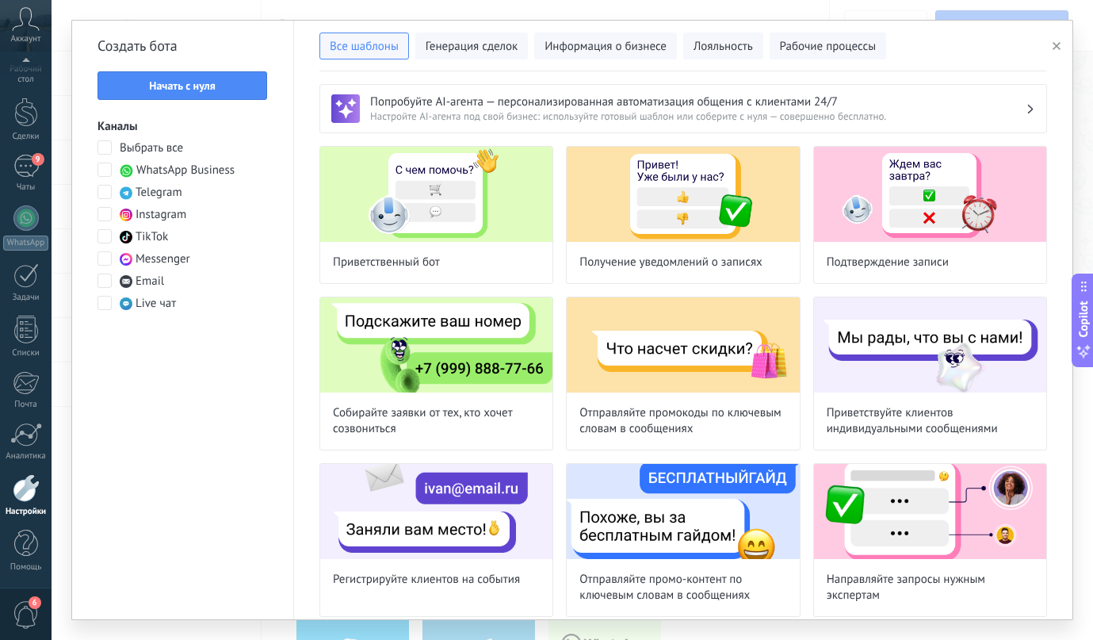
click at [101, 257] on span at bounding box center [105, 258] width 14 height 14
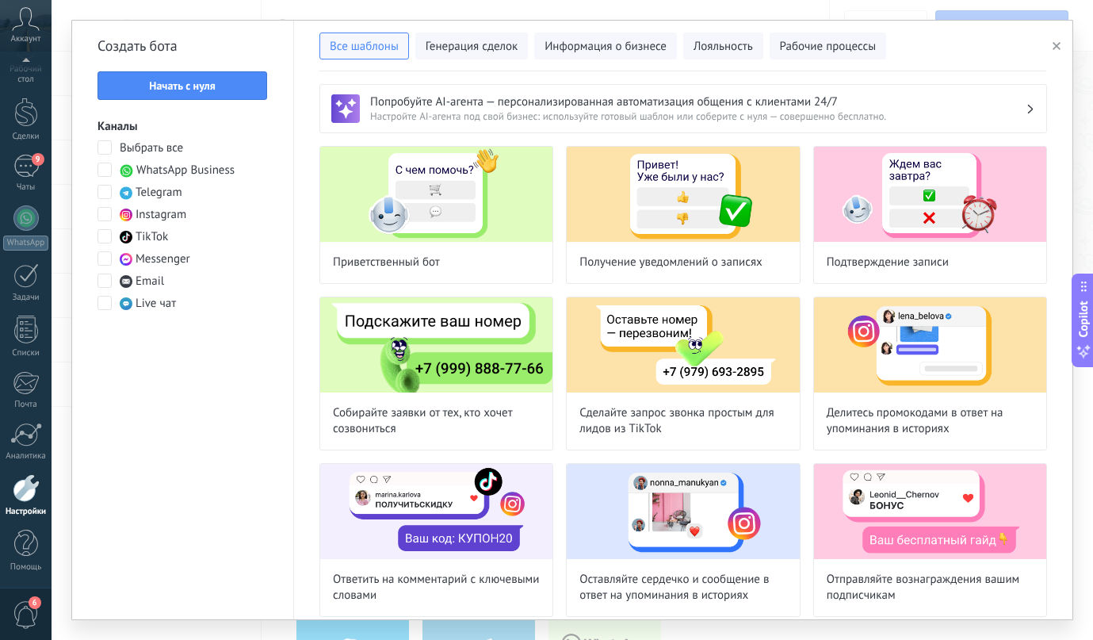
click at [1048, 44] on button "button" at bounding box center [1059, 45] width 26 height 19
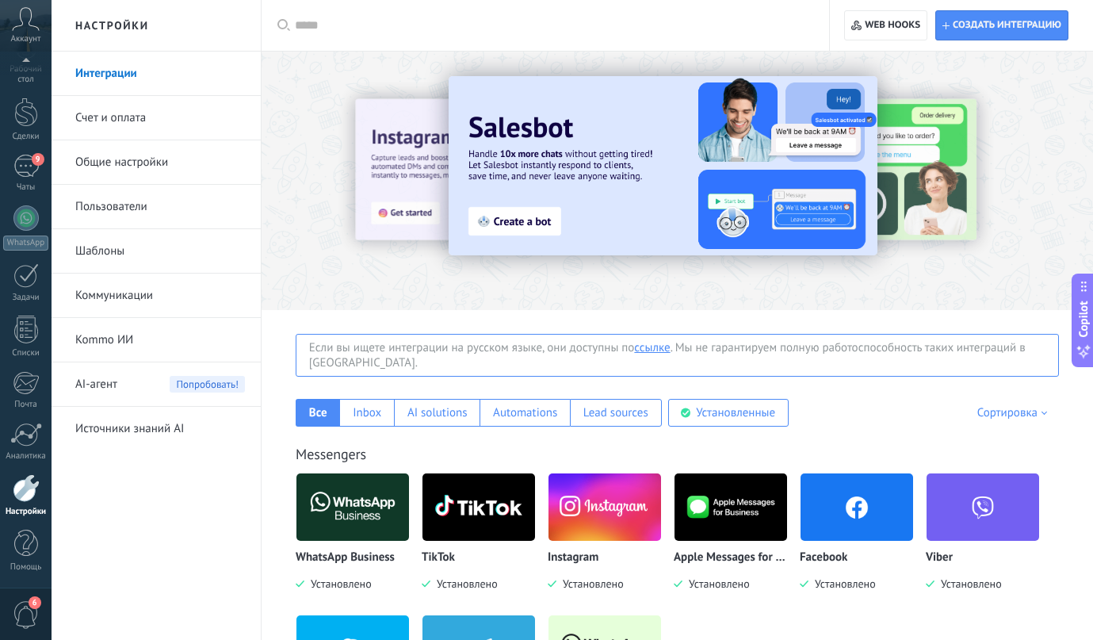
click at [98, 342] on link "Kommo ИИ" at bounding box center [160, 340] width 170 height 44
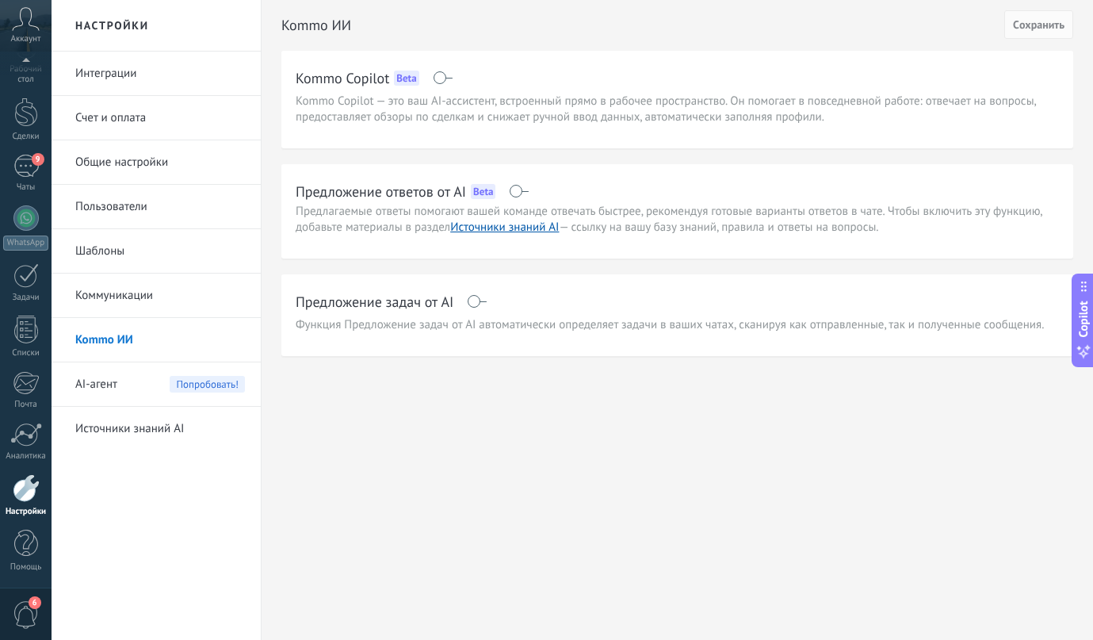
click at [516, 193] on span at bounding box center [519, 191] width 20 height 13
click at [442, 78] on span at bounding box center [443, 77] width 20 height 13
click at [1042, 21] on span "Cохранить" at bounding box center [1039, 24] width 52 height 11
click at [124, 430] on link "Источники знаний AI" at bounding box center [160, 429] width 170 height 44
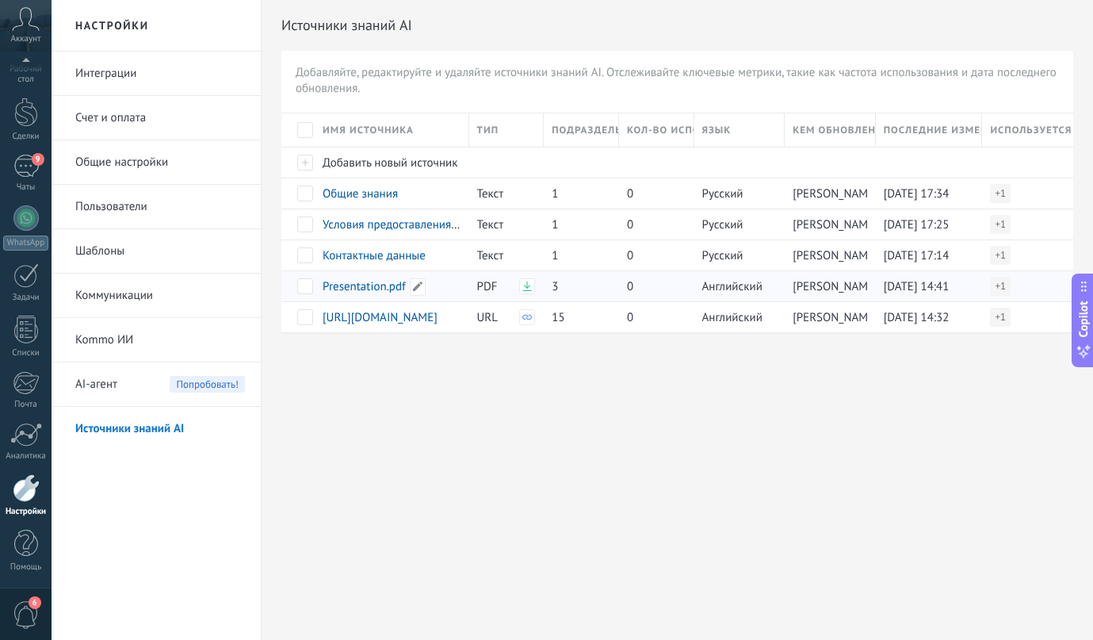
click at [366, 284] on span "Presentation.pdf" at bounding box center [364, 286] width 83 height 15
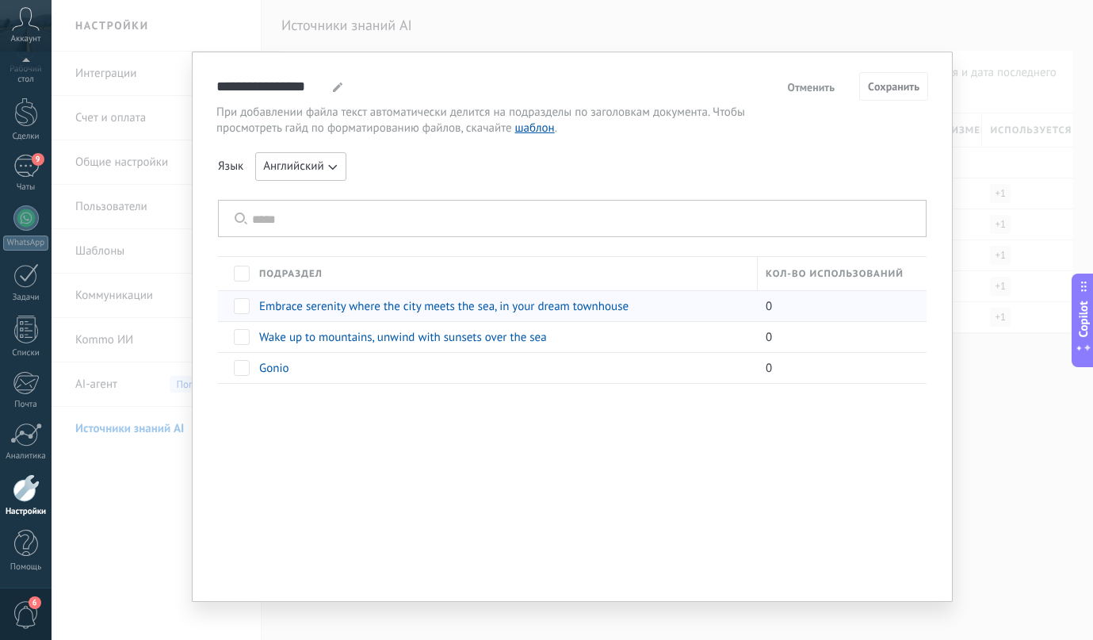
click at [470, 308] on span "Embrace serenity where the city meets the sea, in your dream townhouse" at bounding box center [443, 306] width 369 height 15
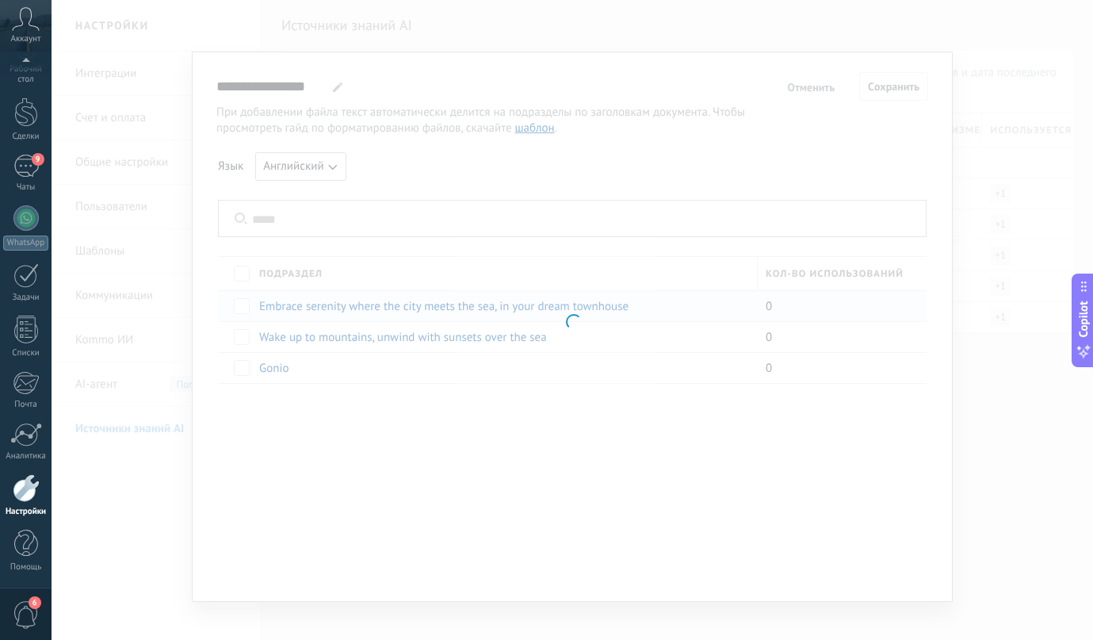
type input "**********"
type textarea "**********"
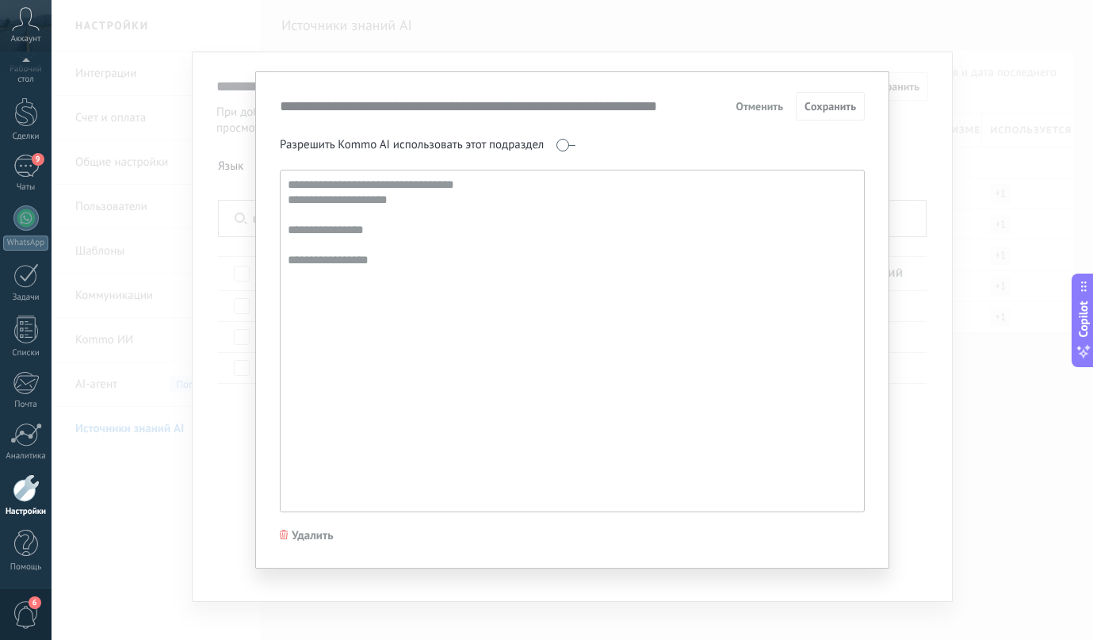
click at [887, 281] on div "**********" at bounding box center [572, 319] width 634 height 497
click at [895, 284] on div "**********" at bounding box center [573, 320] width 1042 height 640
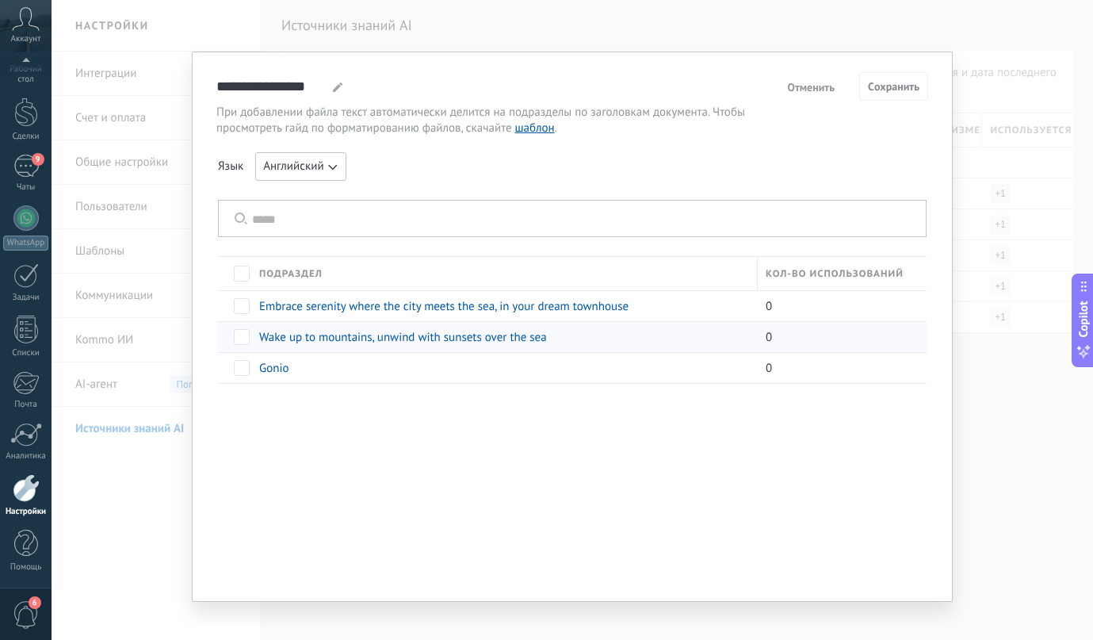
click at [443, 338] on span "Wake up to mountains, unwind with sunsets over the sea" at bounding box center [403, 337] width 288 height 15
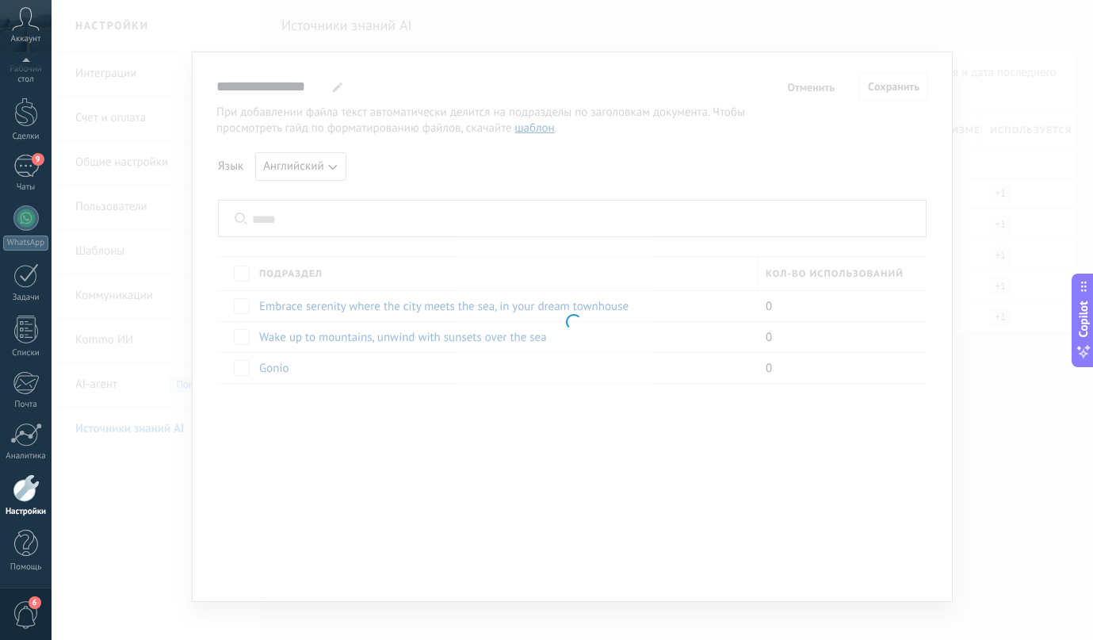
type input "**********"
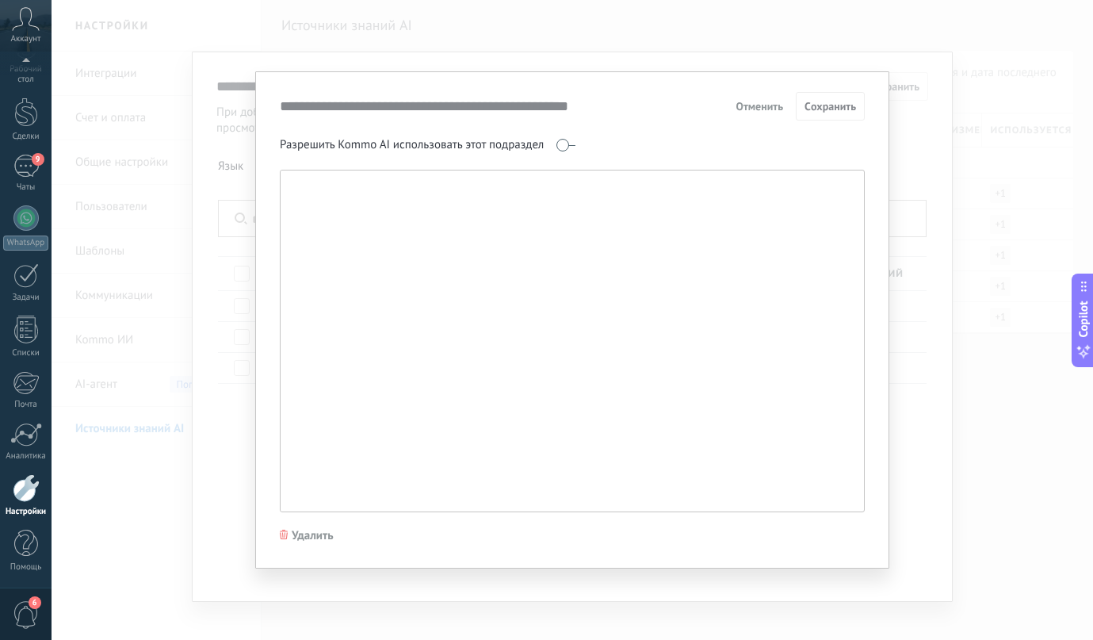
click at [938, 249] on div "**********" at bounding box center [573, 320] width 1042 height 640
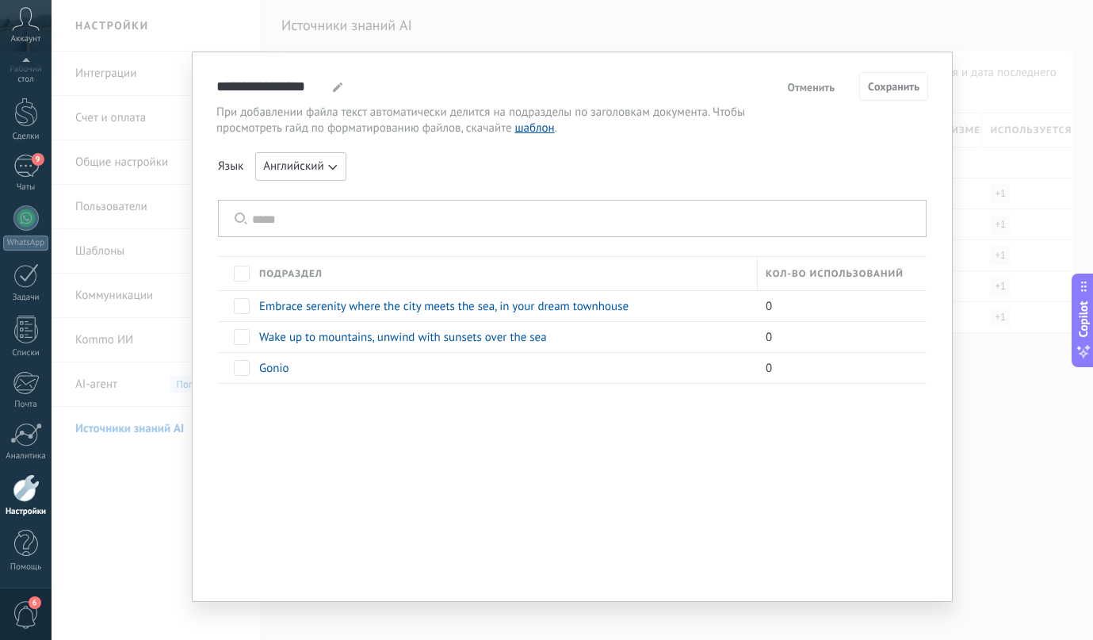
click at [1004, 201] on div "**********" at bounding box center [573, 320] width 1042 height 640
